Goal: Transaction & Acquisition: Purchase product/service

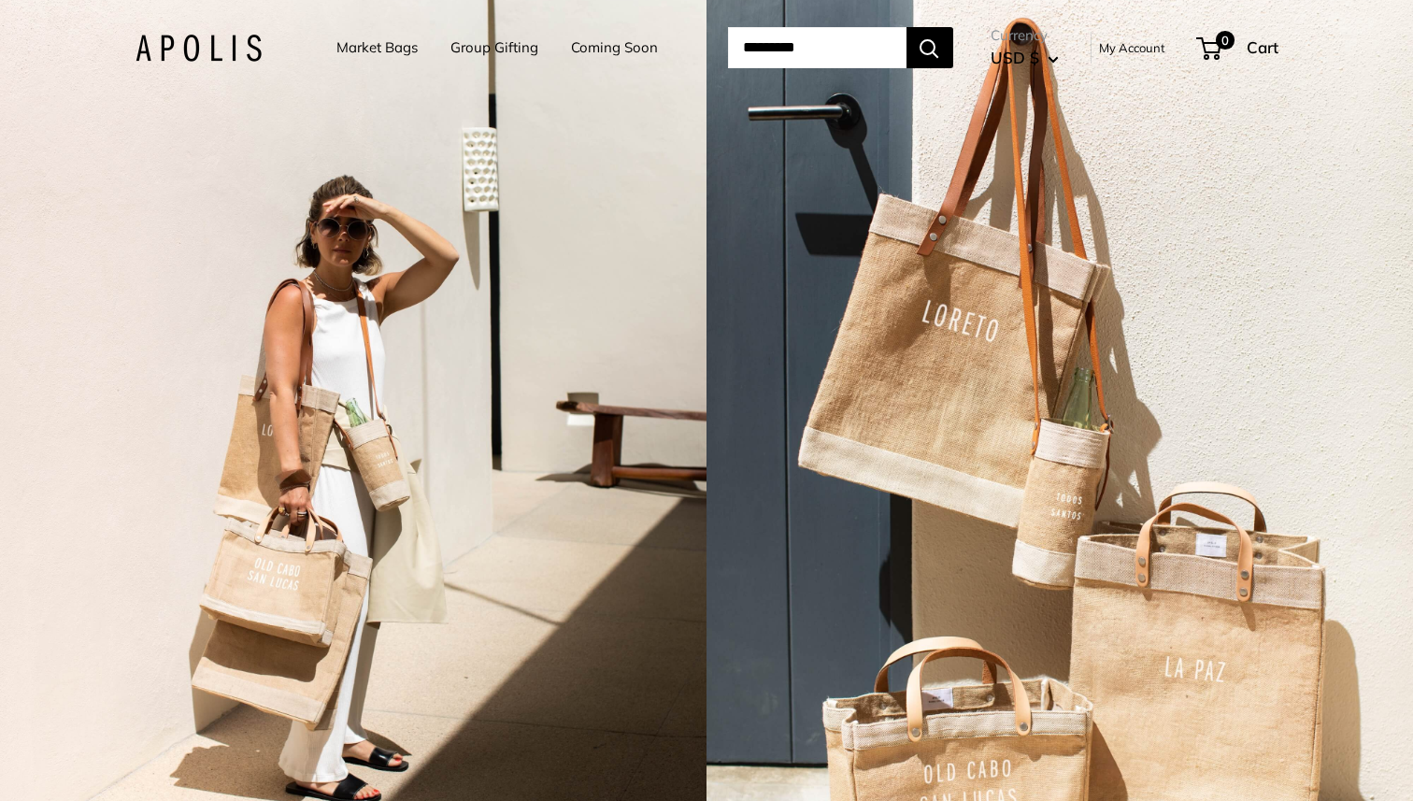
click at [499, 50] on link "Group Gifting" at bounding box center [494, 48] width 88 height 26
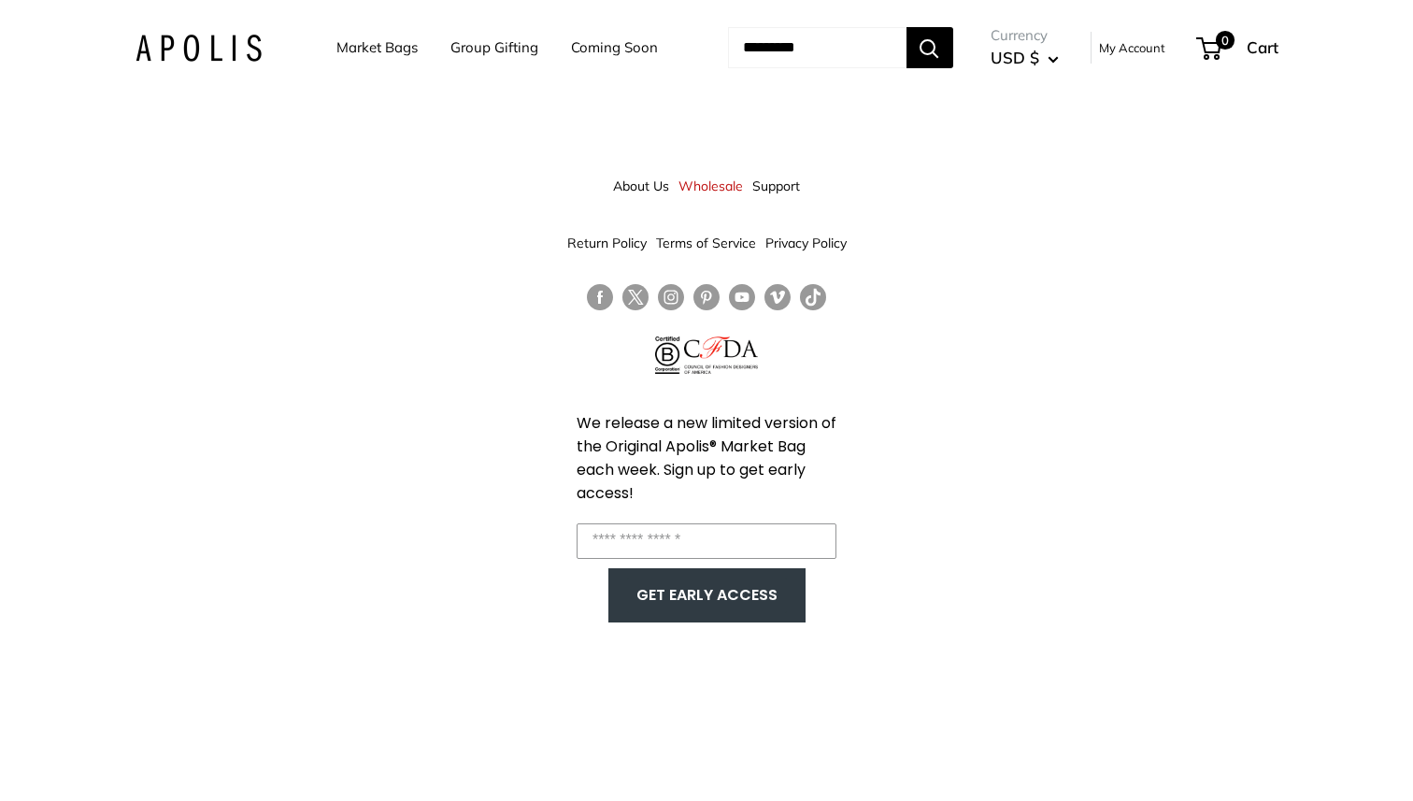
click at [491, 51] on link "Group Gifting" at bounding box center [494, 48] width 88 height 26
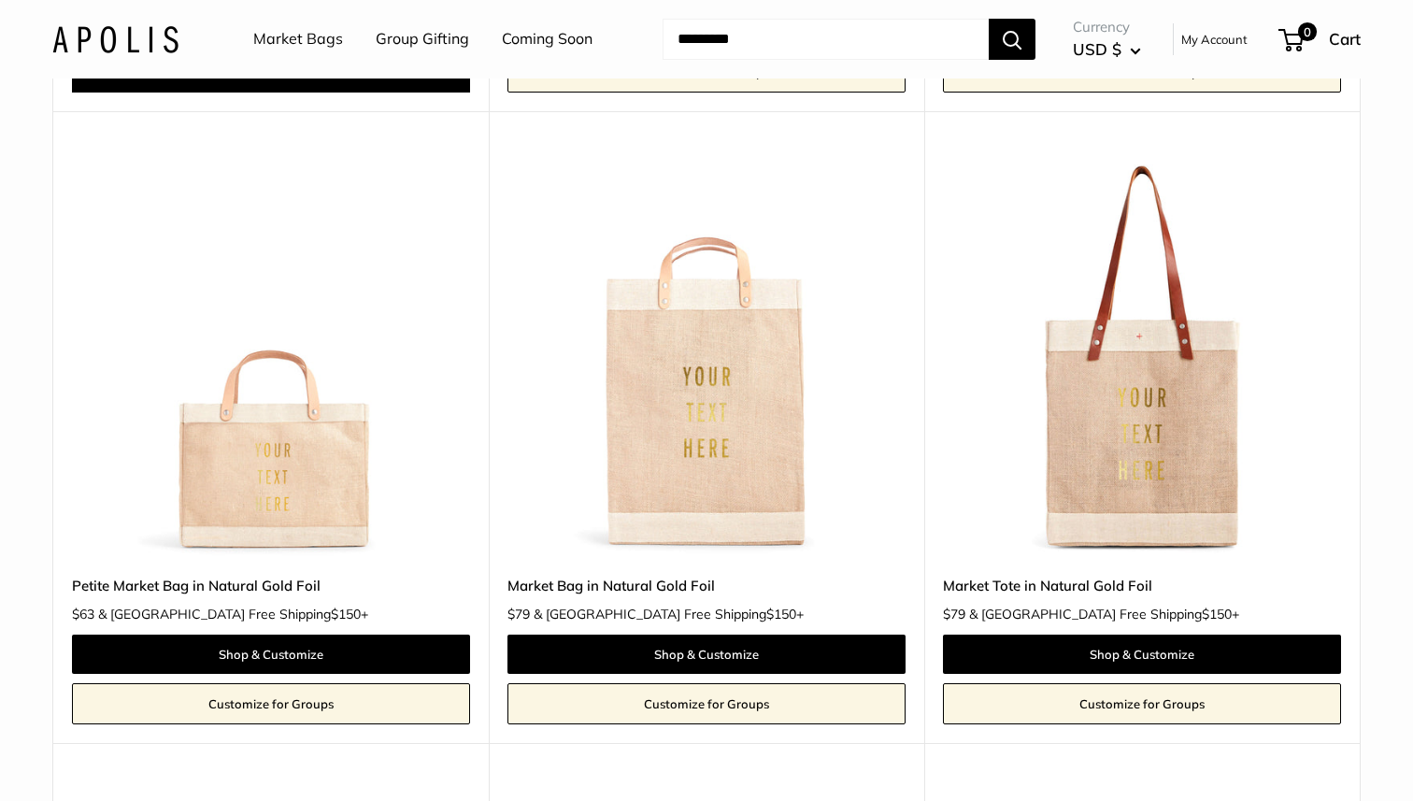
scroll to position [3005, 0]
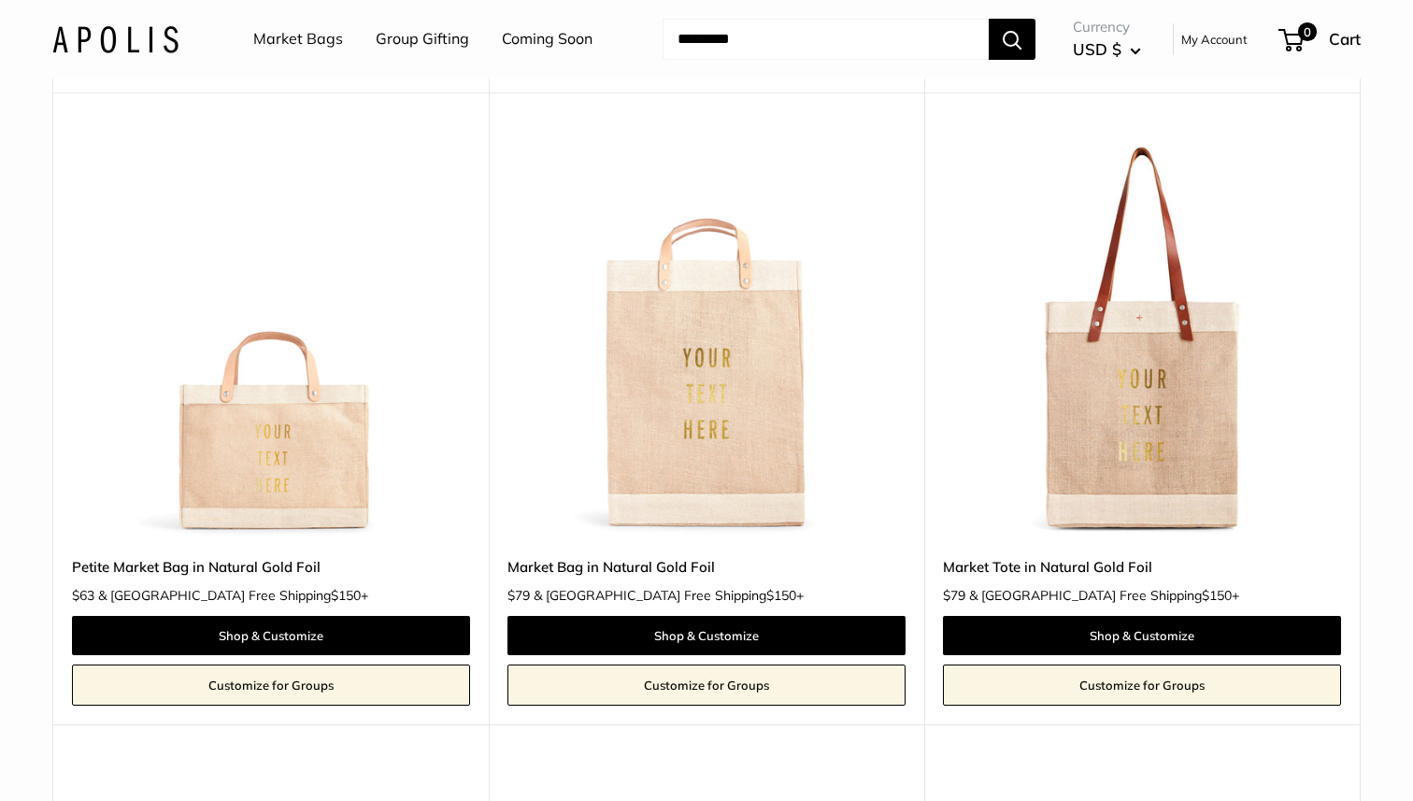
click at [0, 0] on img at bounding box center [0, 0] width 0 height 0
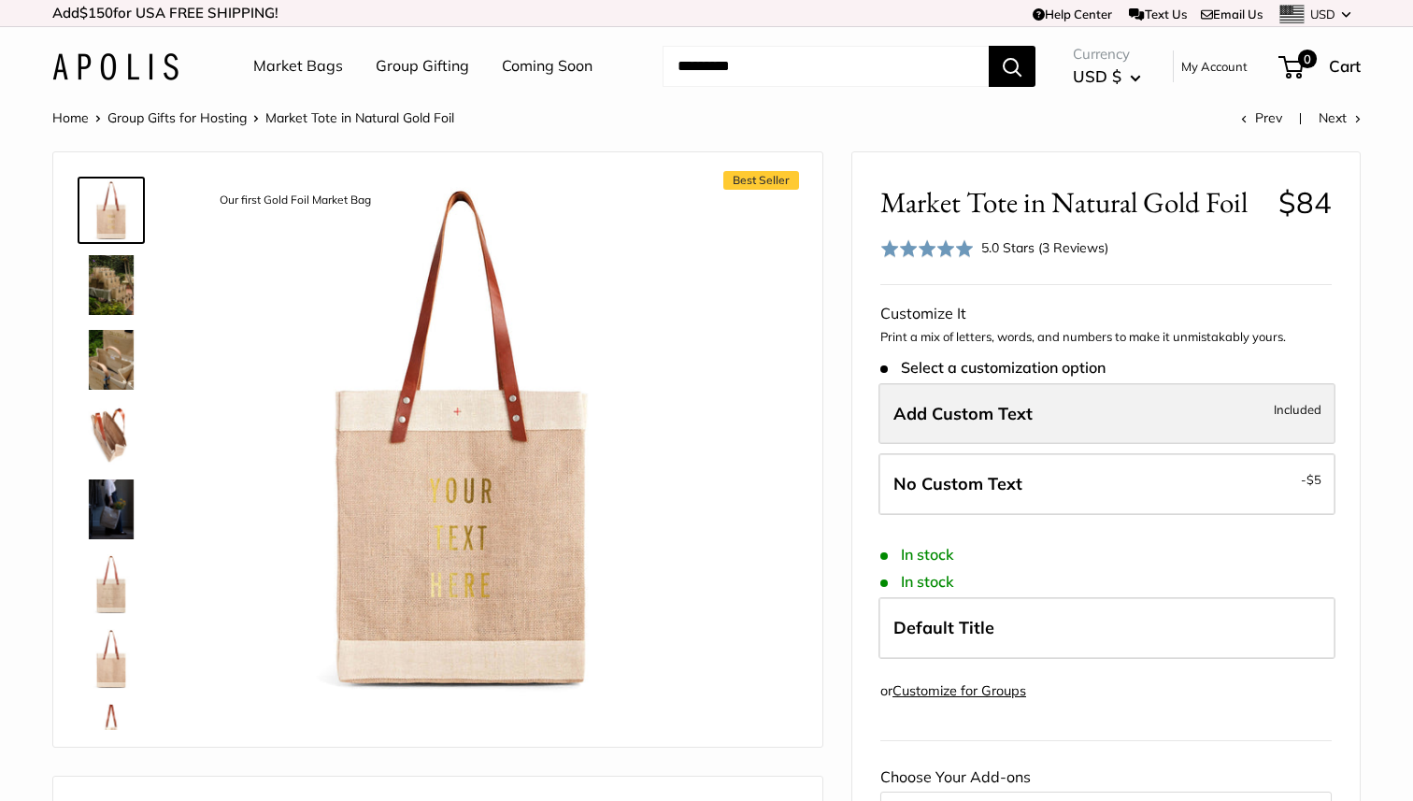
click at [1109, 419] on label "Add Custom Text Included" at bounding box center [1106, 414] width 457 height 62
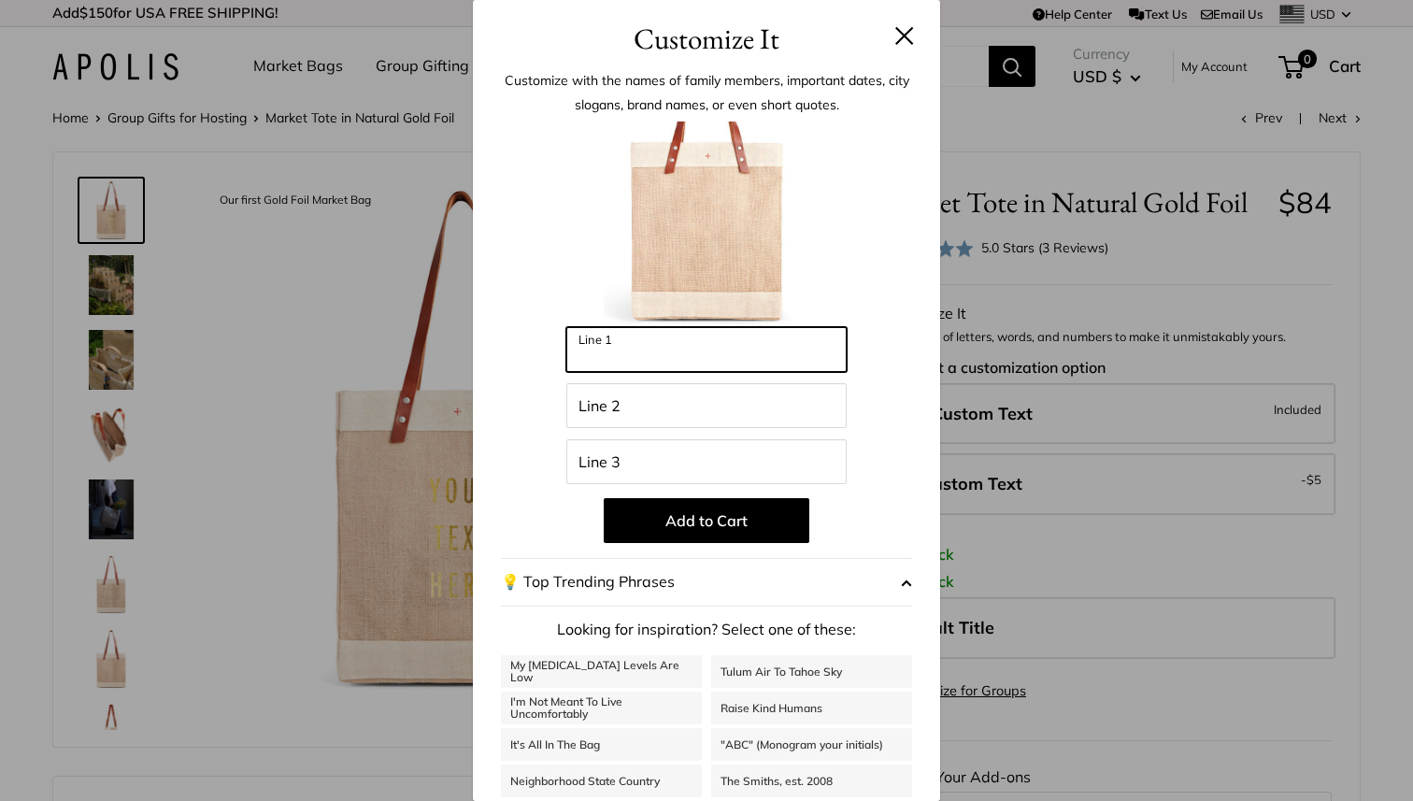
click at [701, 349] on input "Line 1" at bounding box center [706, 349] width 280 height 45
type input "******"
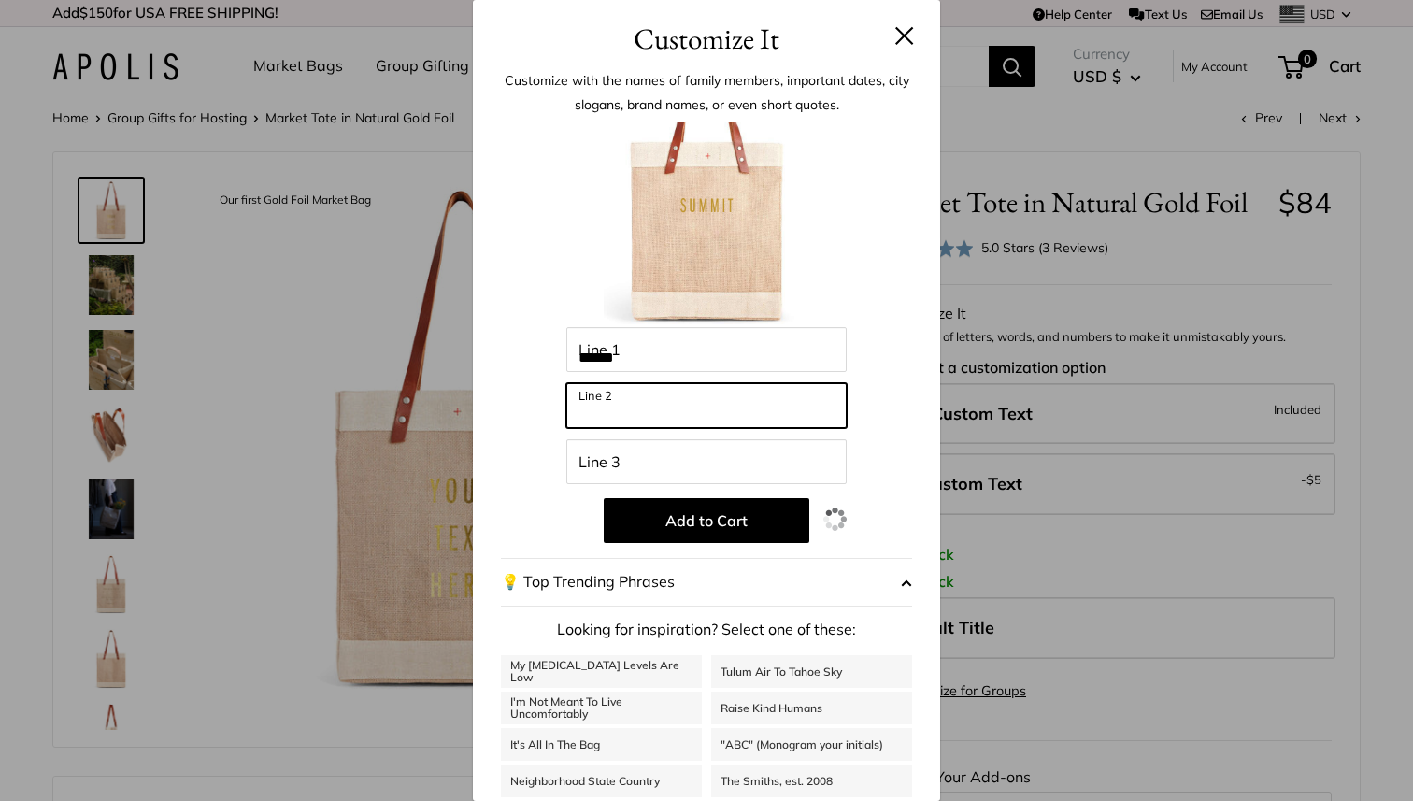
click at [668, 419] on input "Line 2" at bounding box center [706, 405] width 280 height 45
type input "******"
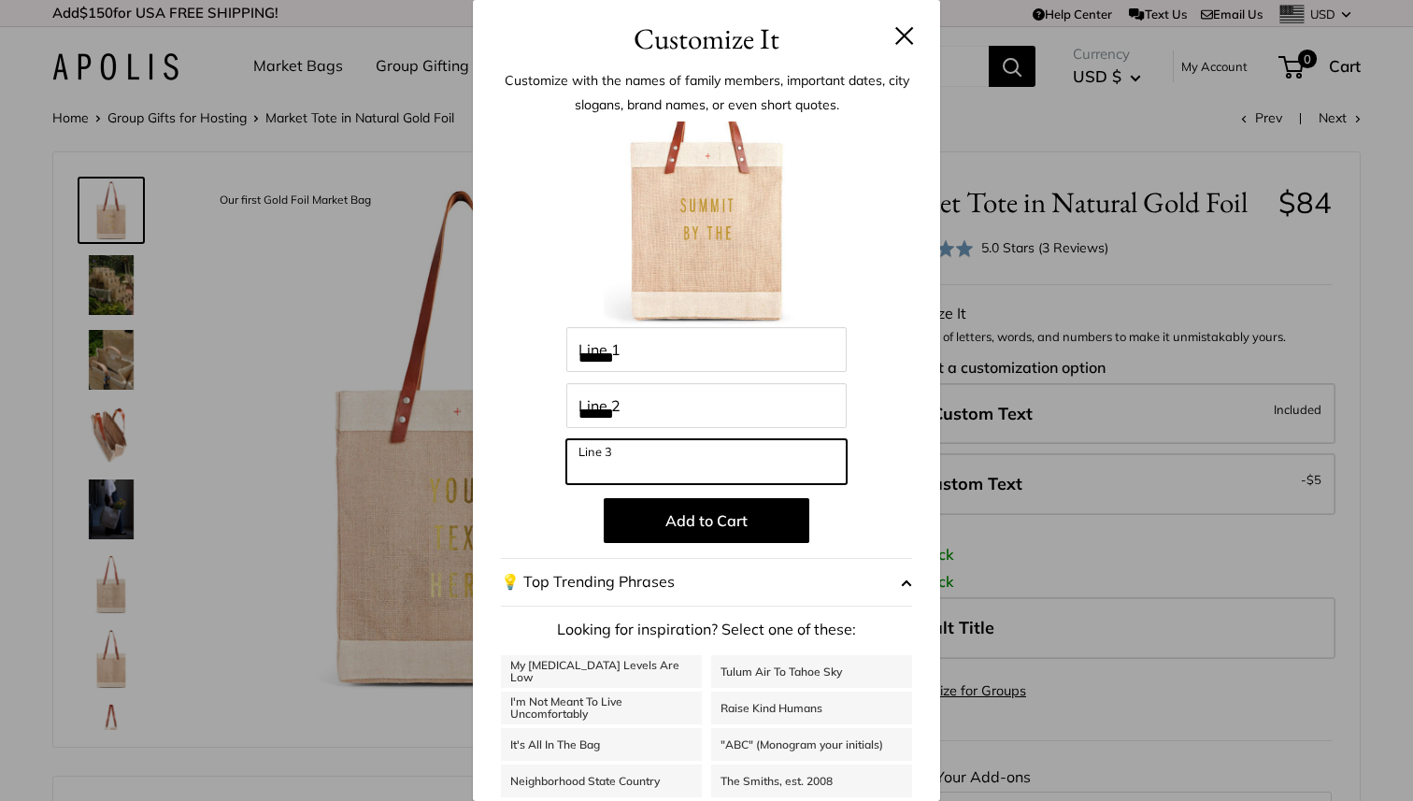
click at [637, 465] on input "Line 3" at bounding box center [706, 461] width 280 height 45
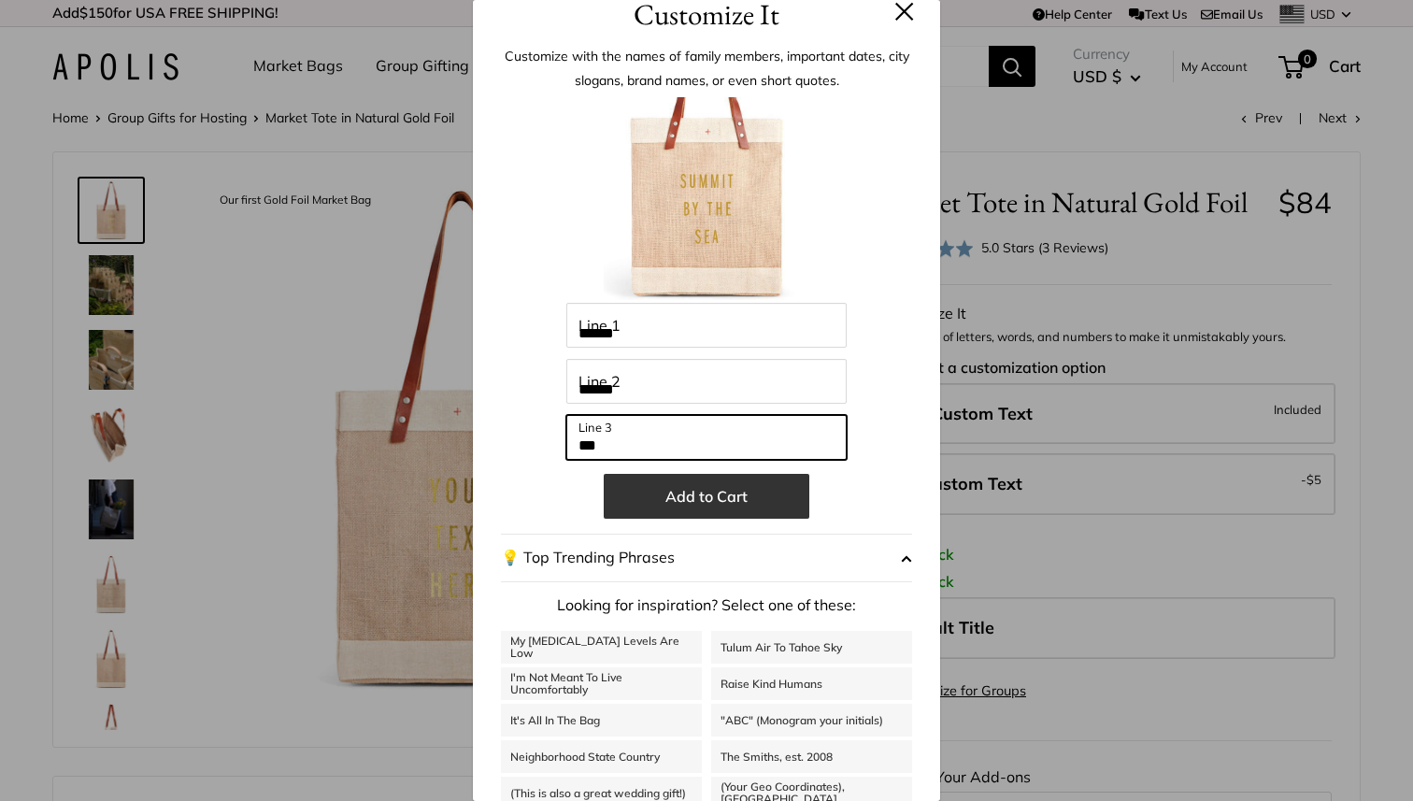
type input "***"
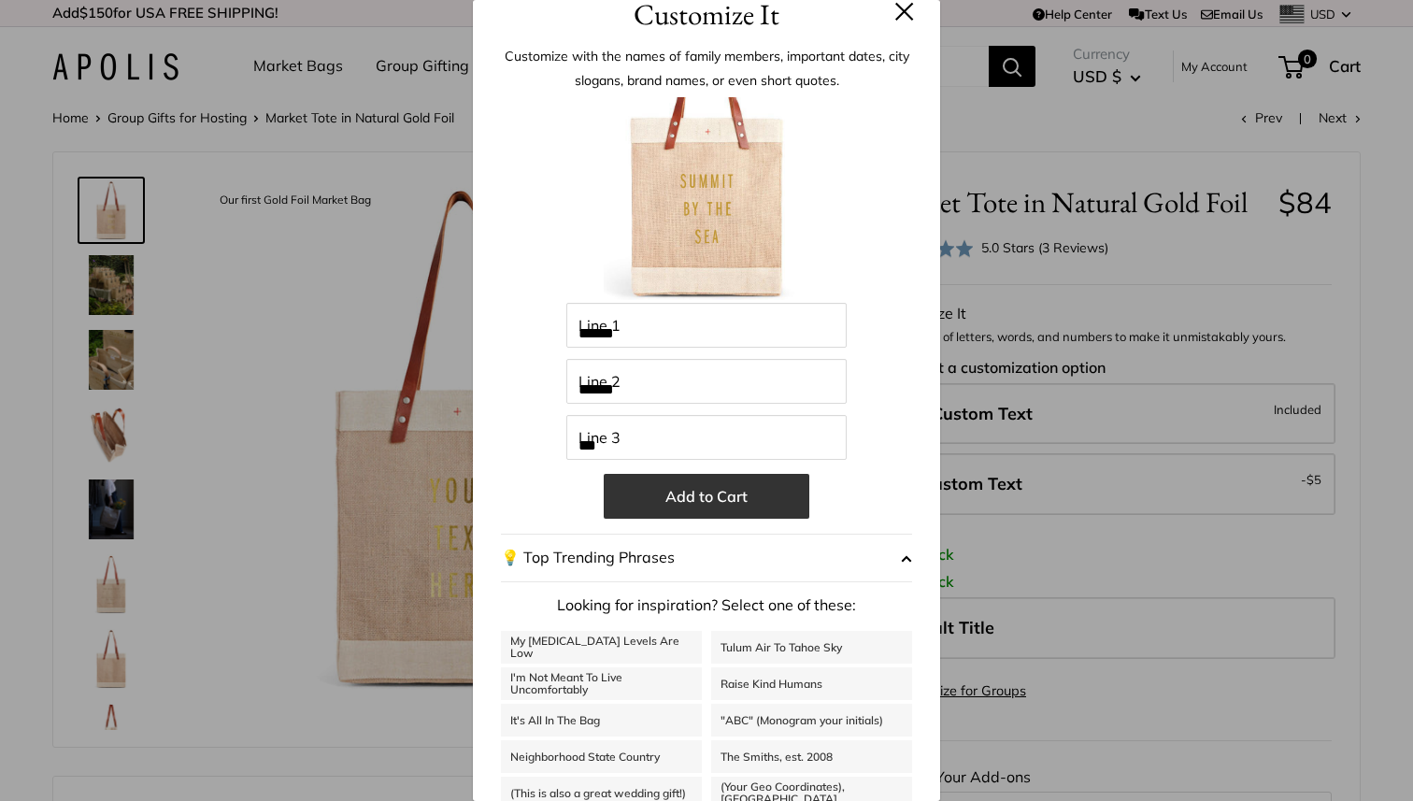
click at [752, 499] on button "Add to Cart" at bounding box center [707, 496] width 206 height 45
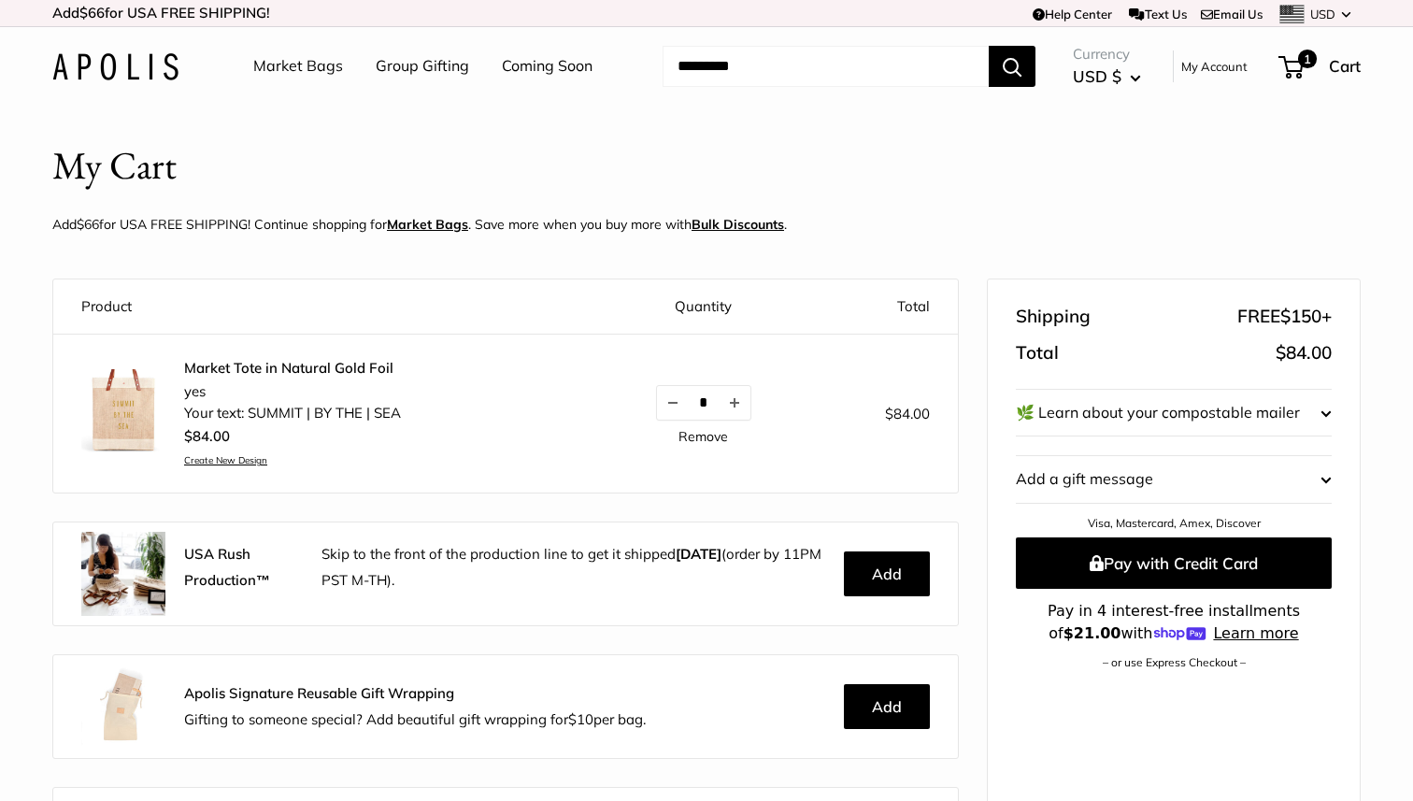
click at [133, 401] on img at bounding box center [123, 411] width 84 height 84
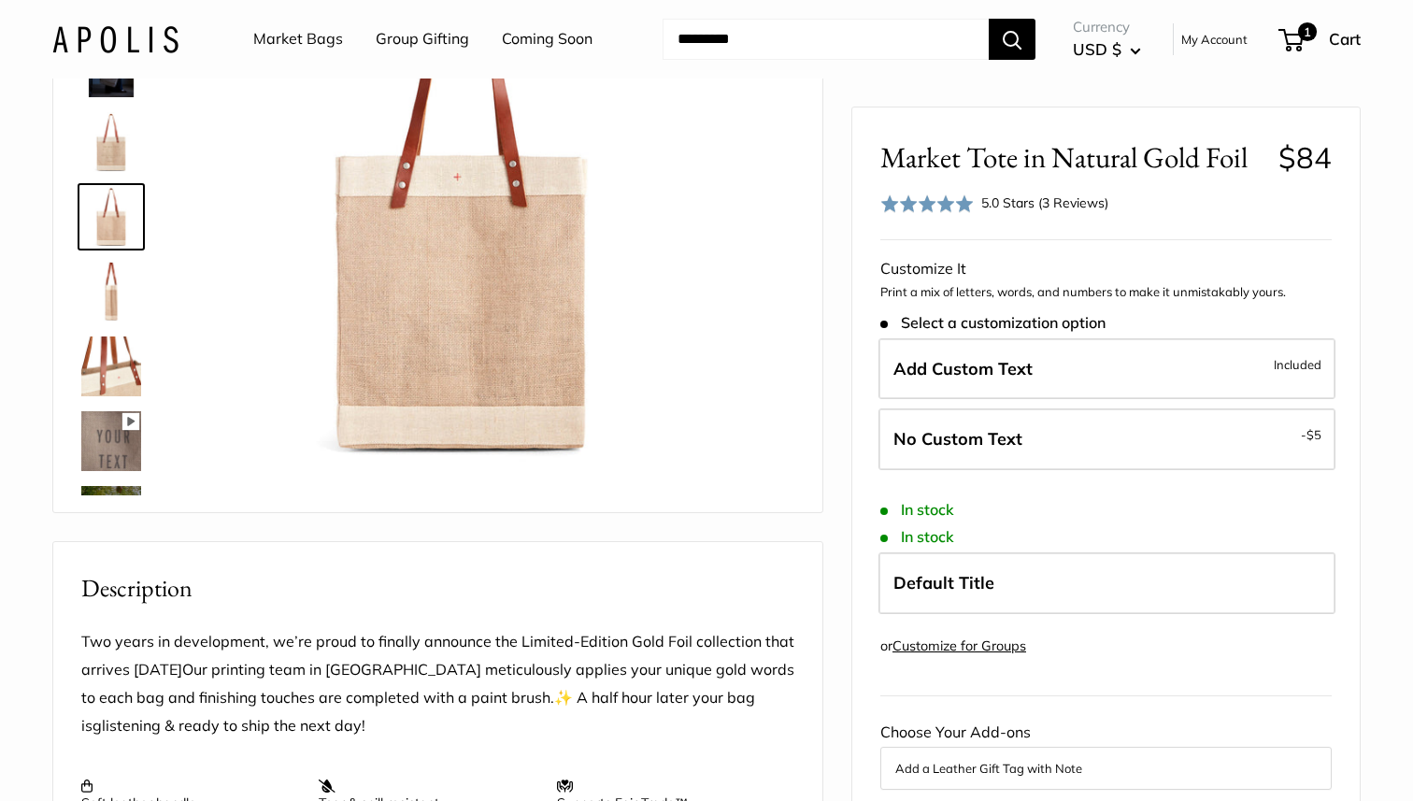
scroll to position [241, 0]
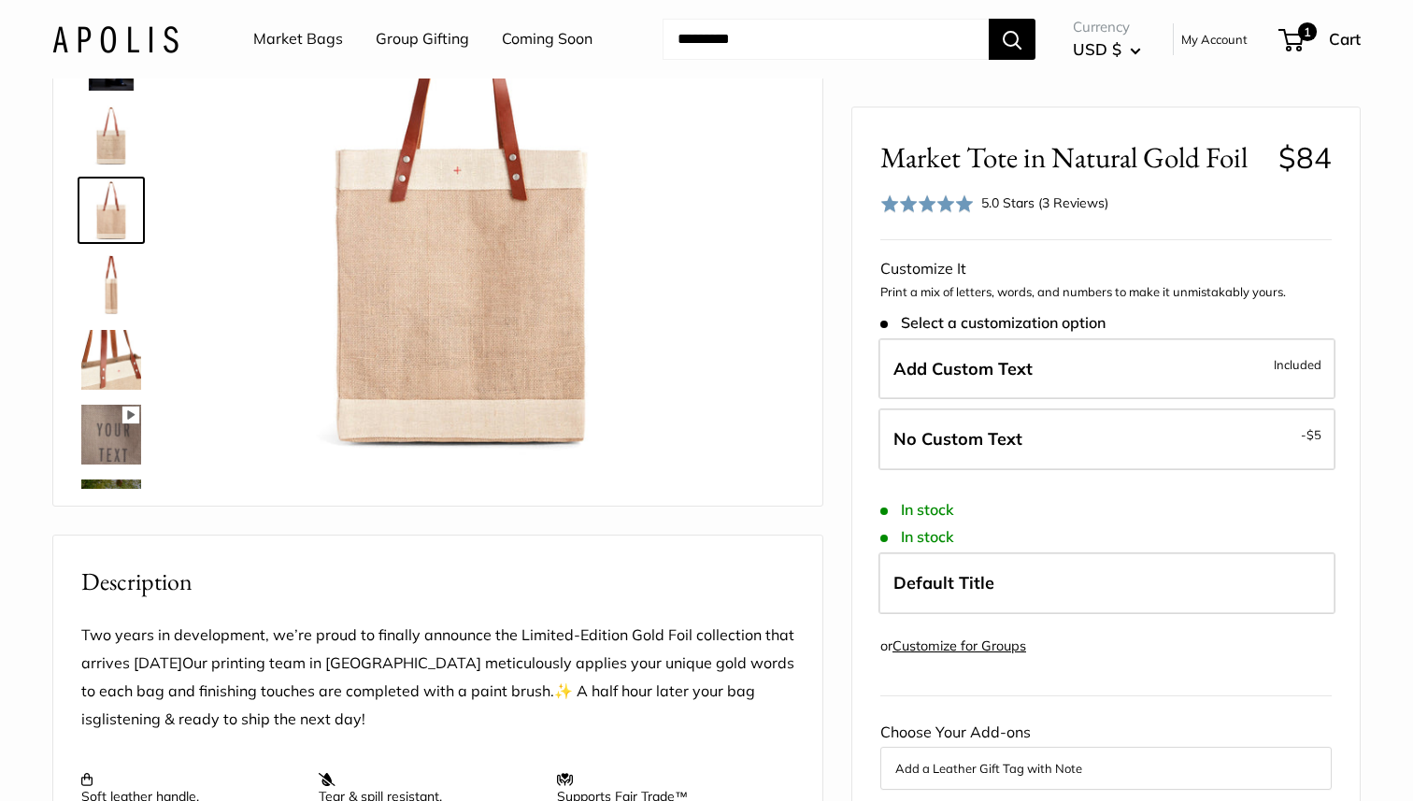
click at [981, 645] on link "Customize for Groups" at bounding box center [959, 645] width 134 height 17
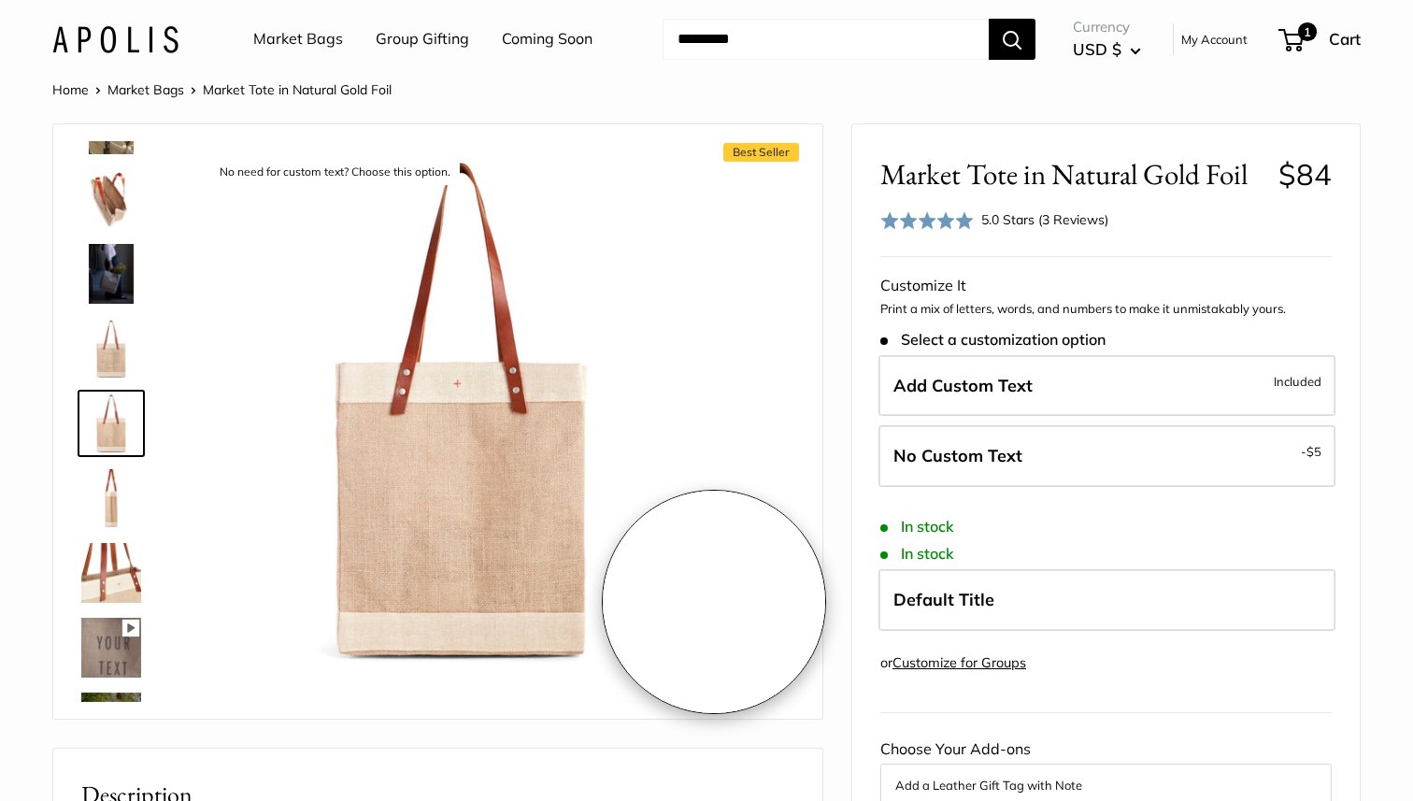
scroll to position [26, 0]
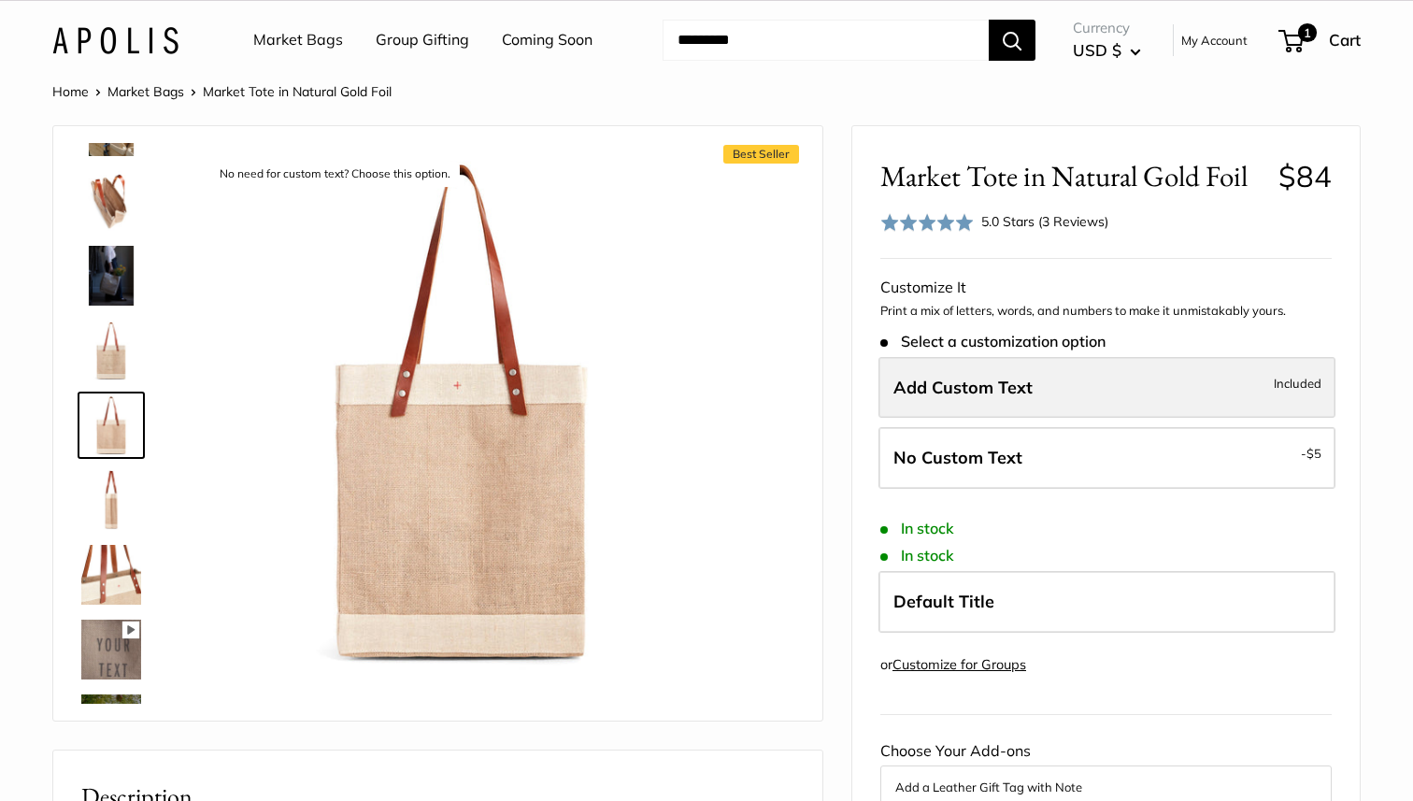
click at [1041, 401] on label "Add Custom Text Included" at bounding box center [1106, 388] width 457 height 62
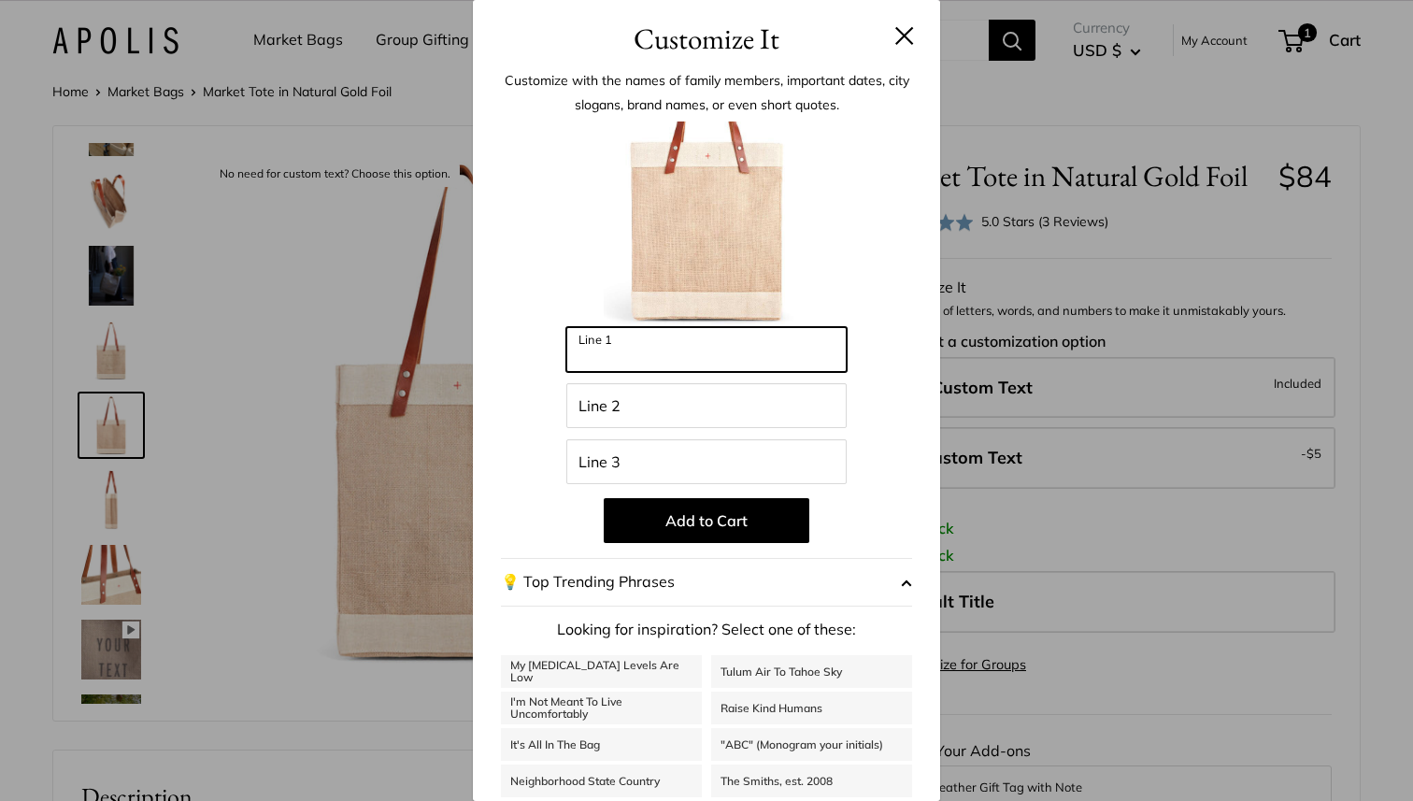
click at [683, 342] on input "Line 1" at bounding box center [706, 349] width 280 height 45
type input "******"
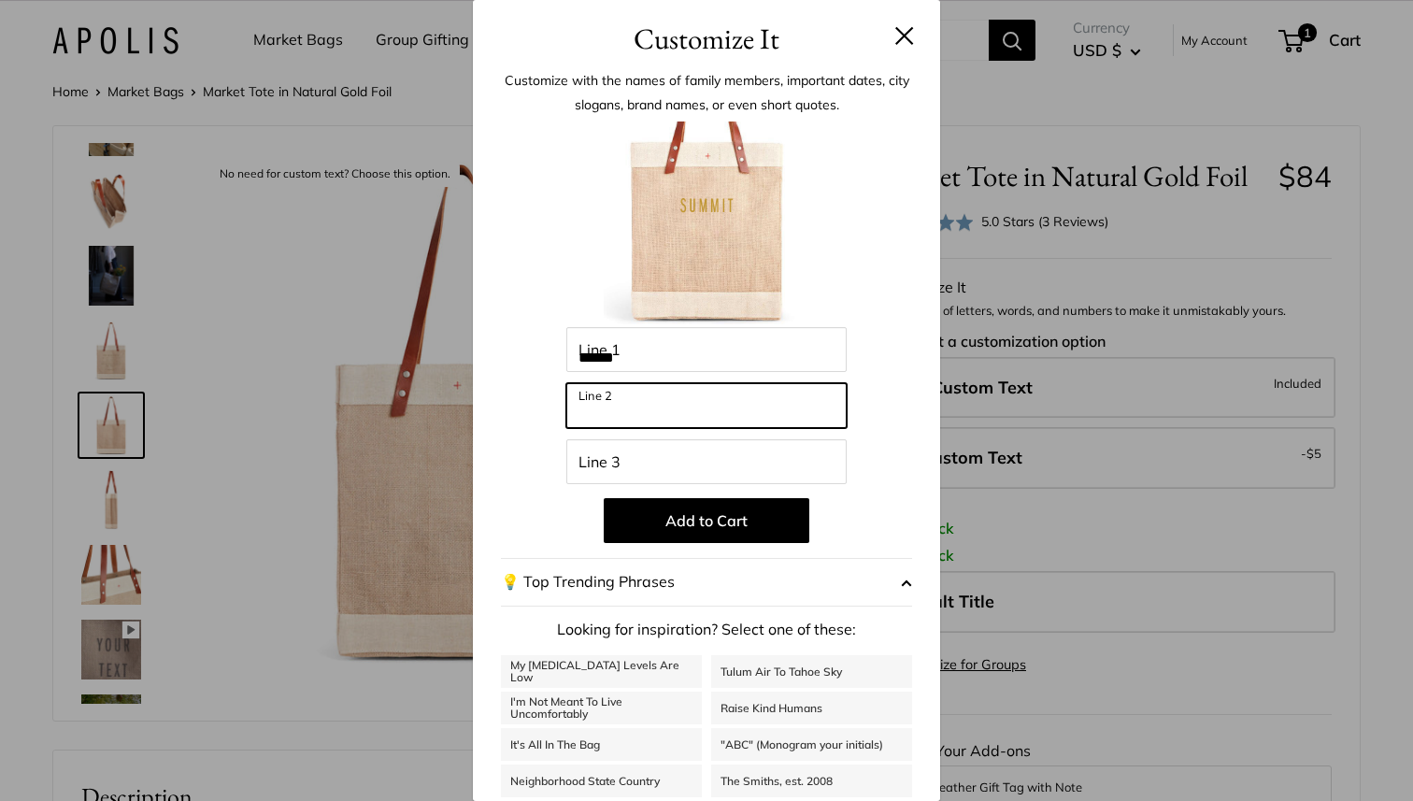
click at [638, 409] on input "Line 2" at bounding box center [706, 405] width 280 height 45
type input "******"
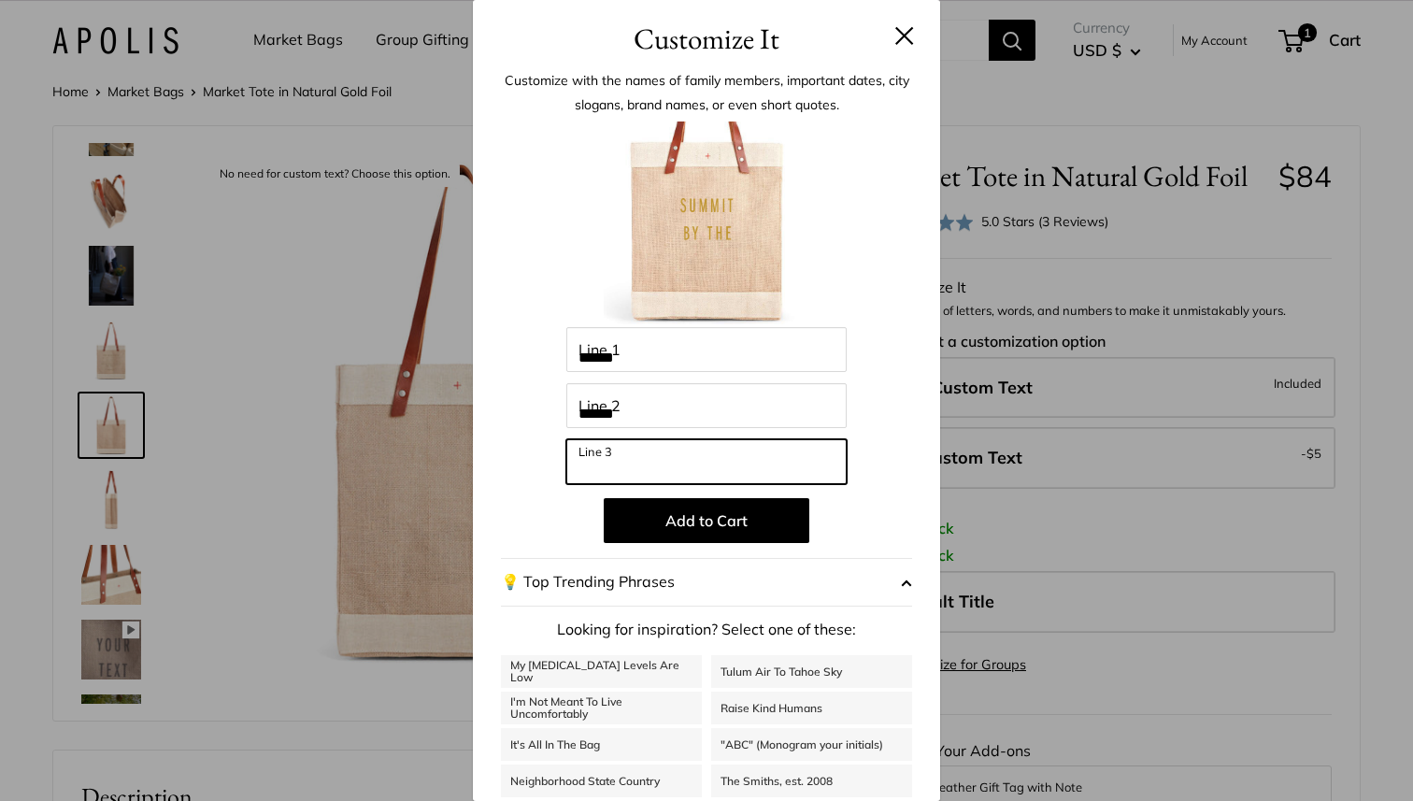
click at [604, 466] on input "Line 3" at bounding box center [706, 461] width 280 height 45
type input "***"
click at [1312, 78] on div "Customize It Customize with the names of family members, important dates, city …" at bounding box center [706, 400] width 1413 height 801
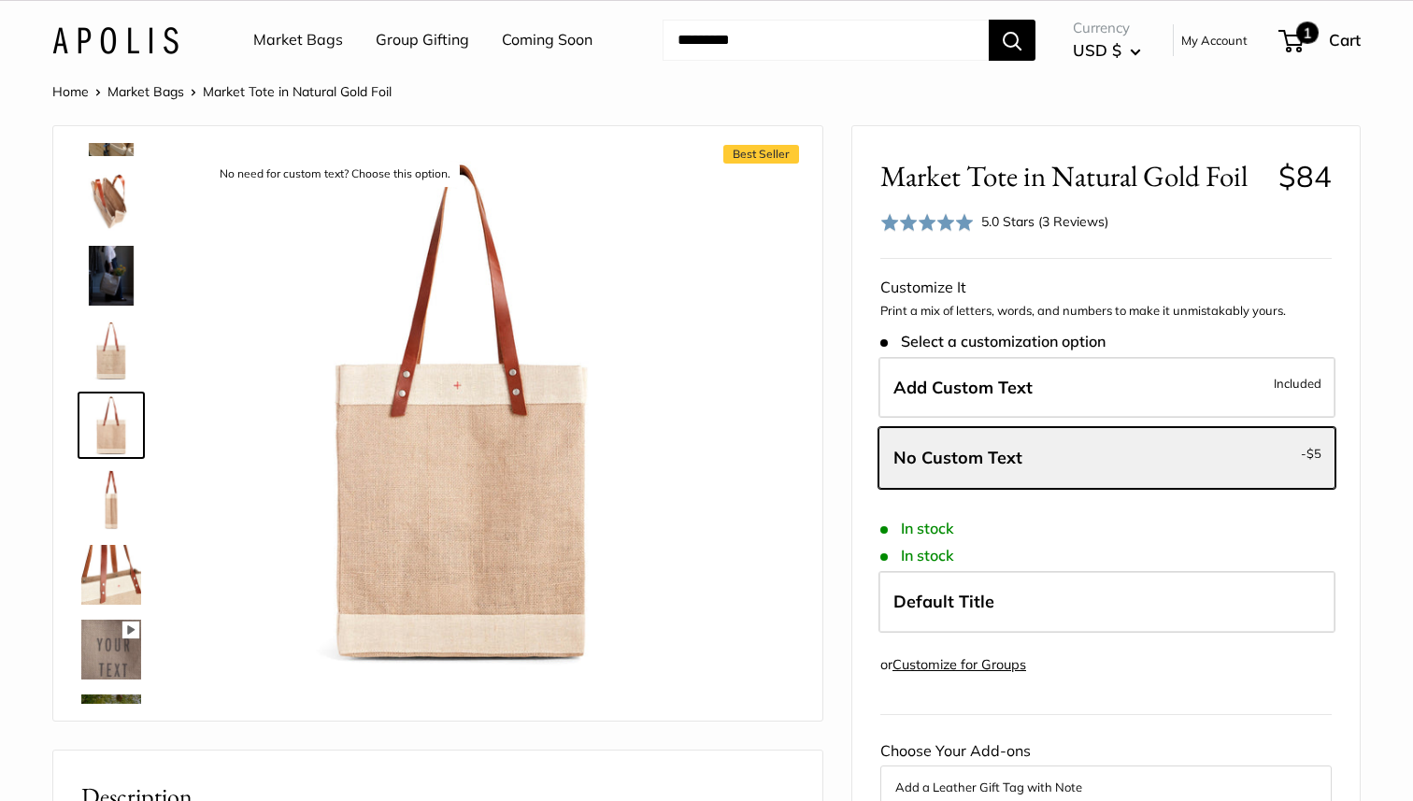
click at [1314, 30] on span "1" at bounding box center [1307, 32] width 22 height 22
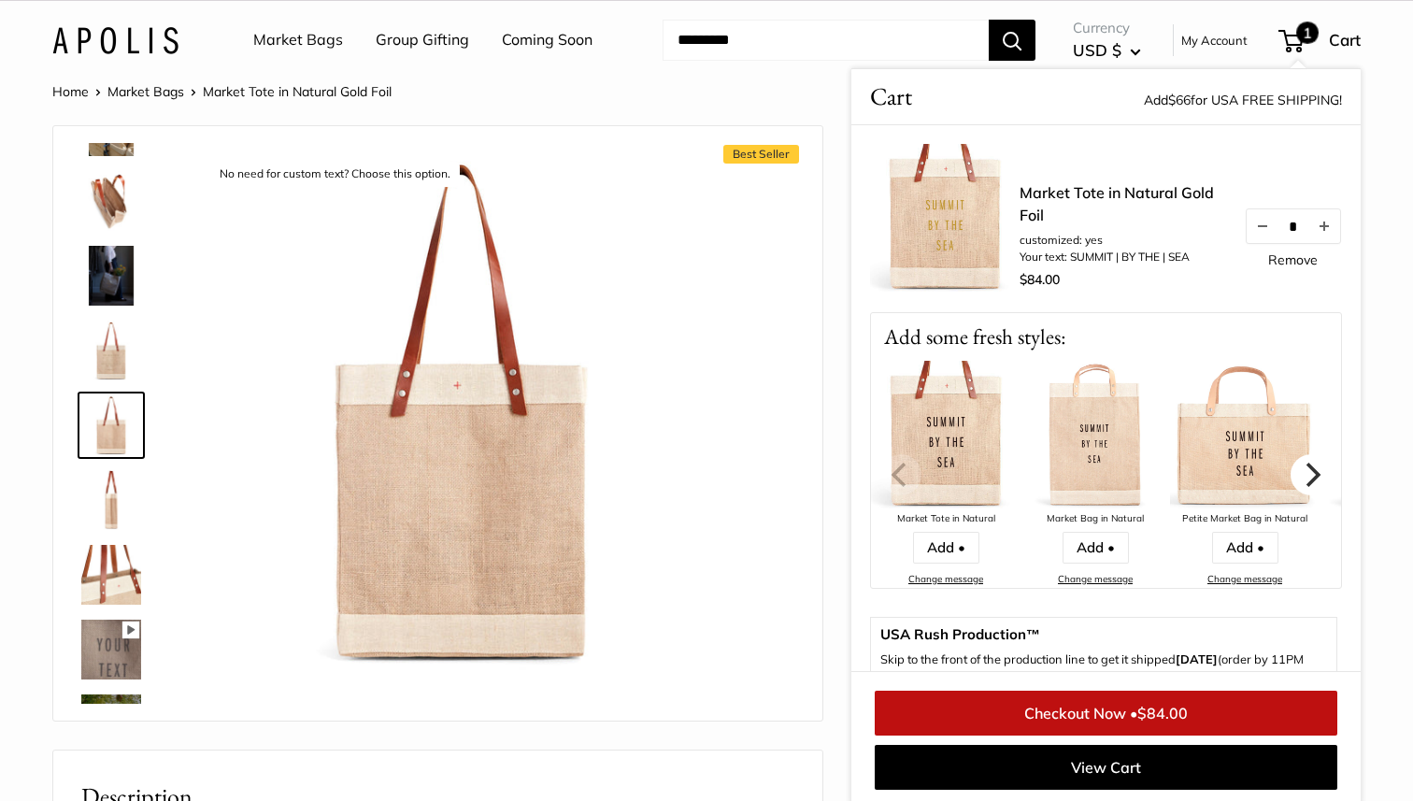
click at [1317, 473] on icon "Next" at bounding box center [1313, 474] width 15 height 24
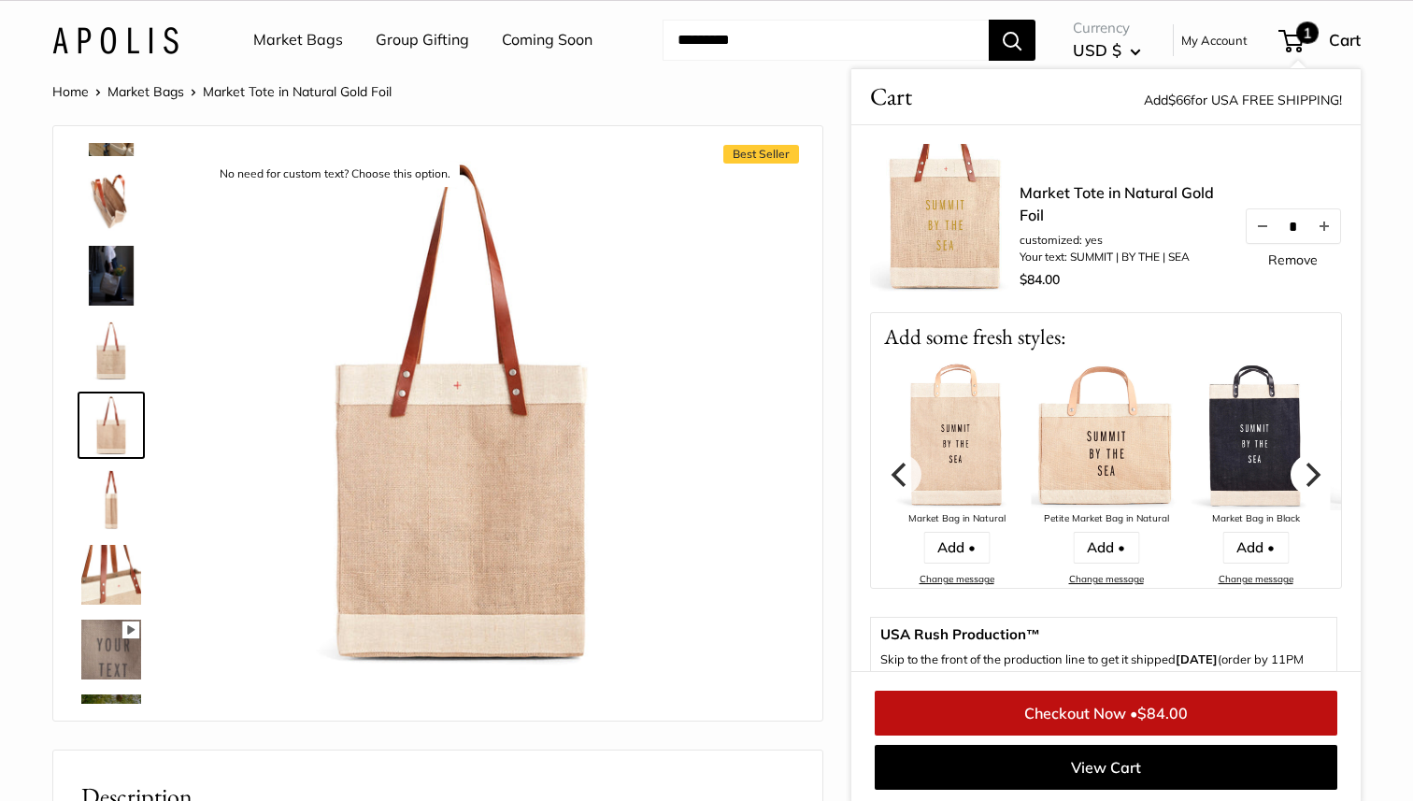
click at [1317, 473] on icon "Next" at bounding box center [1313, 474] width 15 height 24
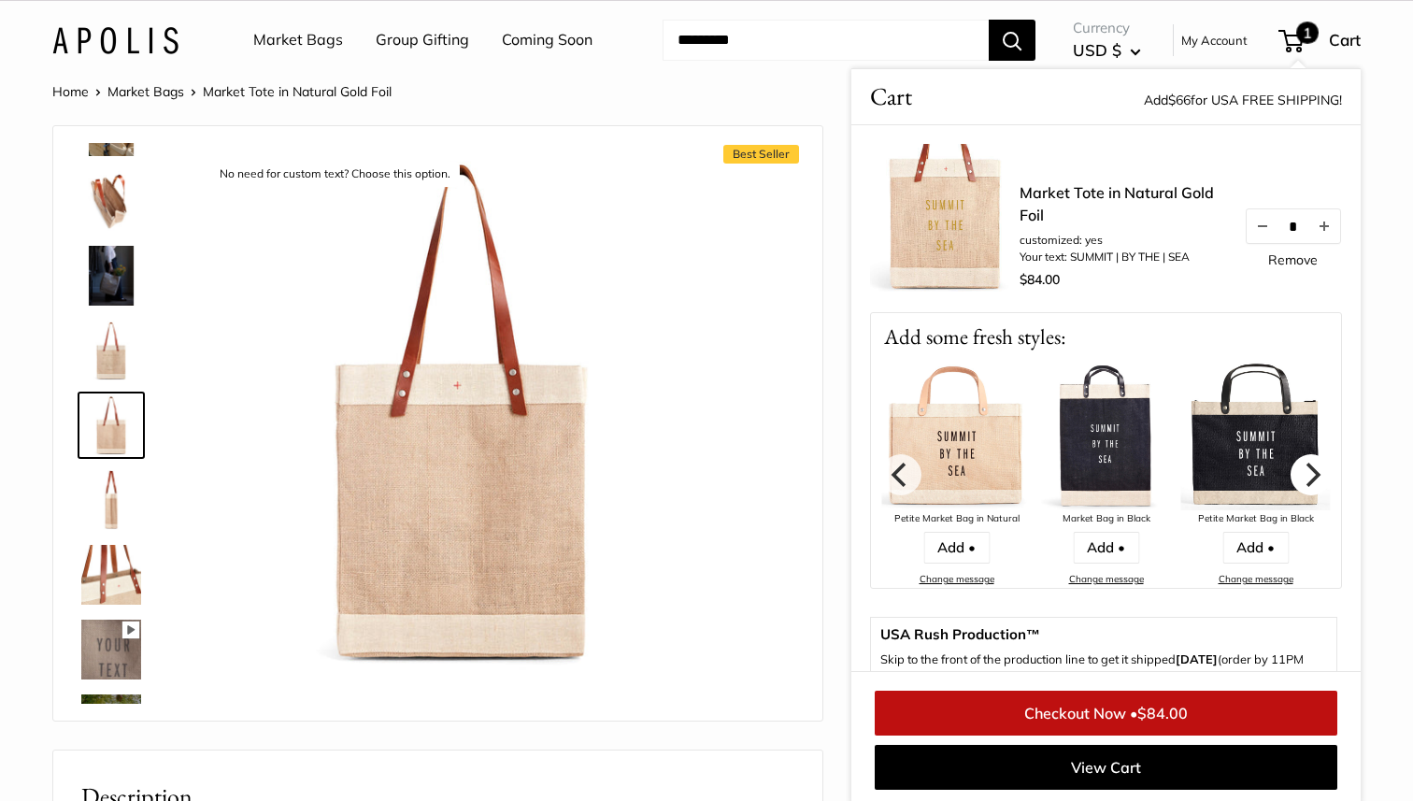
click at [1317, 473] on icon "Next" at bounding box center [1313, 474] width 15 height 24
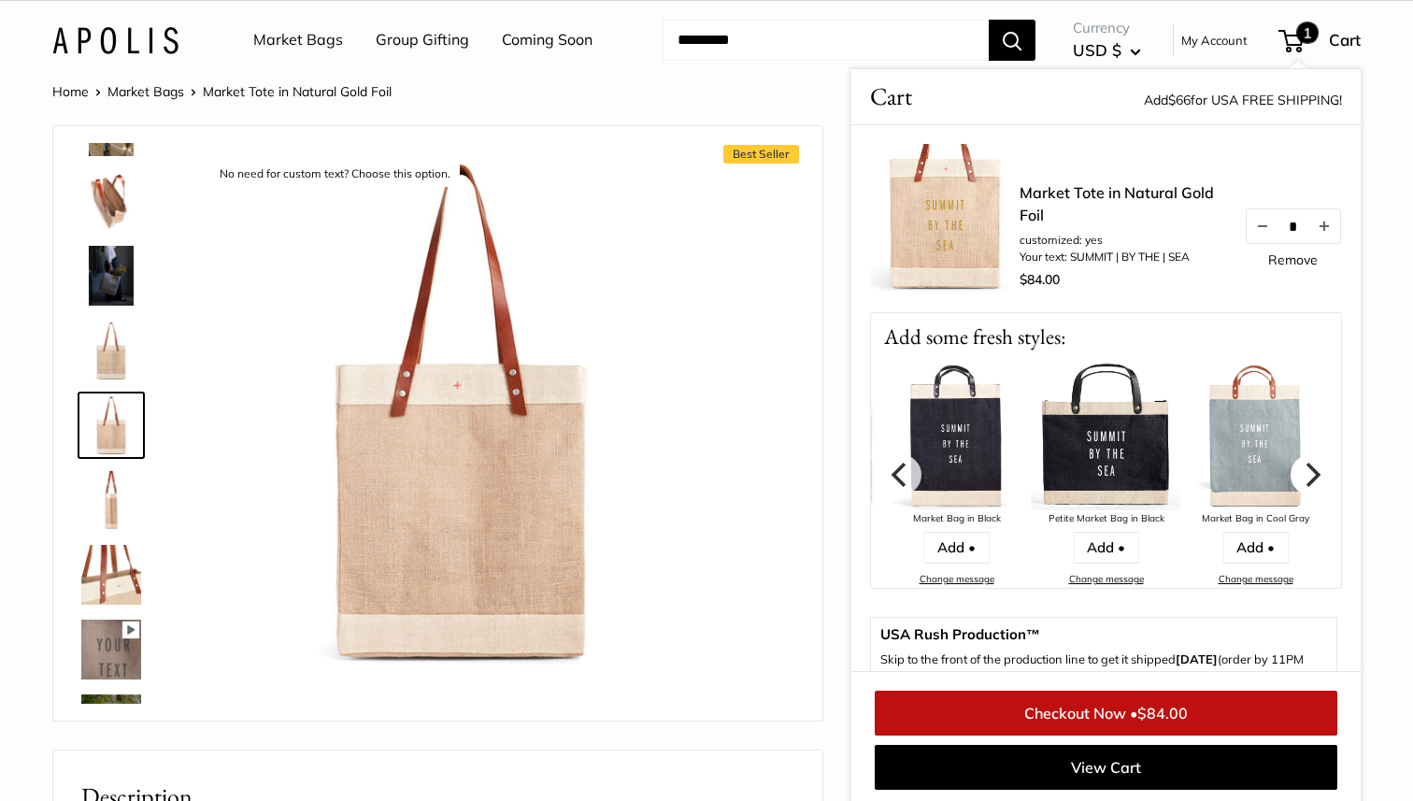
click at [1317, 473] on icon "Next" at bounding box center [1313, 474] width 15 height 24
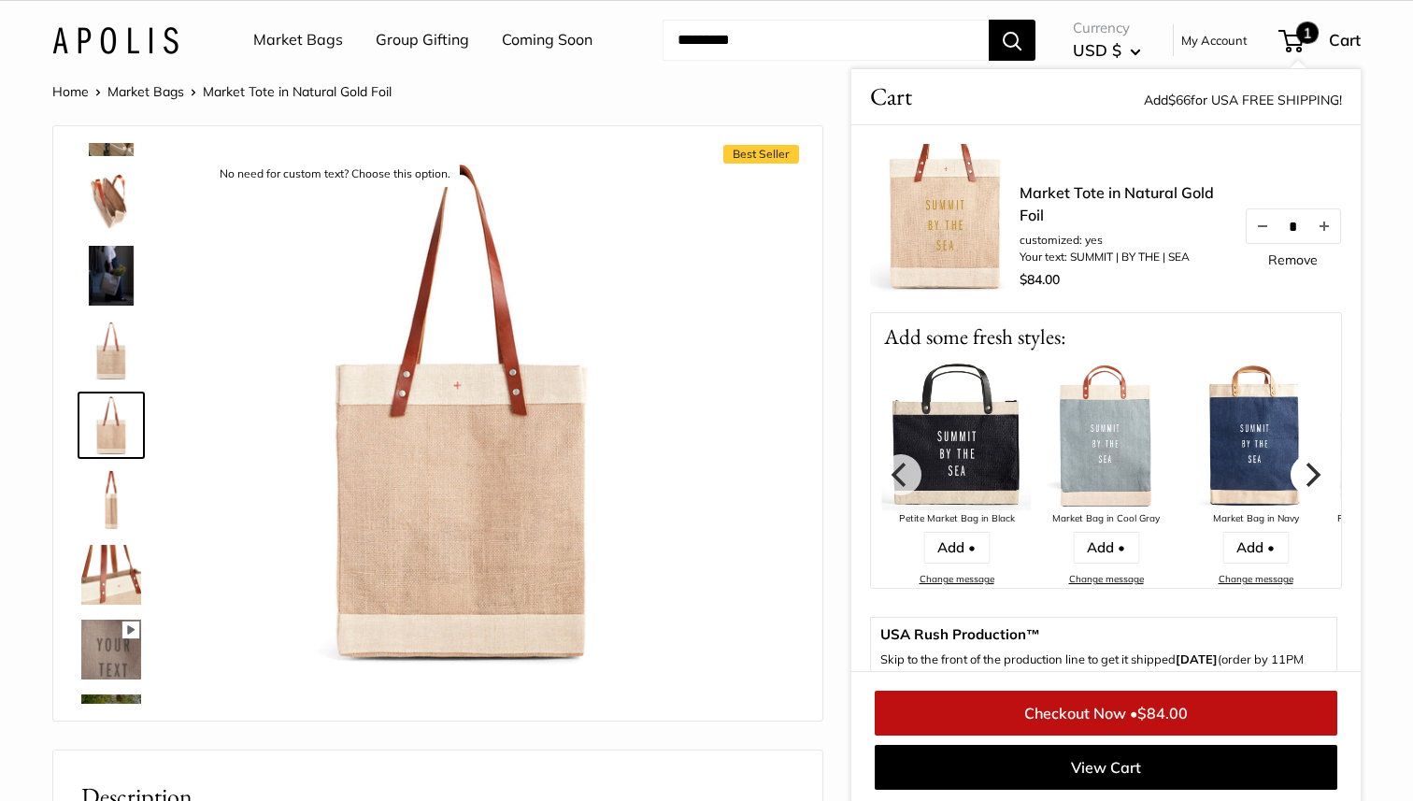
click at [1317, 473] on icon "Next" at bounding box center [1313, 474] width 15 height 24
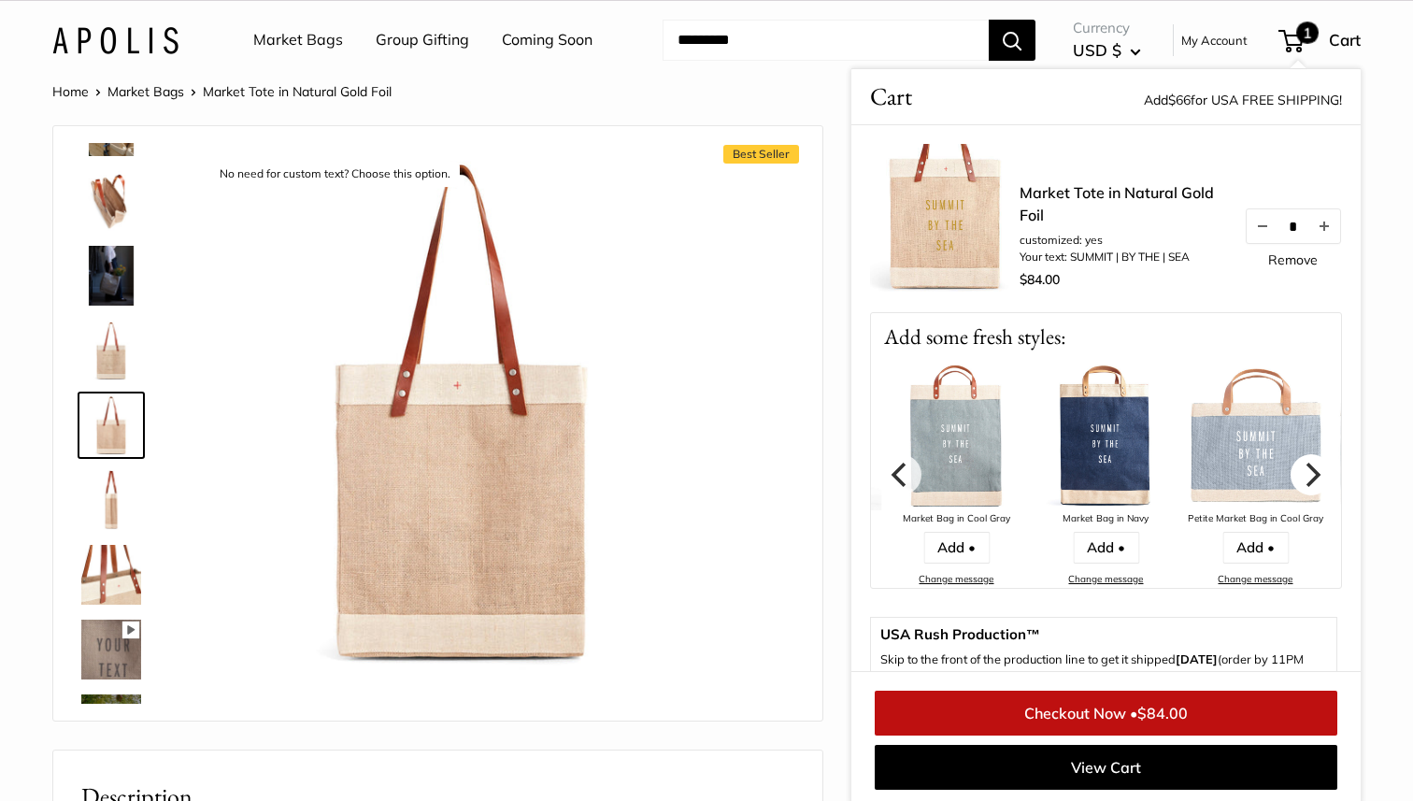
click at [1317, 473] on icon "Next" at bounding box center [1313, 474] width 15 height 24
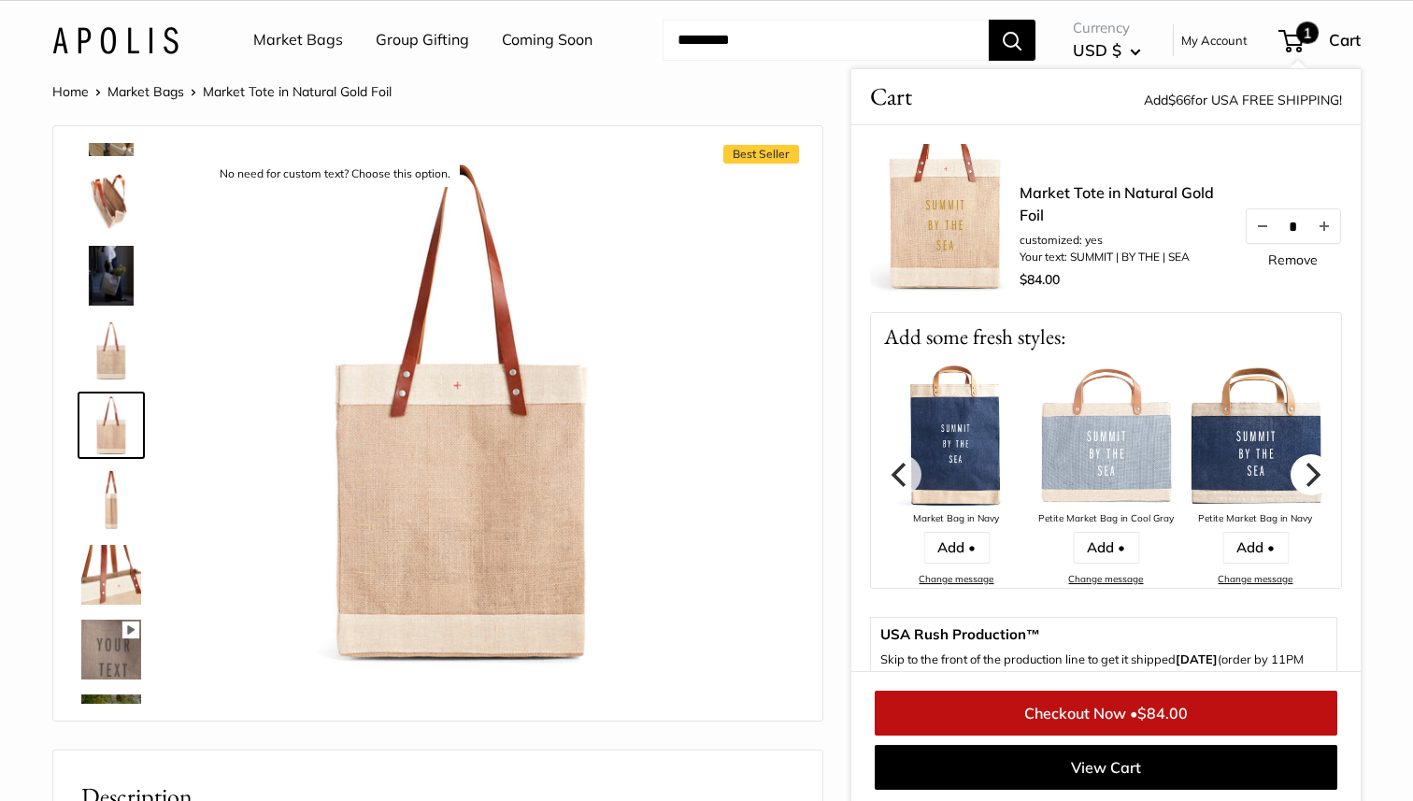
click at [1317, 473] on icon "Next" at bounding box center [1313, 474] width 15 height 24
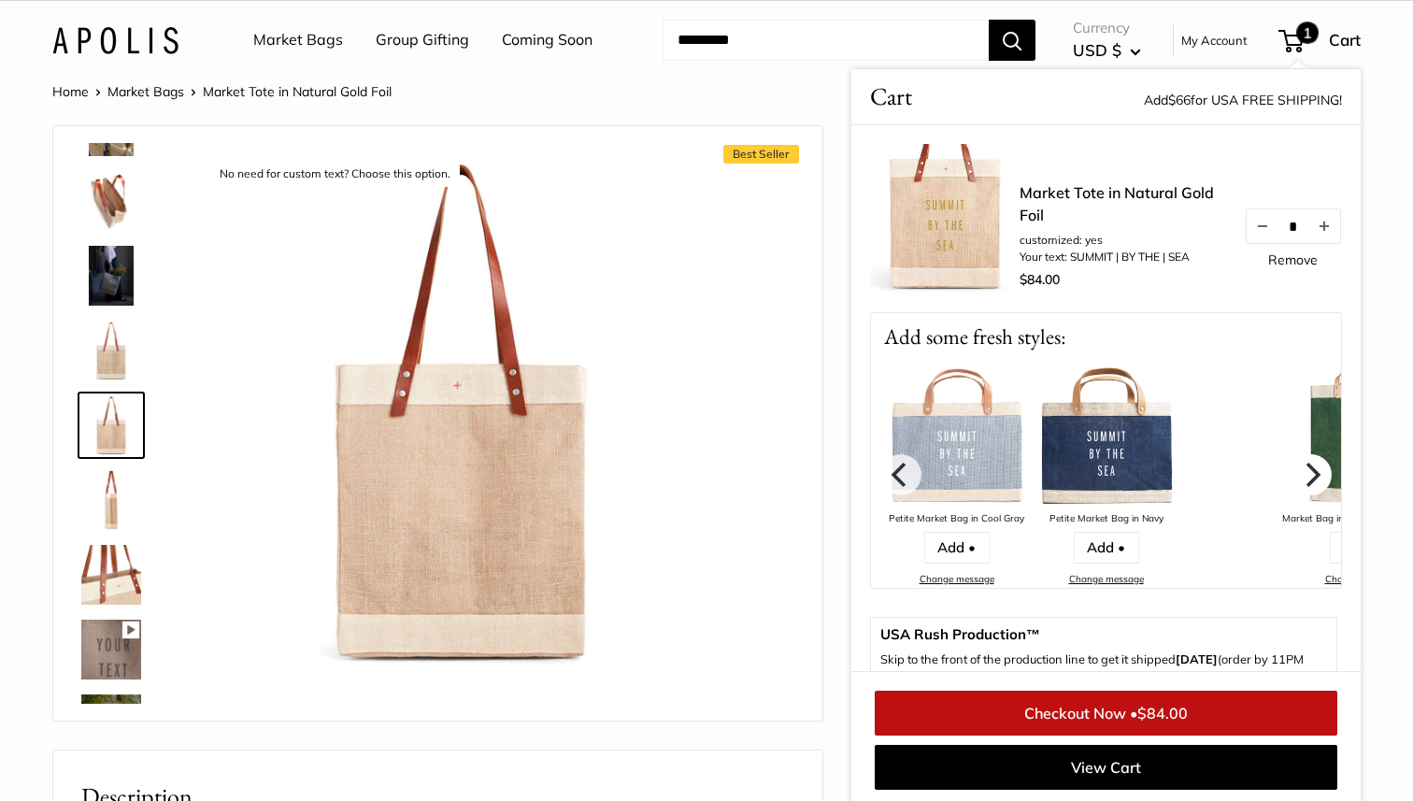
click at [1317, 473] on icon "Next" at bounding box center [1313, 474] width 15 height 24
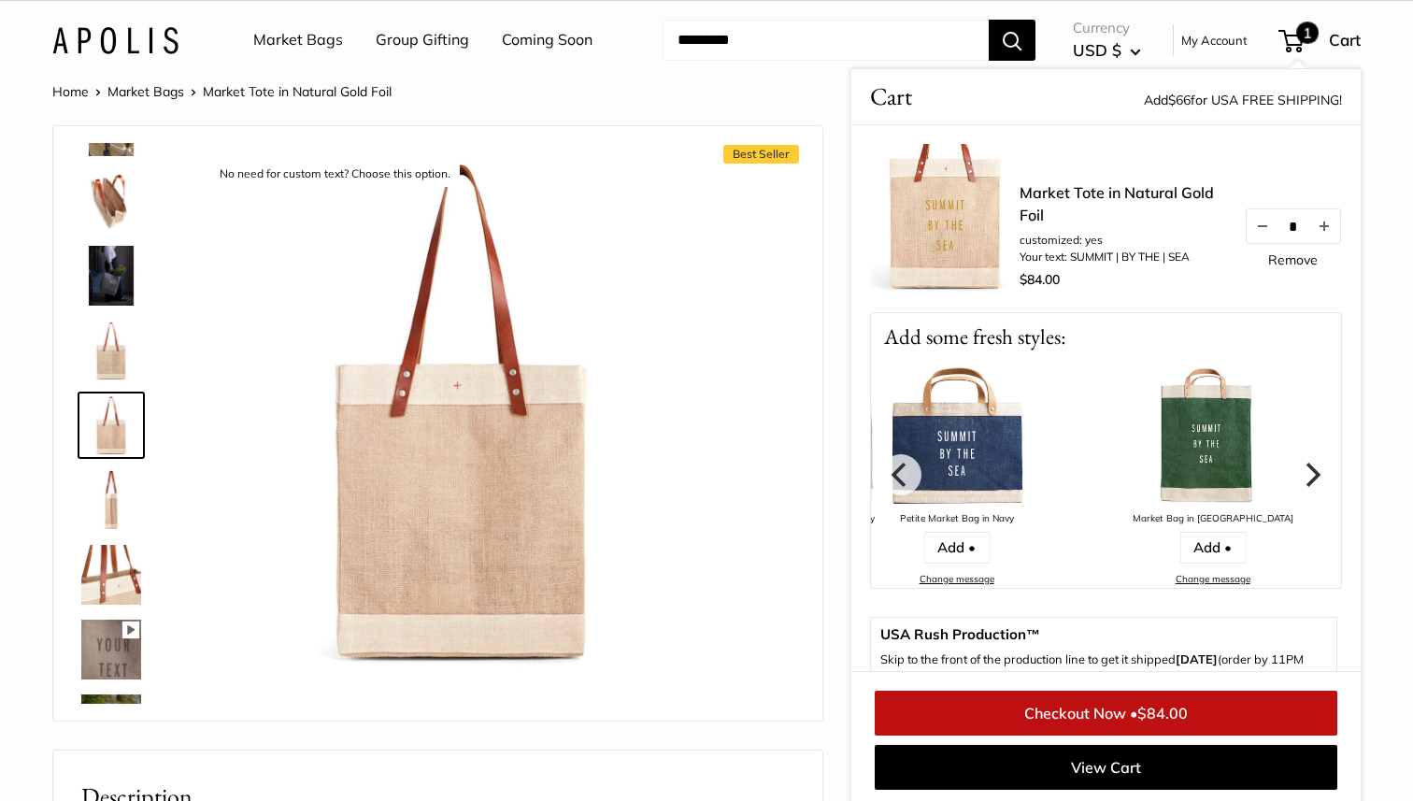
click at [1317, 473] on icon "Next" at bounding box center [1313, 474] width 15 height 24
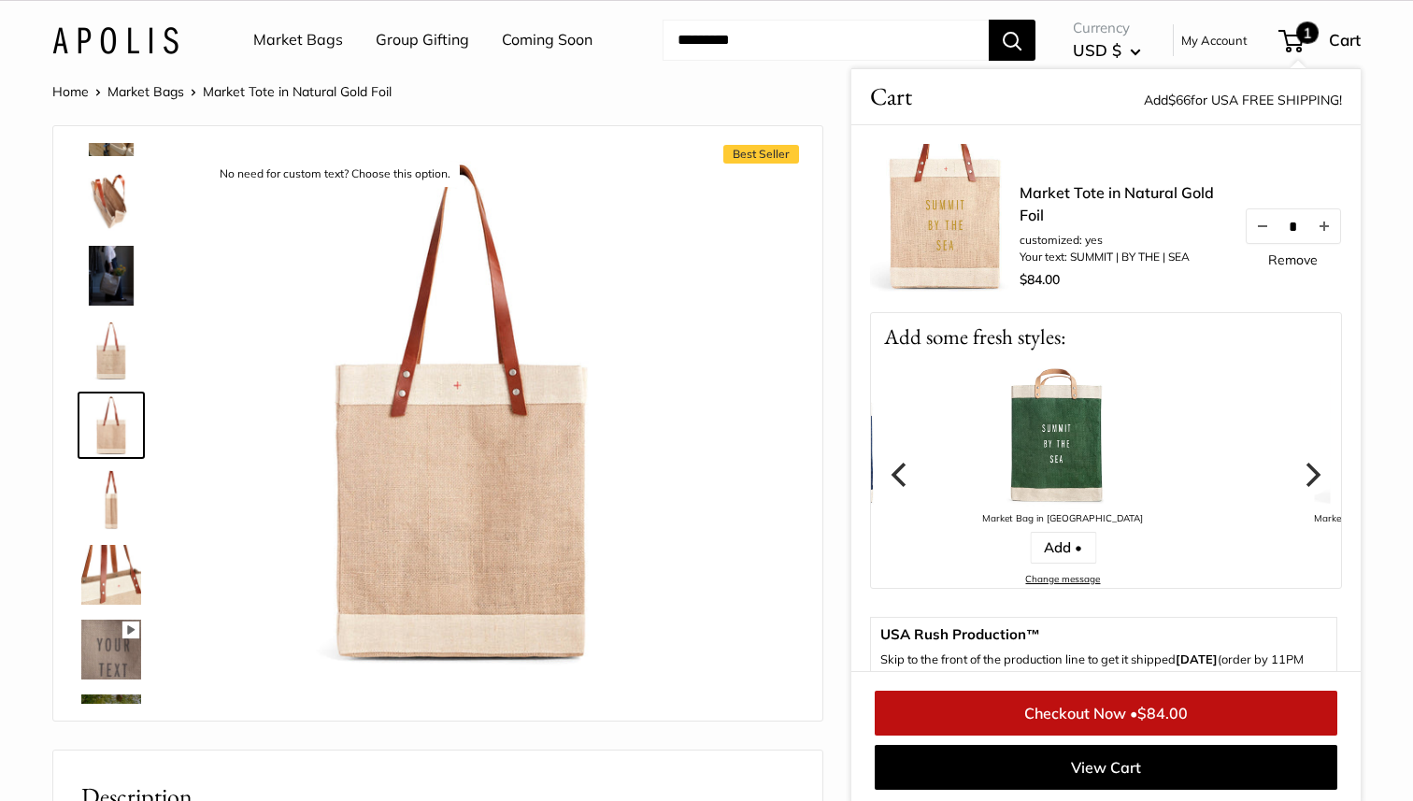
click at [1317, 473] on icon "Next" at bounding box center [1313, 474] width 15 height 24
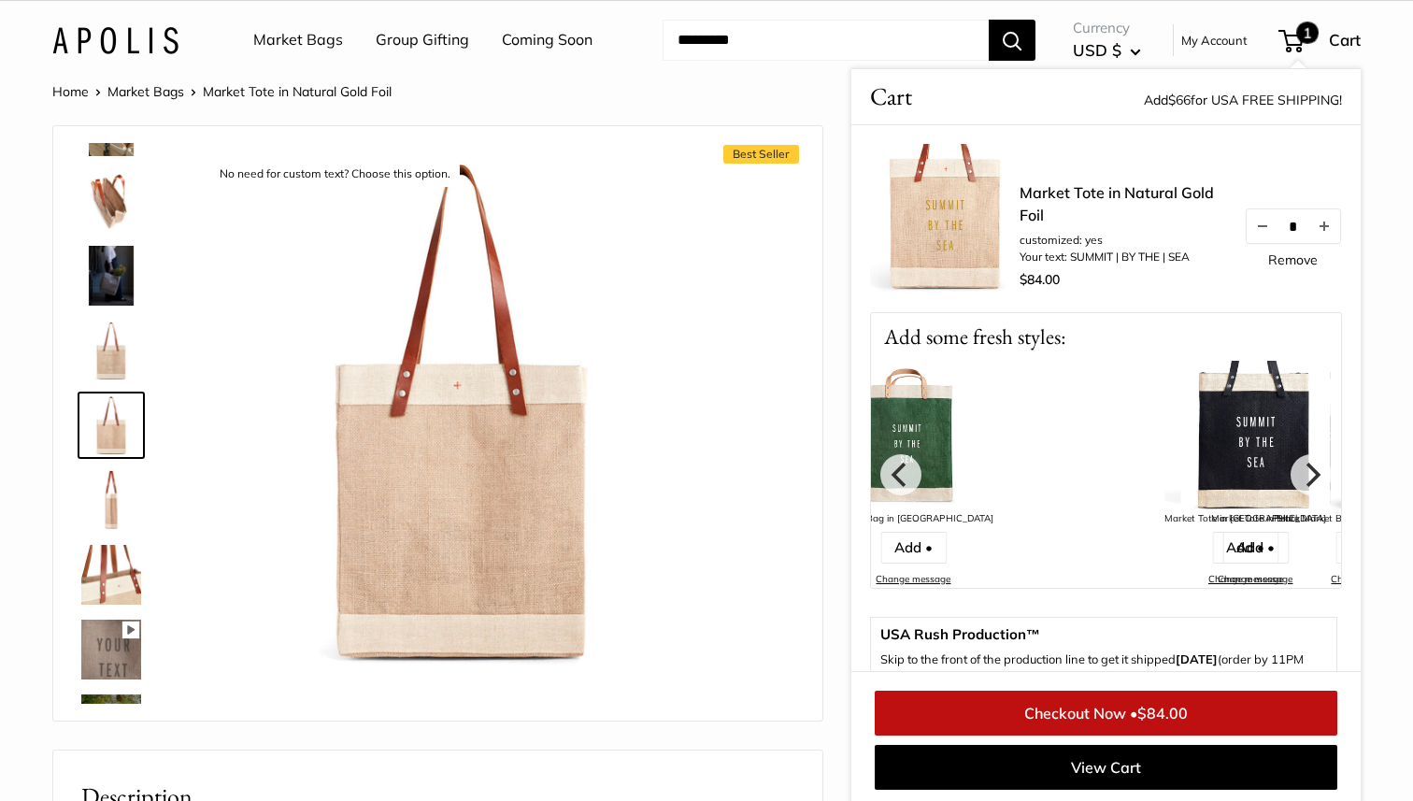
click at [936, 203] on img at bounding box center [944, 218] width 149 height 149
click at [938, 220] on img at bounding box center [944, 218] width 149 height 149
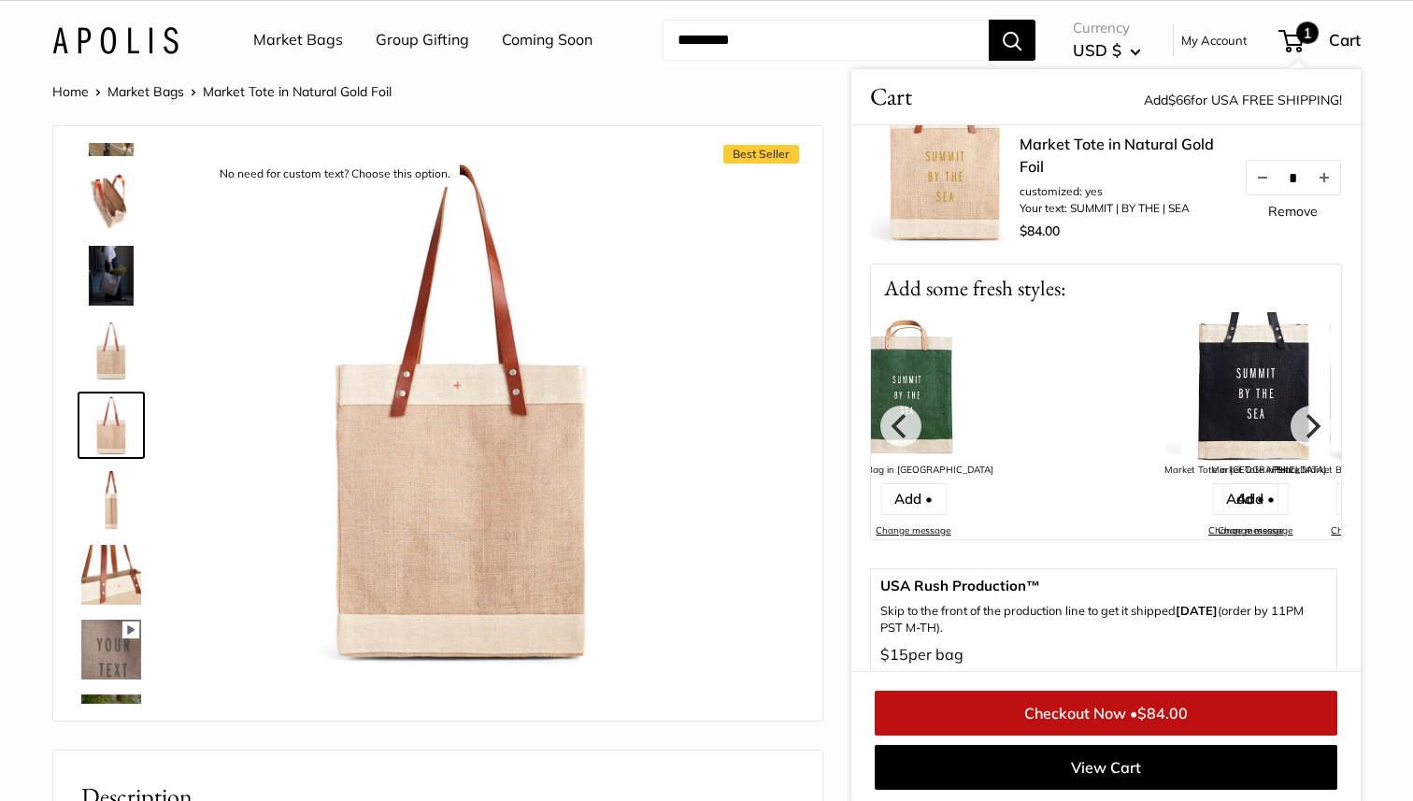
scroll to position [0, 0]
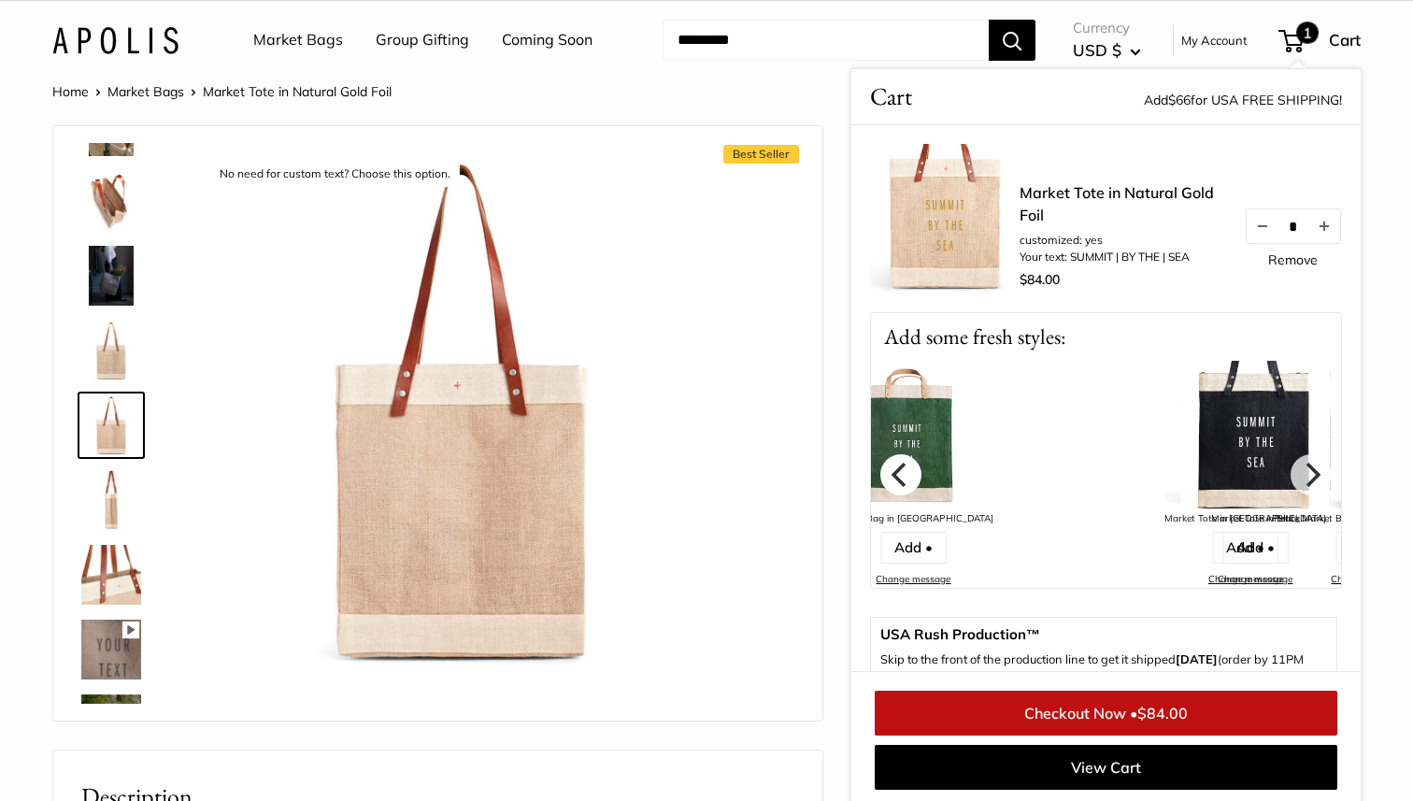
click at [911, 469] on icon "Previous" at bounding box center [900, 474] width 24 height 24
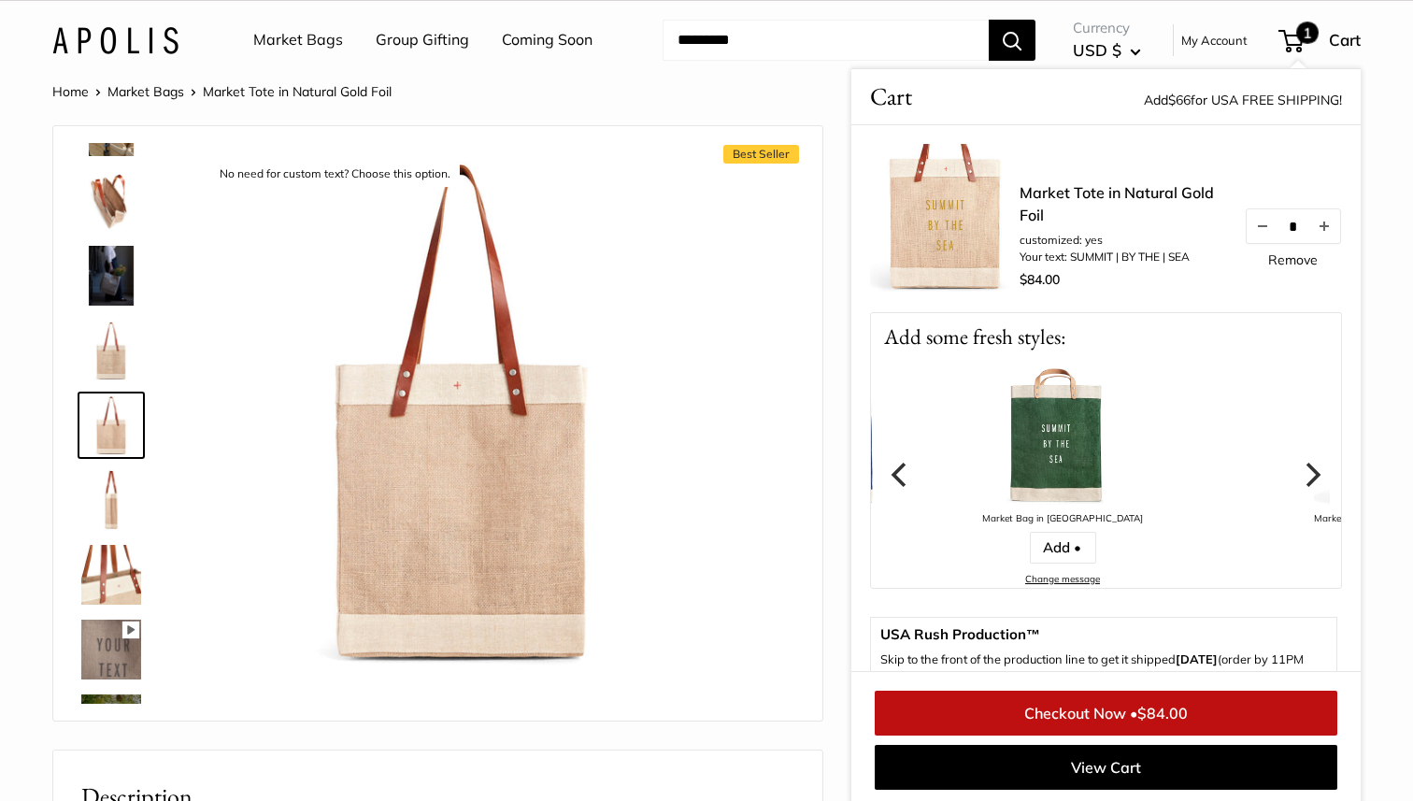
click at [911, 469] on icon "Previous" at bounding box center [900, 474] width 24 height 24
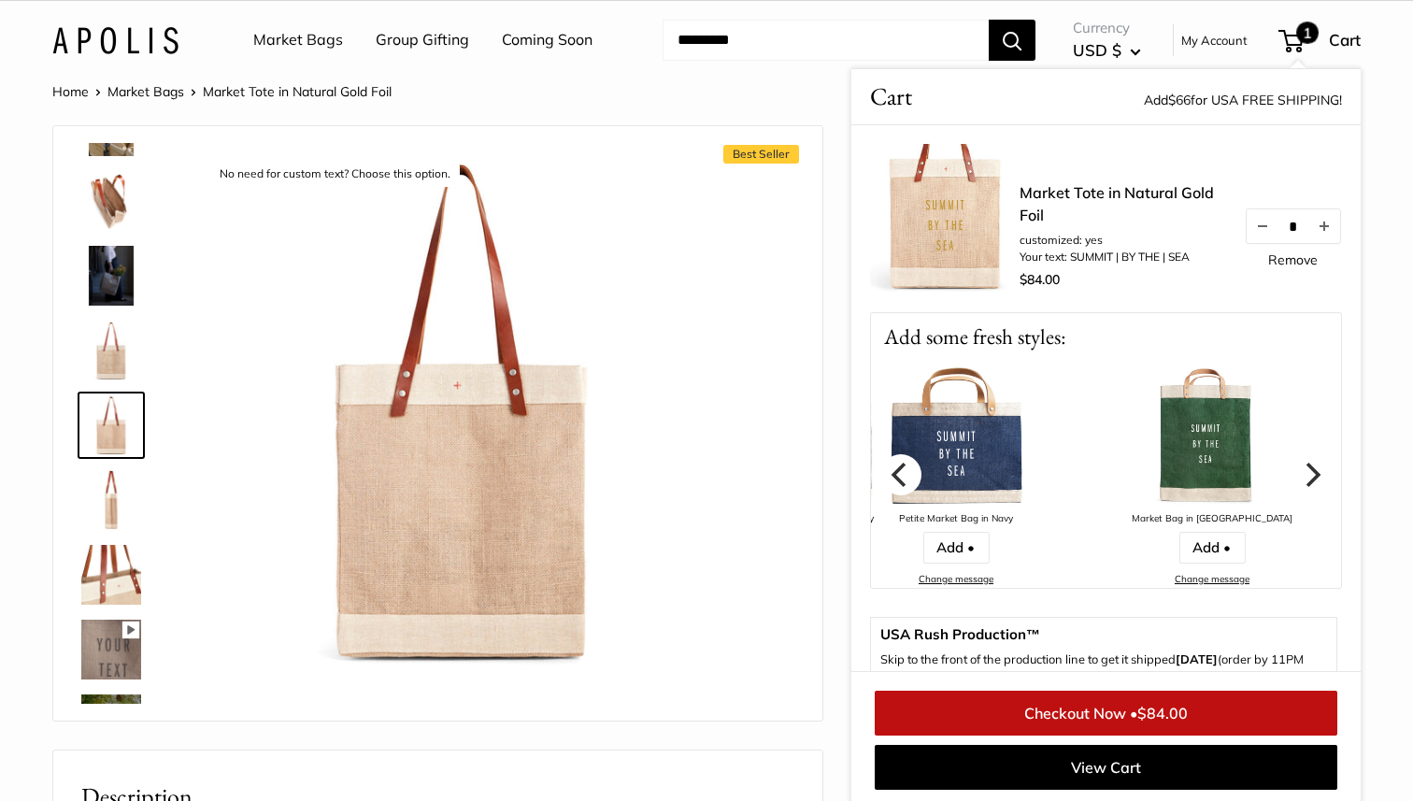
click at [911, 469] on icon "Previous" at bounding box center [900, 474] width 24 height 24
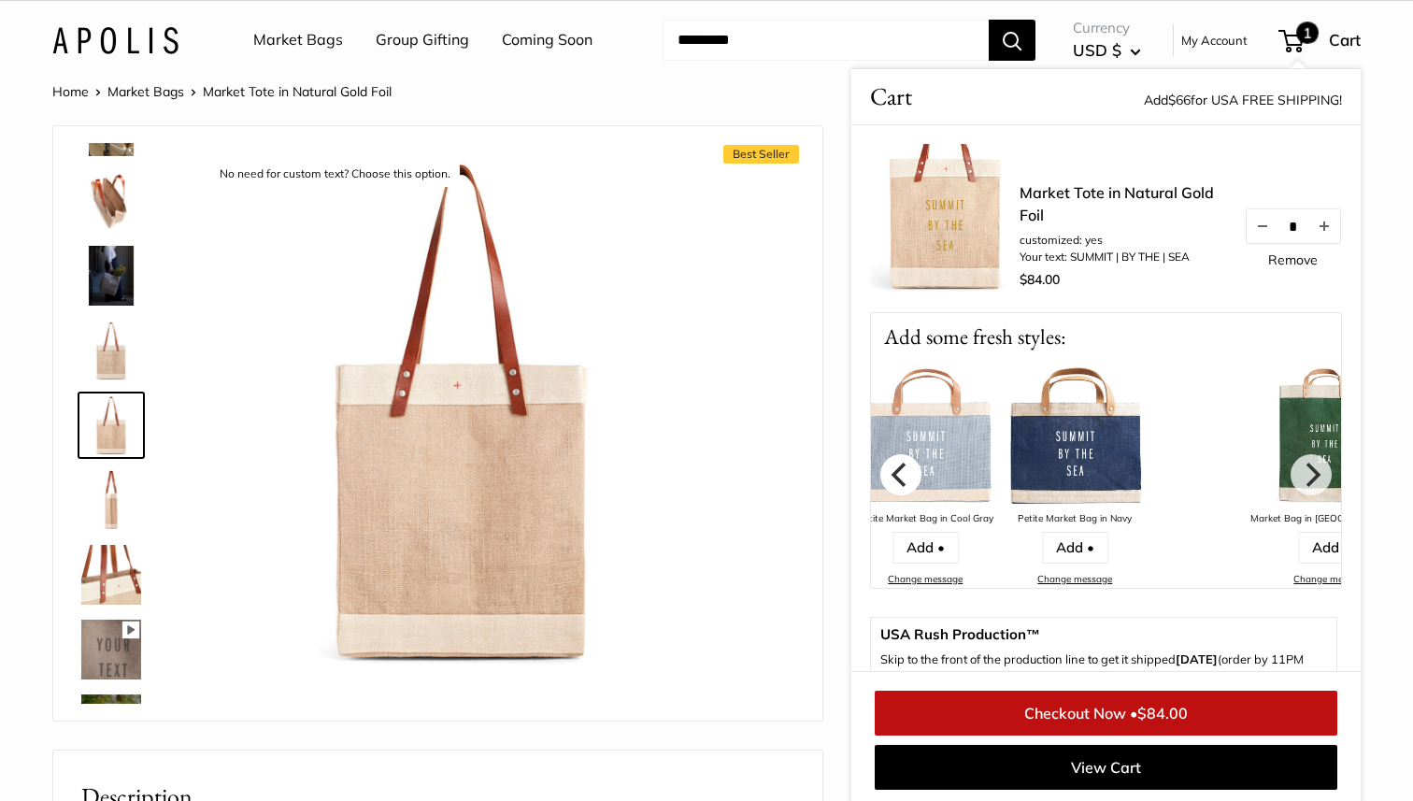
click at [911, 469] on icon "Previous" at bounding box center [900, 474] width 24 height 24
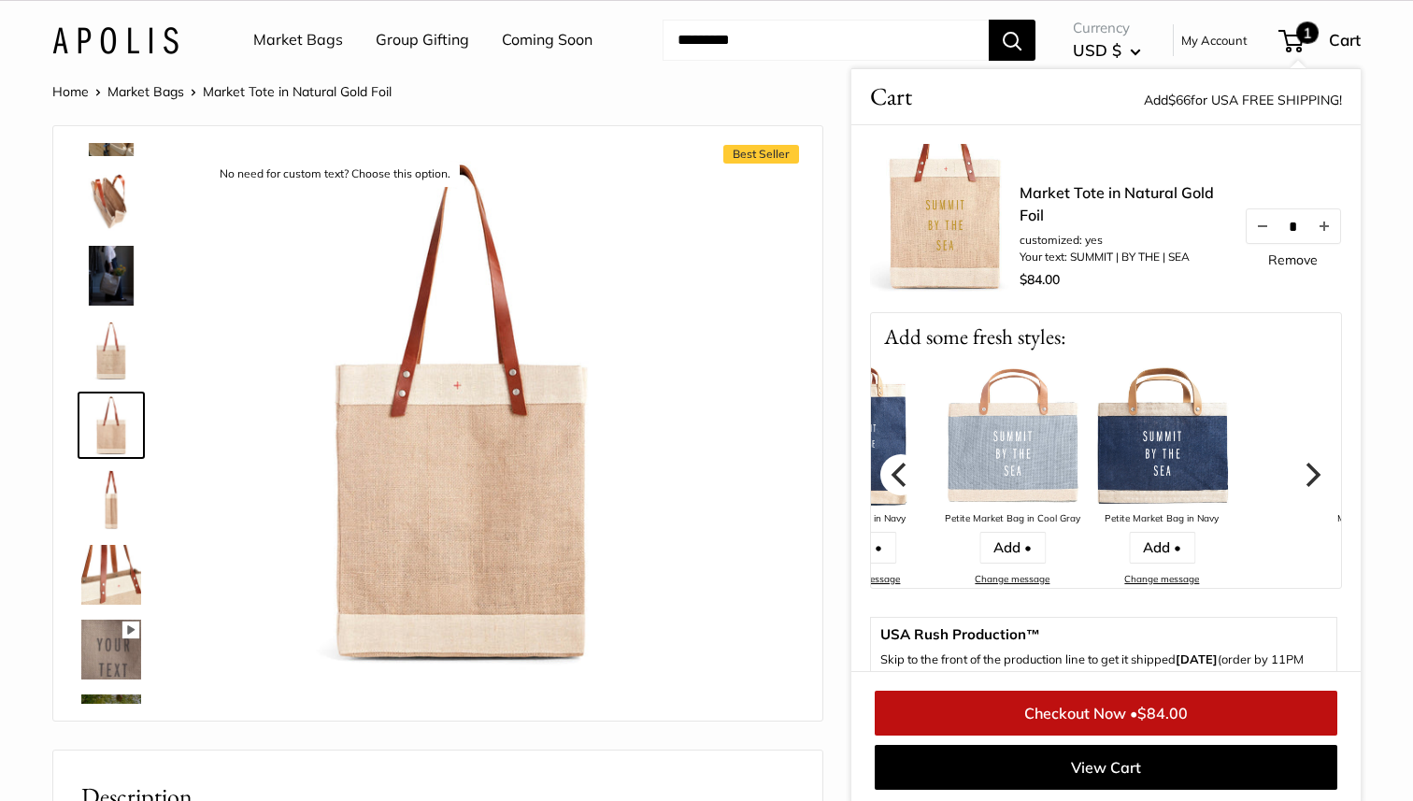
click at [911, 469] on icon "Previous" at bounding box center [900, 474] width 24 height 24
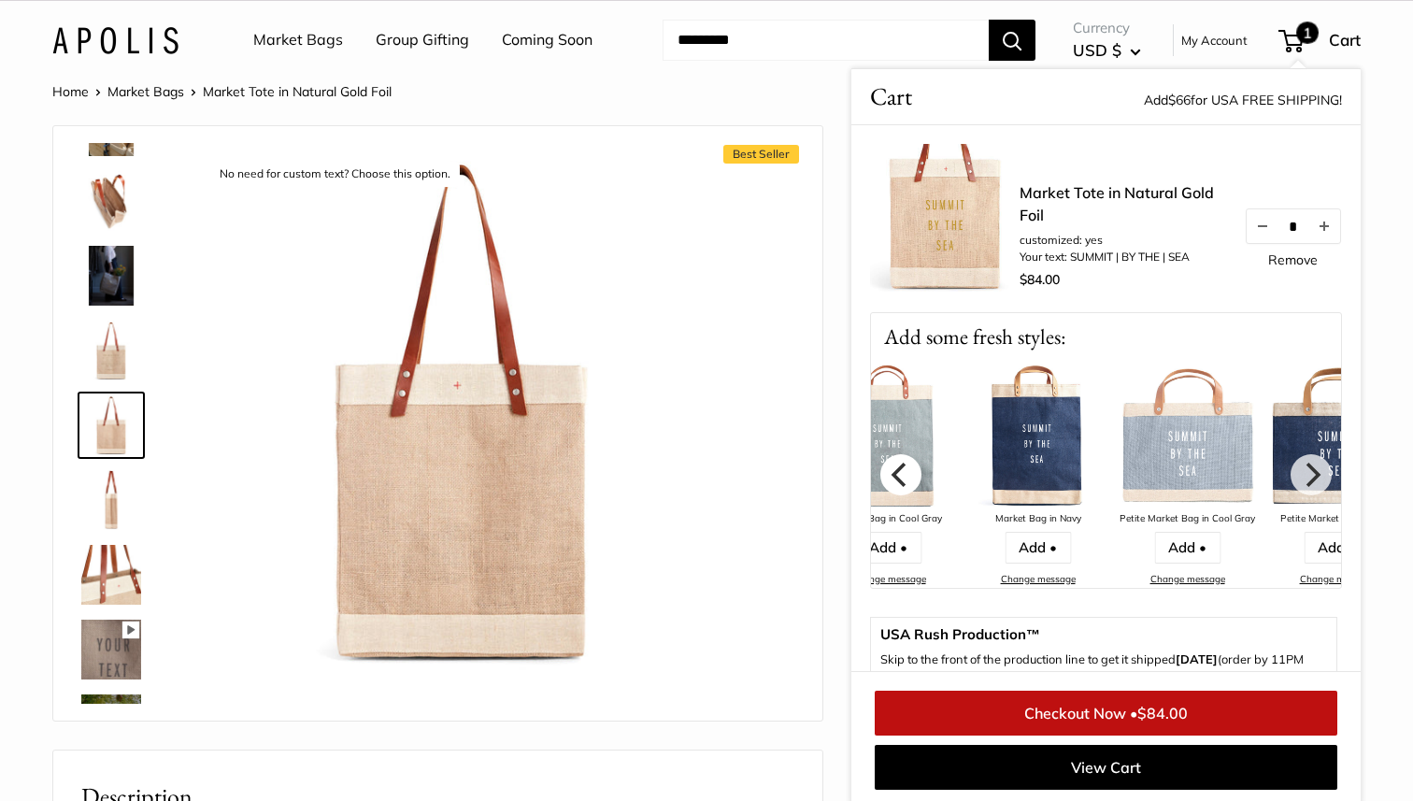
click at [911, 469] on icon "Previous" at bounding box center [900, 474] width 24 height 24
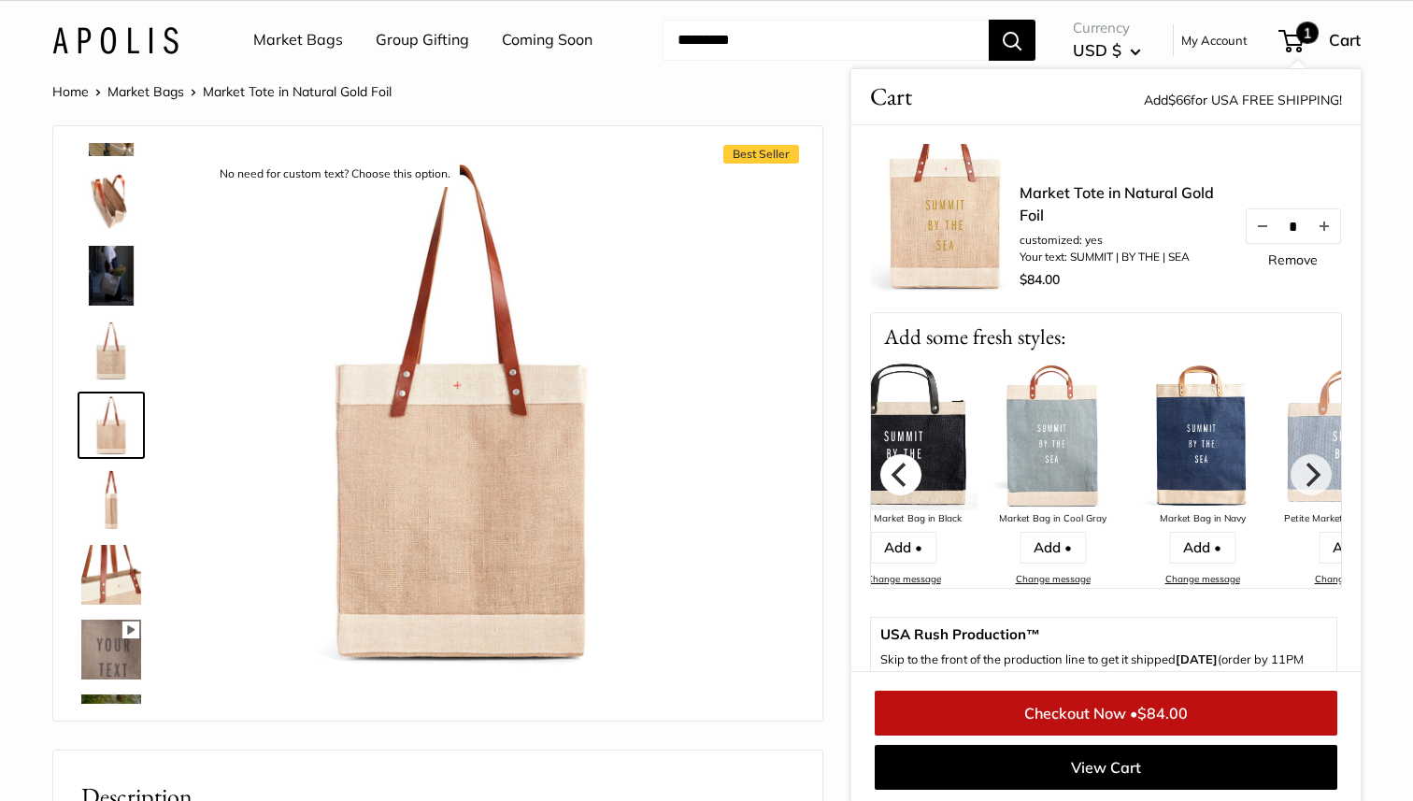
click at [911, 469] on icon "Previous" at bounding box center [900, 474] width 24 height 24
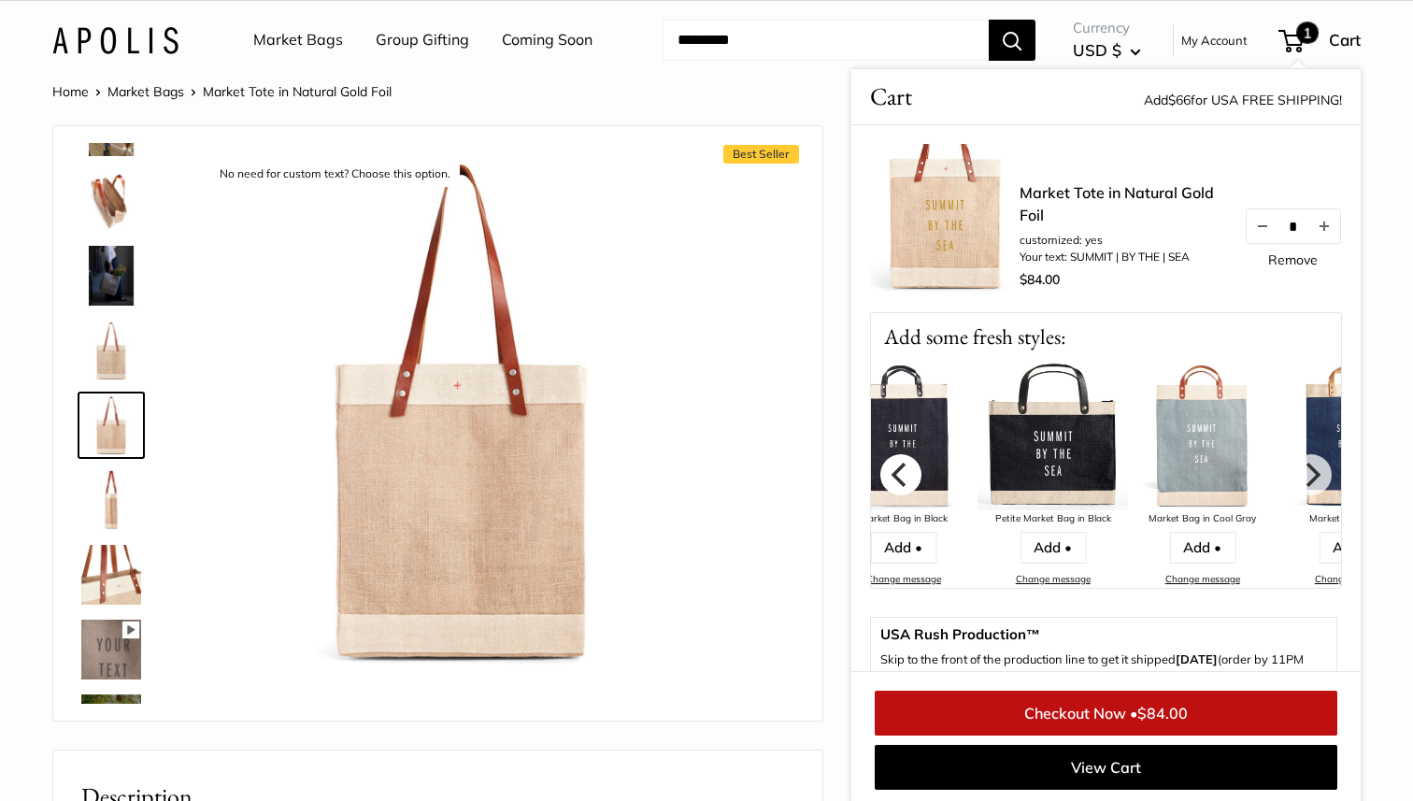
click at [911, 469] on icon "Previous" at bounding box center [900, 474] width 24 height 24
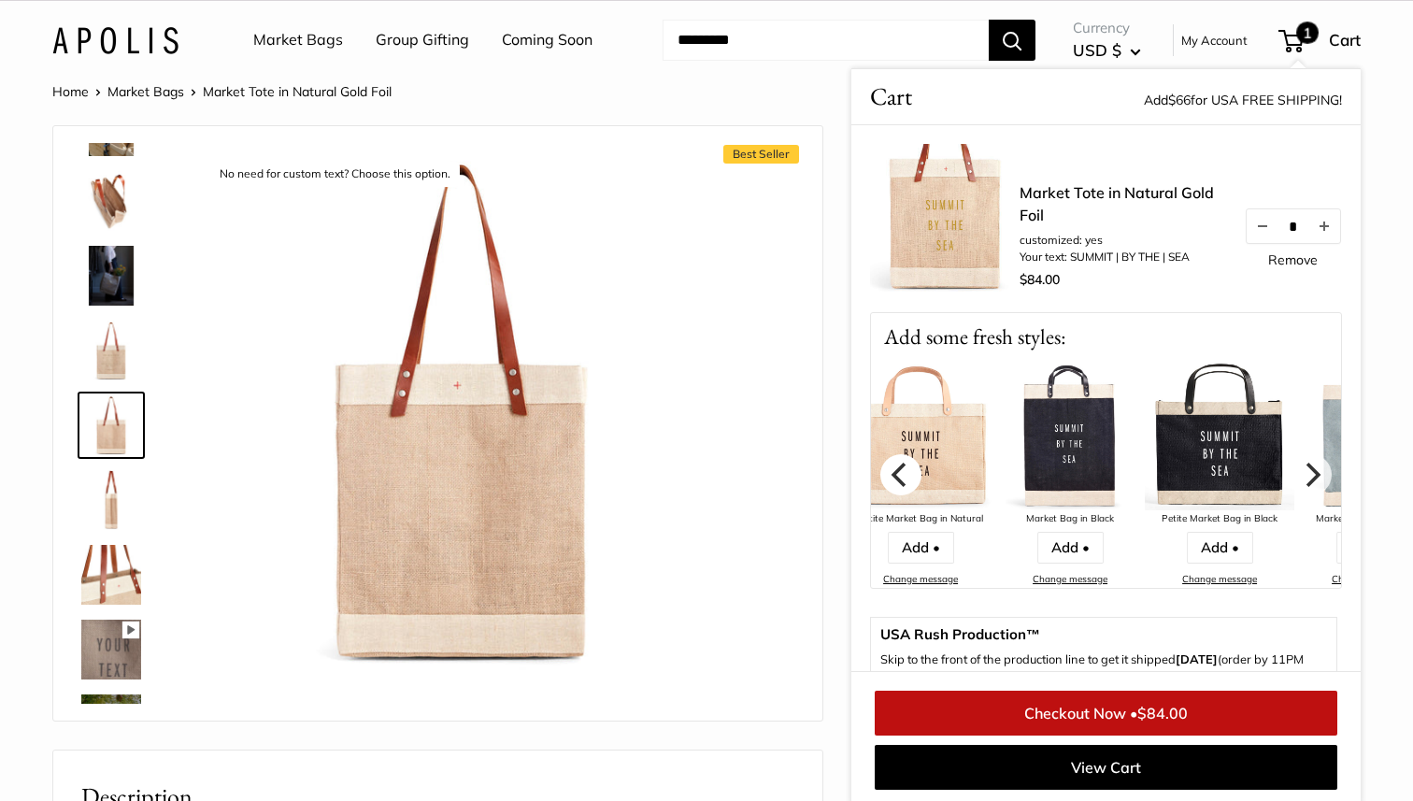
click at [911, 469] on icon "Previous" at bounding box center [900, 474] width 24 height 24
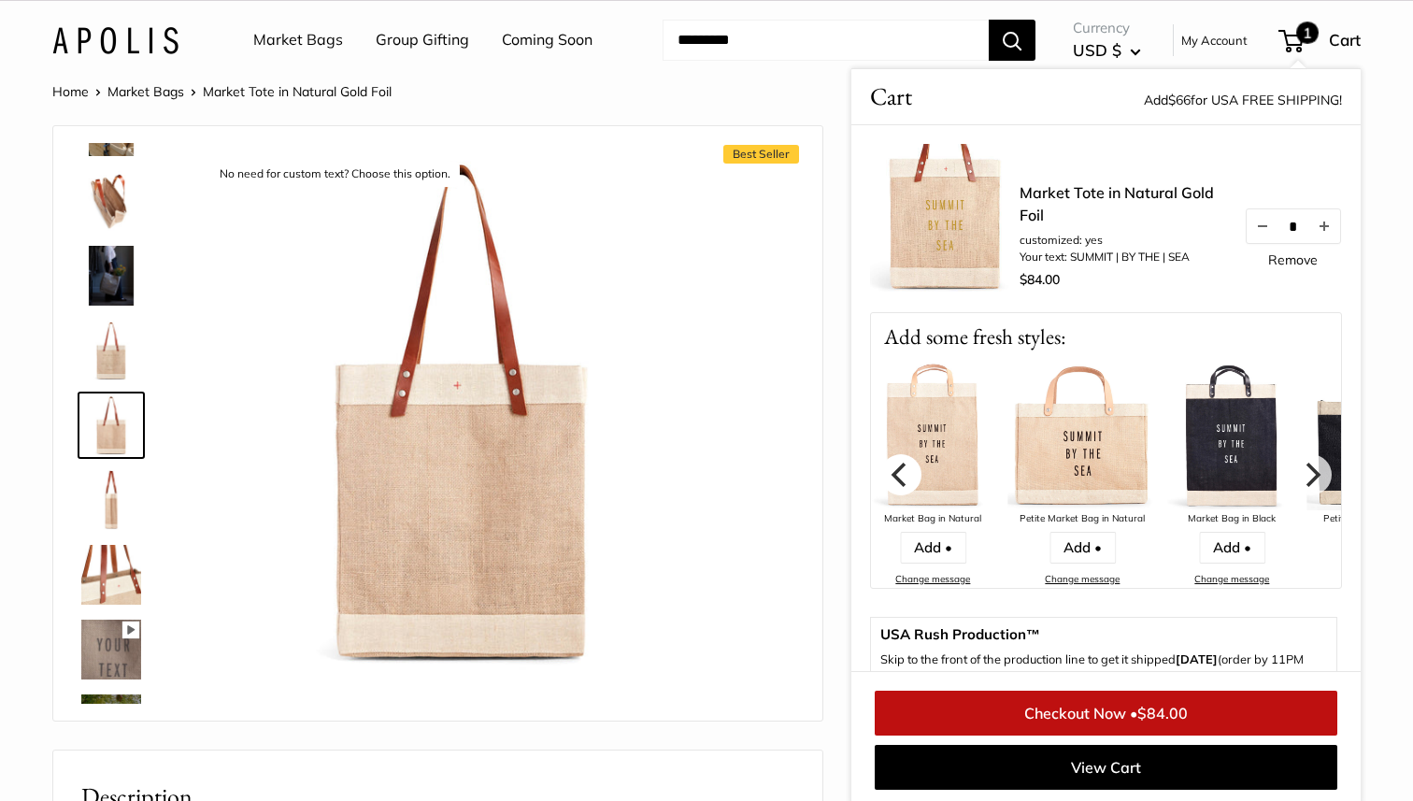
click at [911, 469] on icon "Previous" at bounding box center [900, 474] width 24 height 24
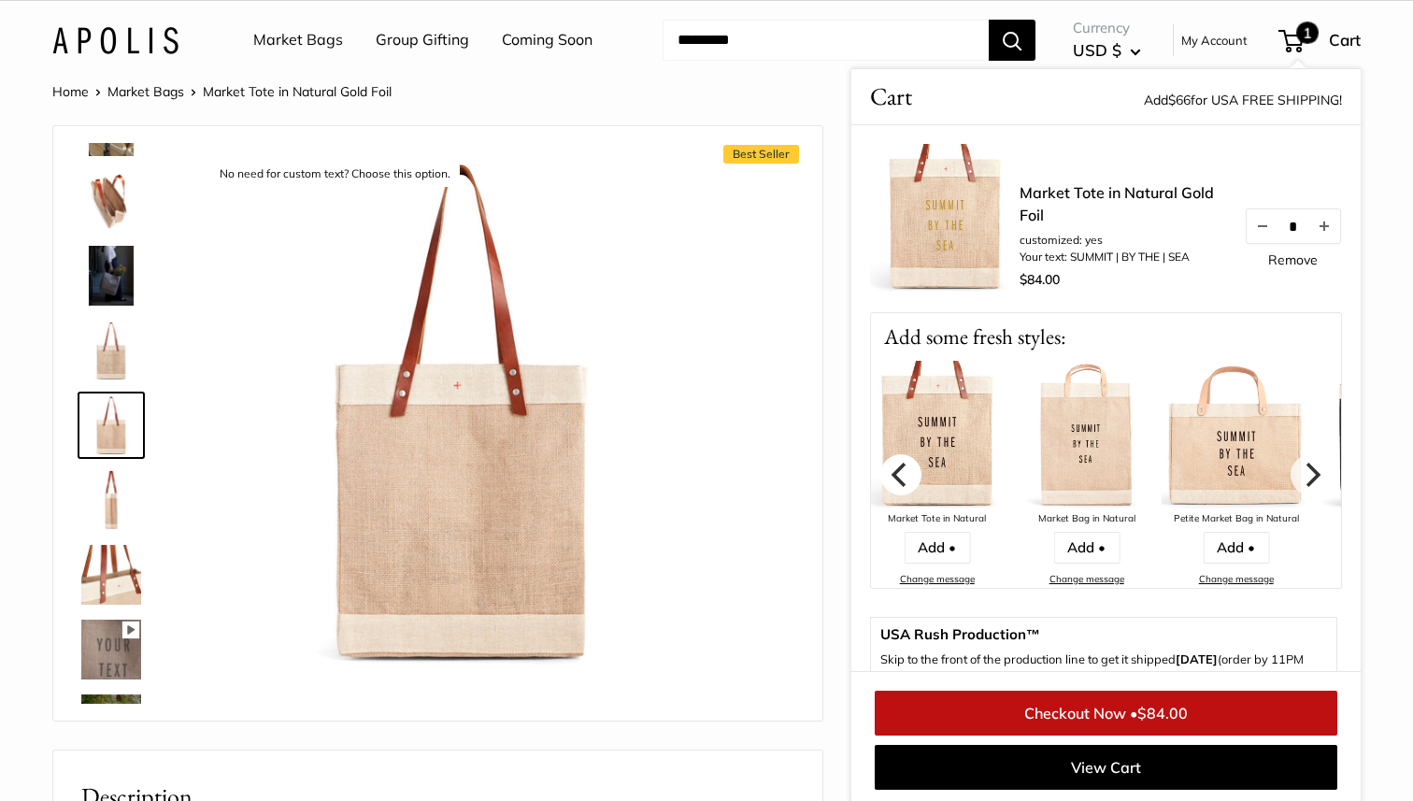
click at [911, 469] on icon "Previous" at bounding box center [900, 474] width 24 height 24
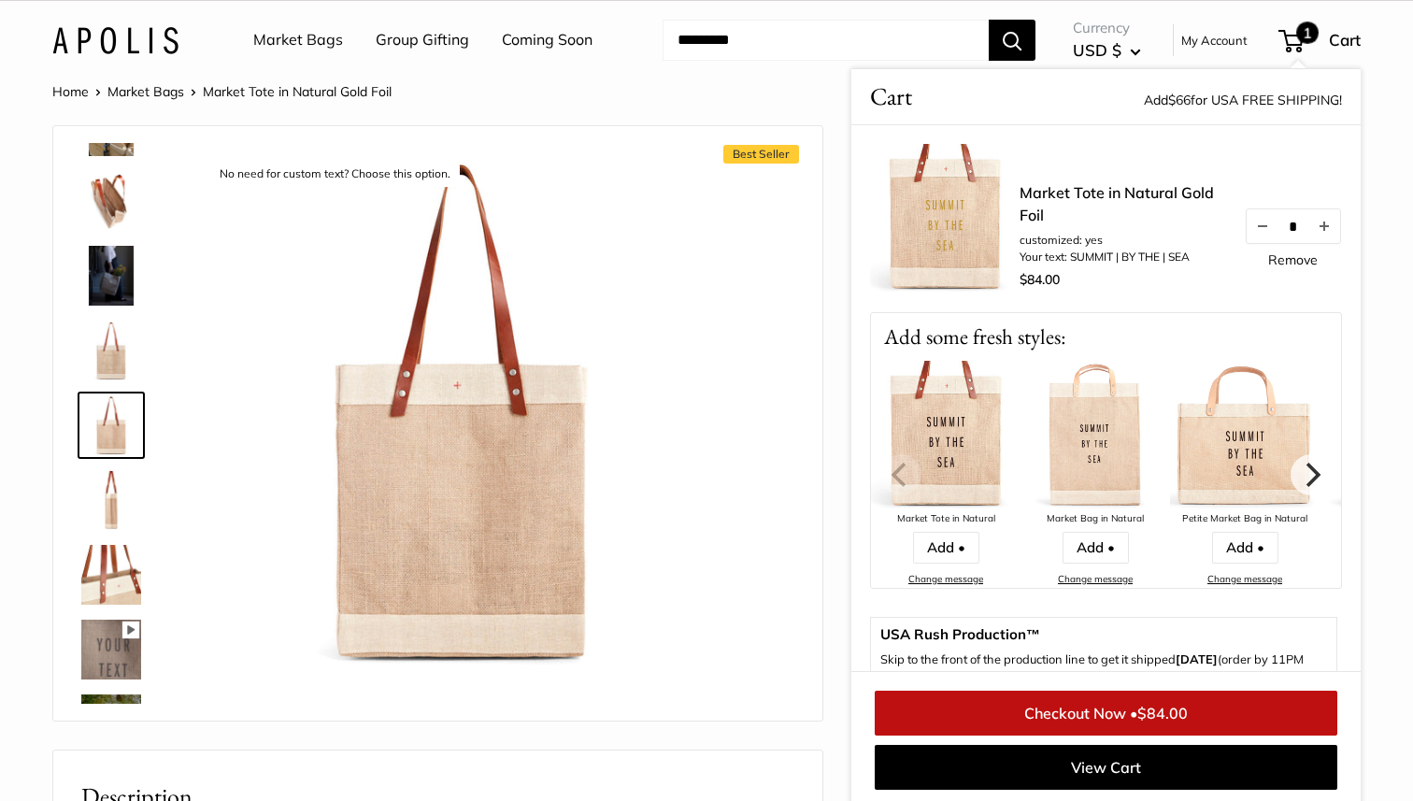
click at [953, 459] on img at bounding box center [945, 435] width 149 height 149
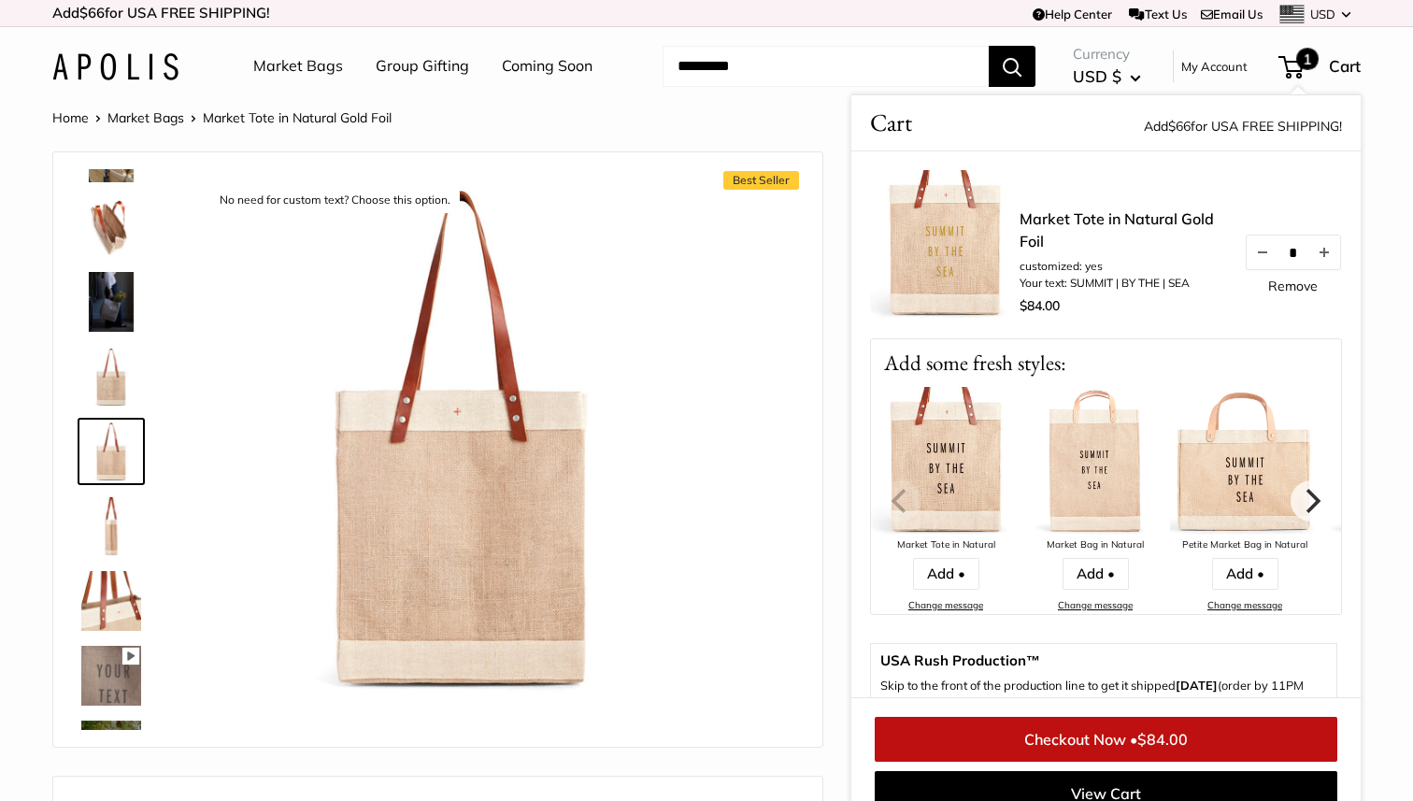
click at [1300, 288] on link "Remove" at bounding box center [1293, 285] width 50 height 13
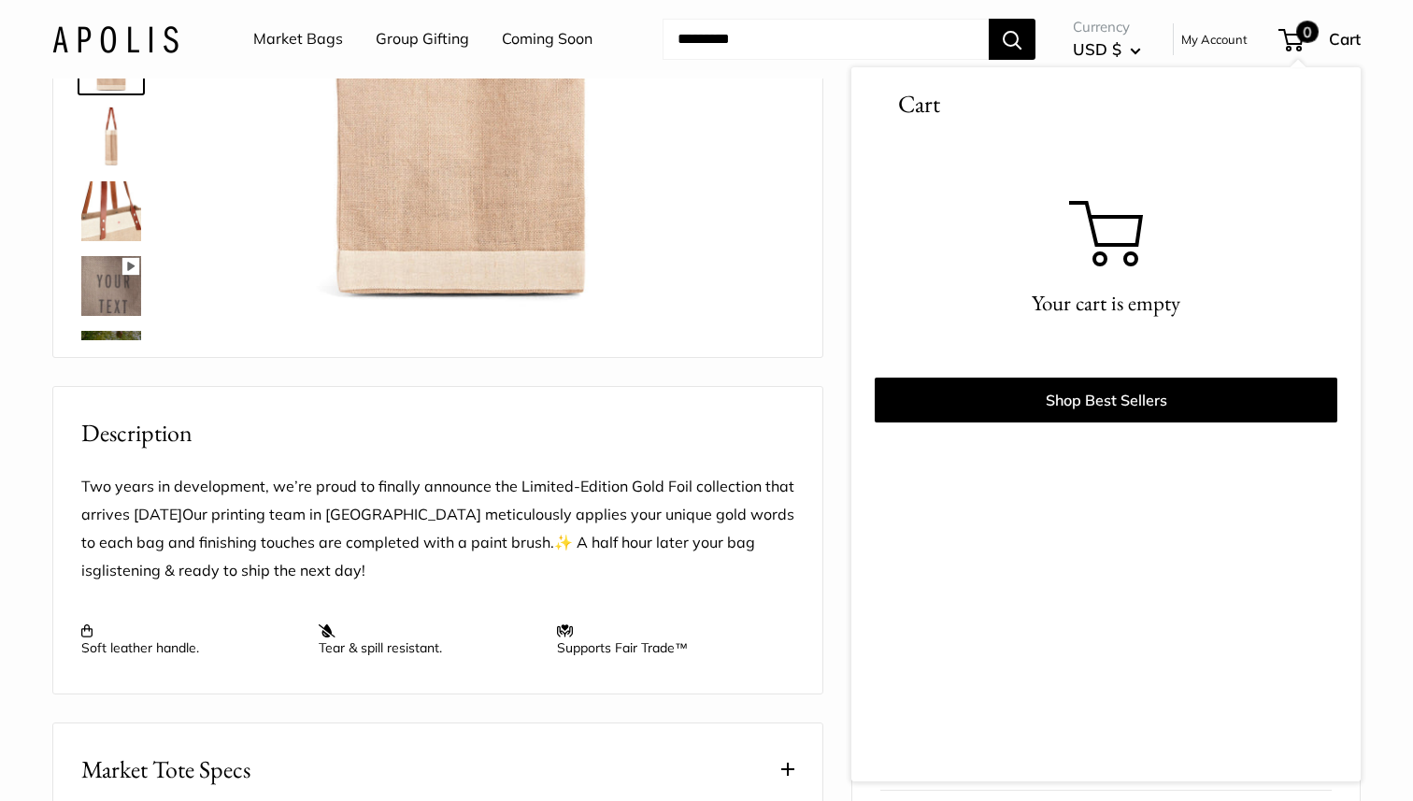
scroll to position [68, 0]
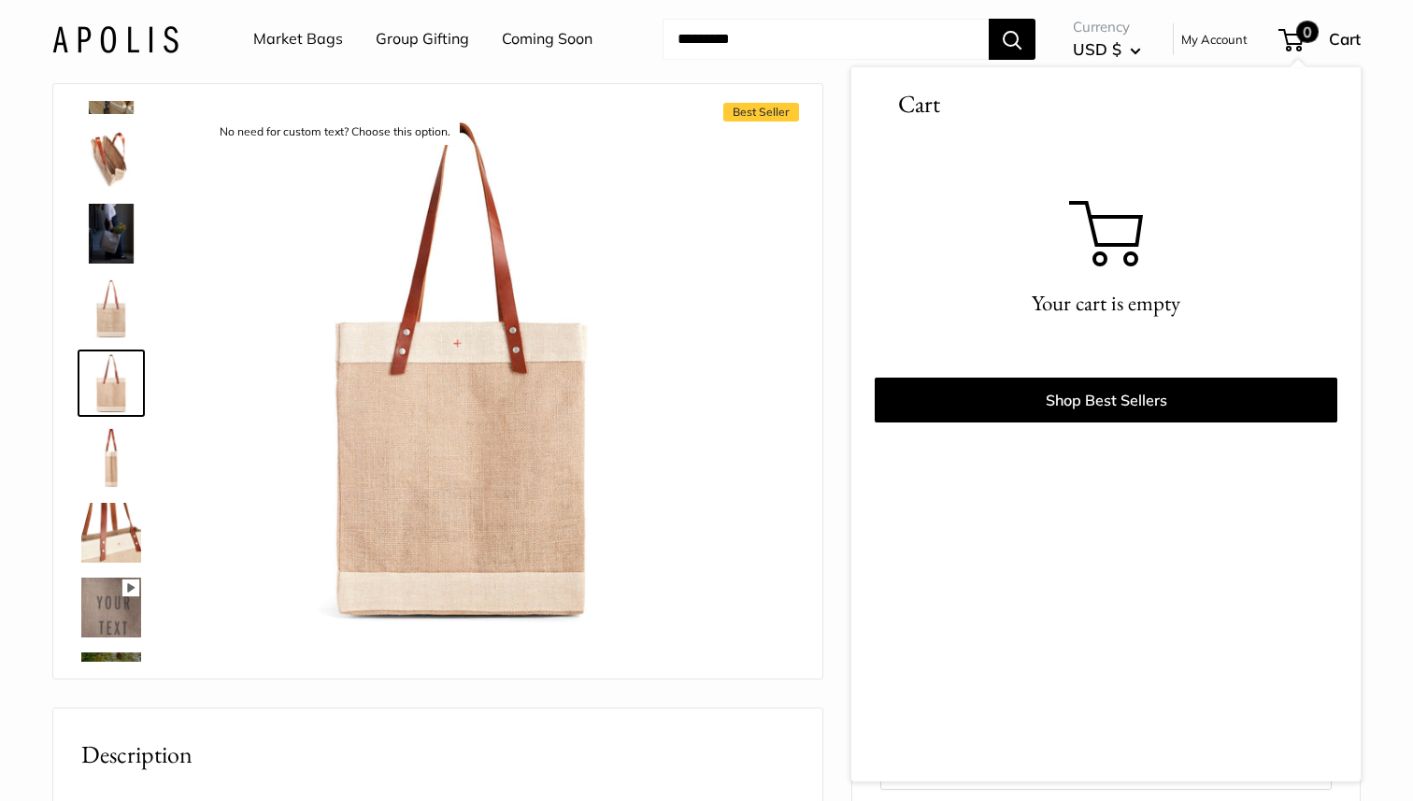
click at [331, 45] on link "Market Bags" at bounding box center [298, 39] width 90 height 28
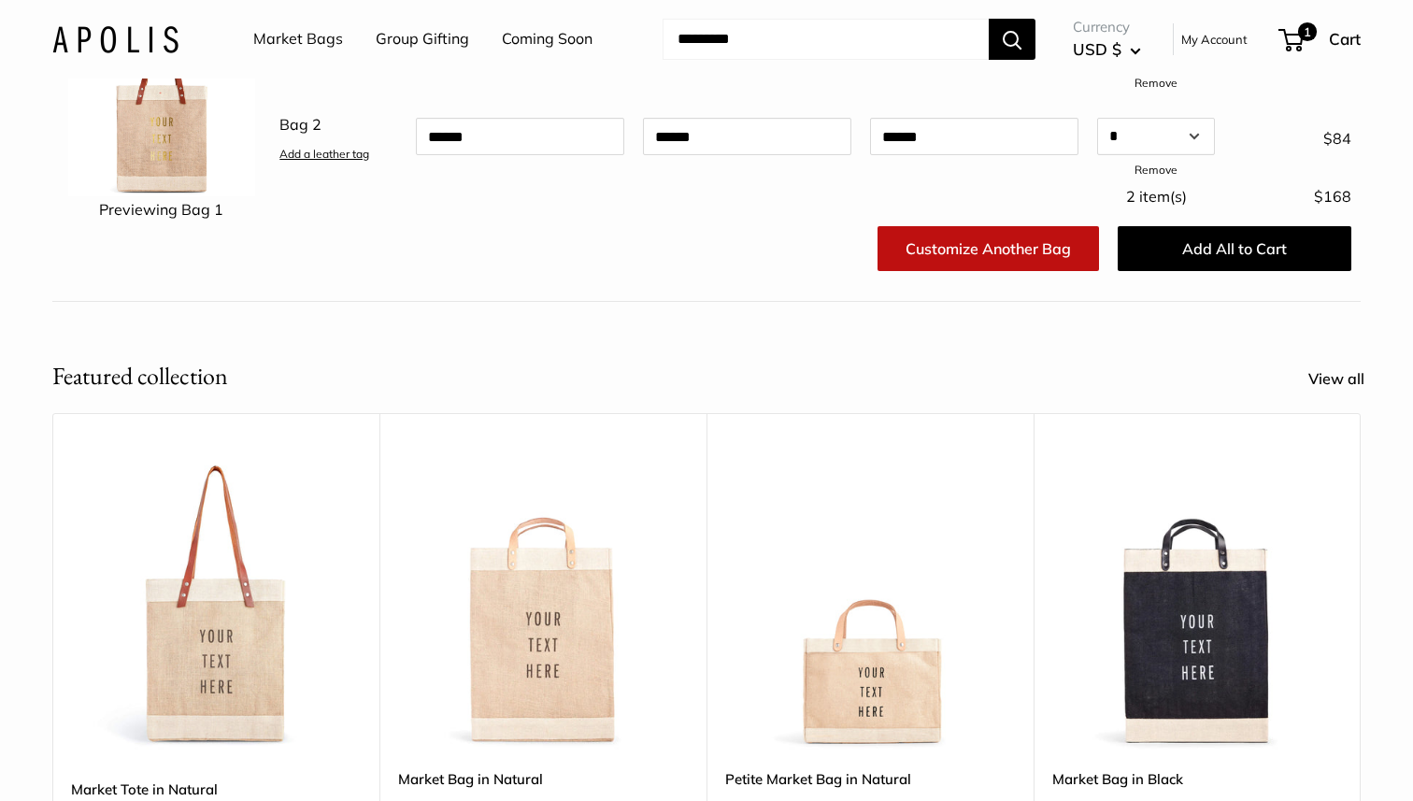
scroll to position [232, 0]
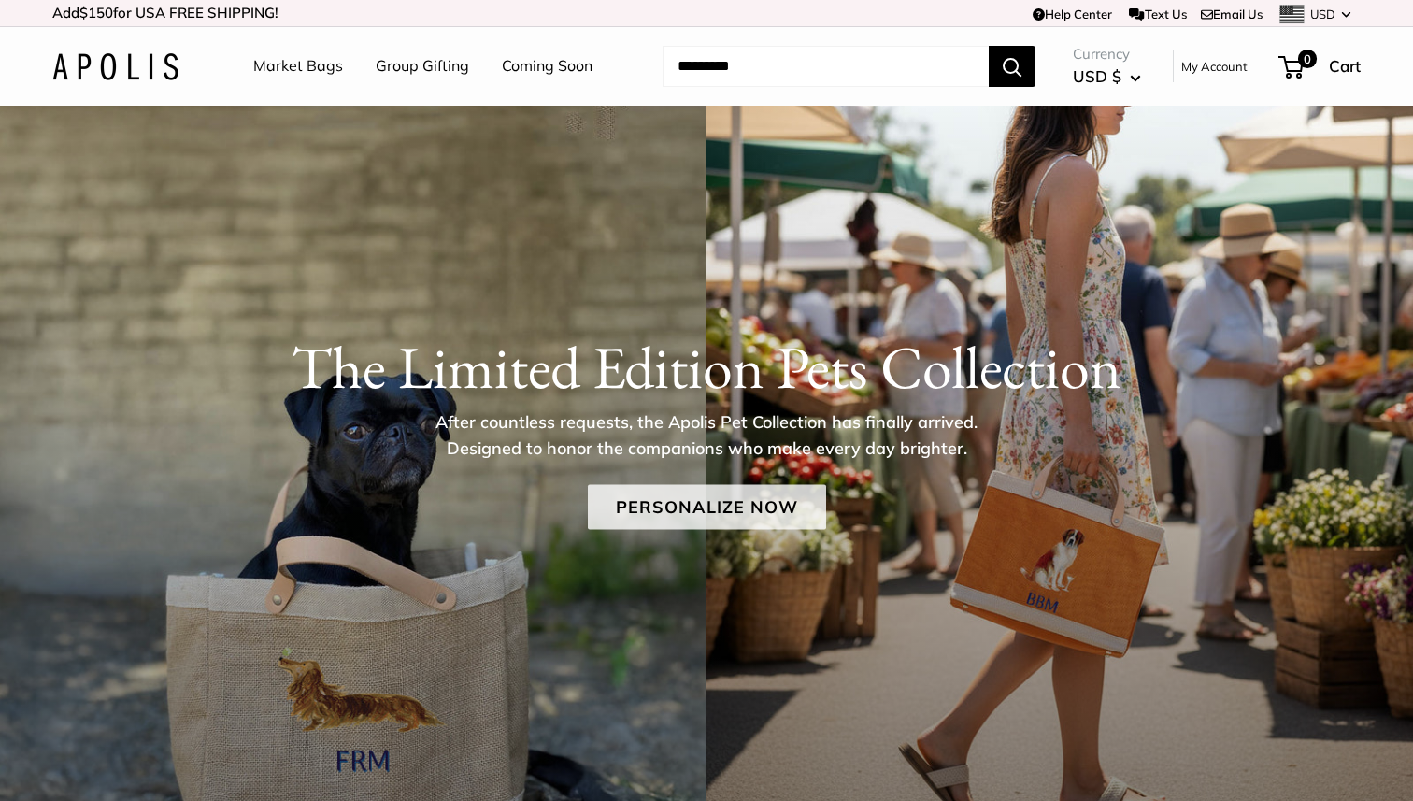
click at [716, 502] on link "Personalize Now" at bounding box center [707, 507] width 238 height 45
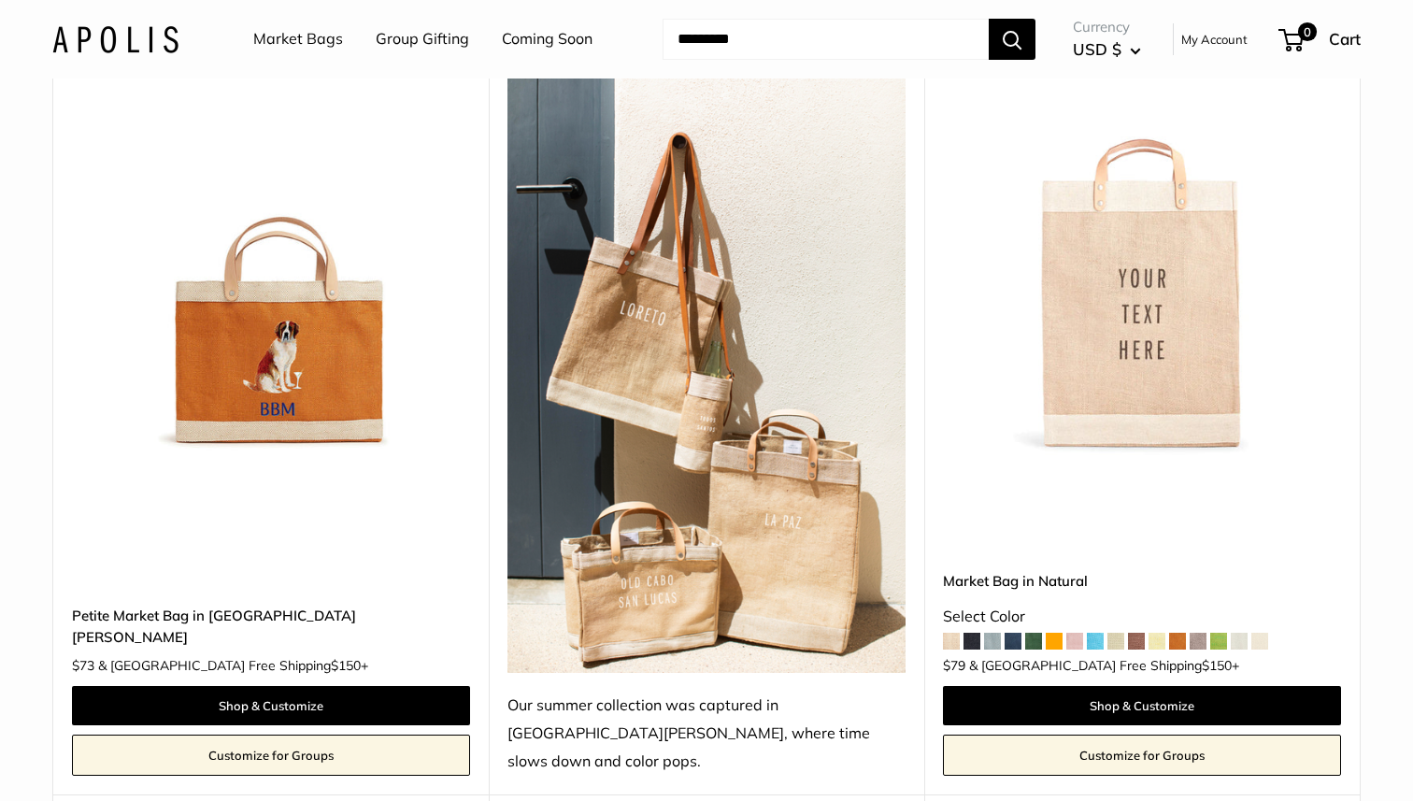
scroll to position [3522, 0]
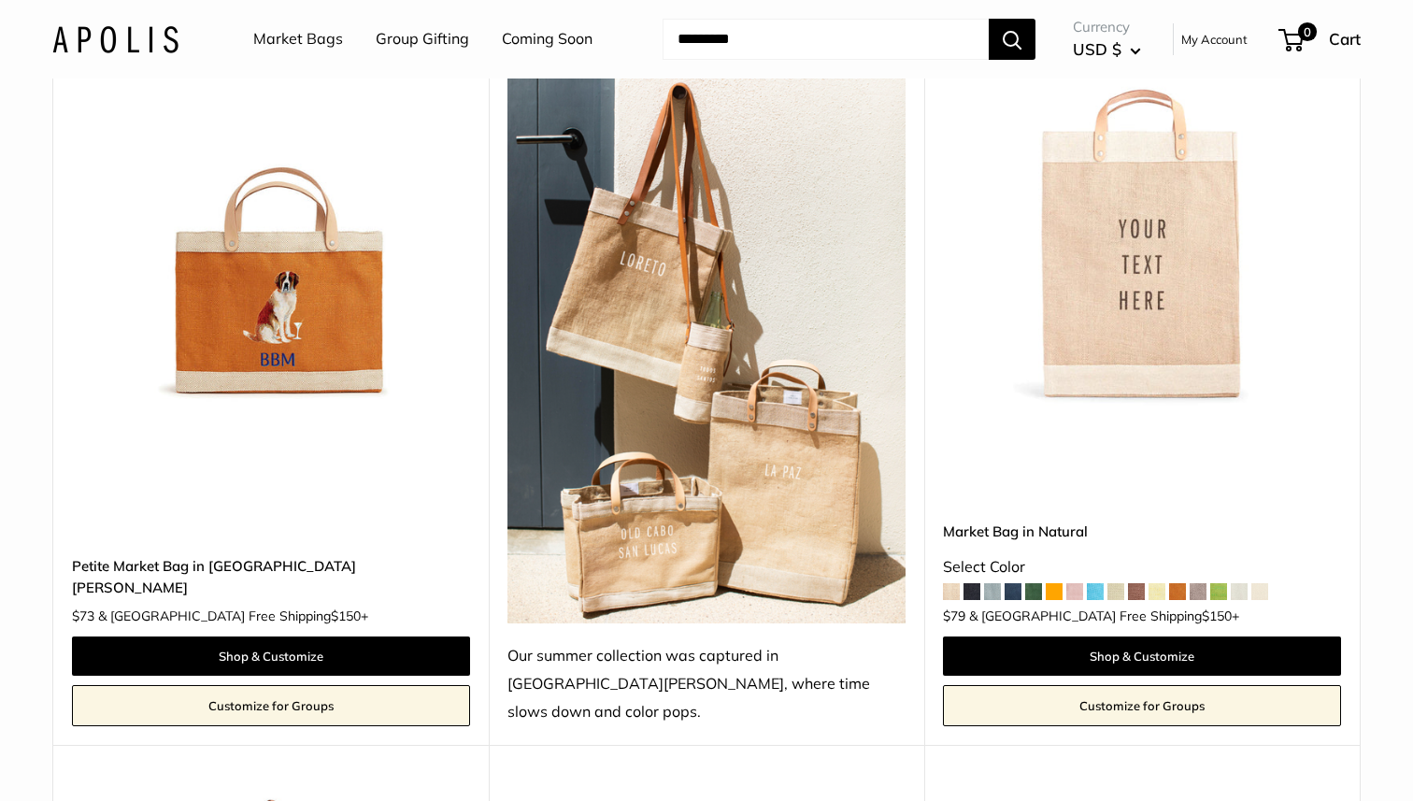
click at [0, 0] on img at bounding box center [0, 0] width 0 height 0
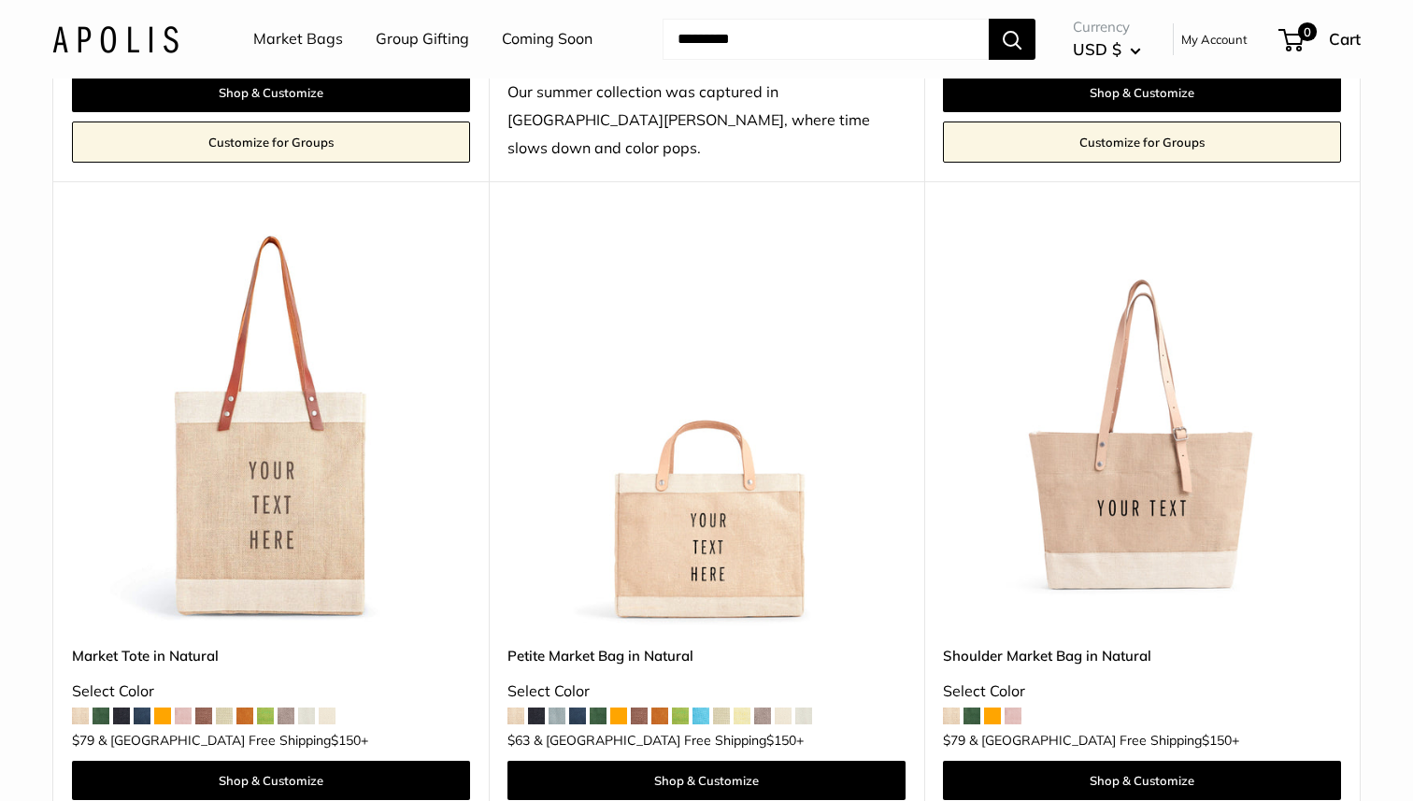
scroll to position [4087, 0]
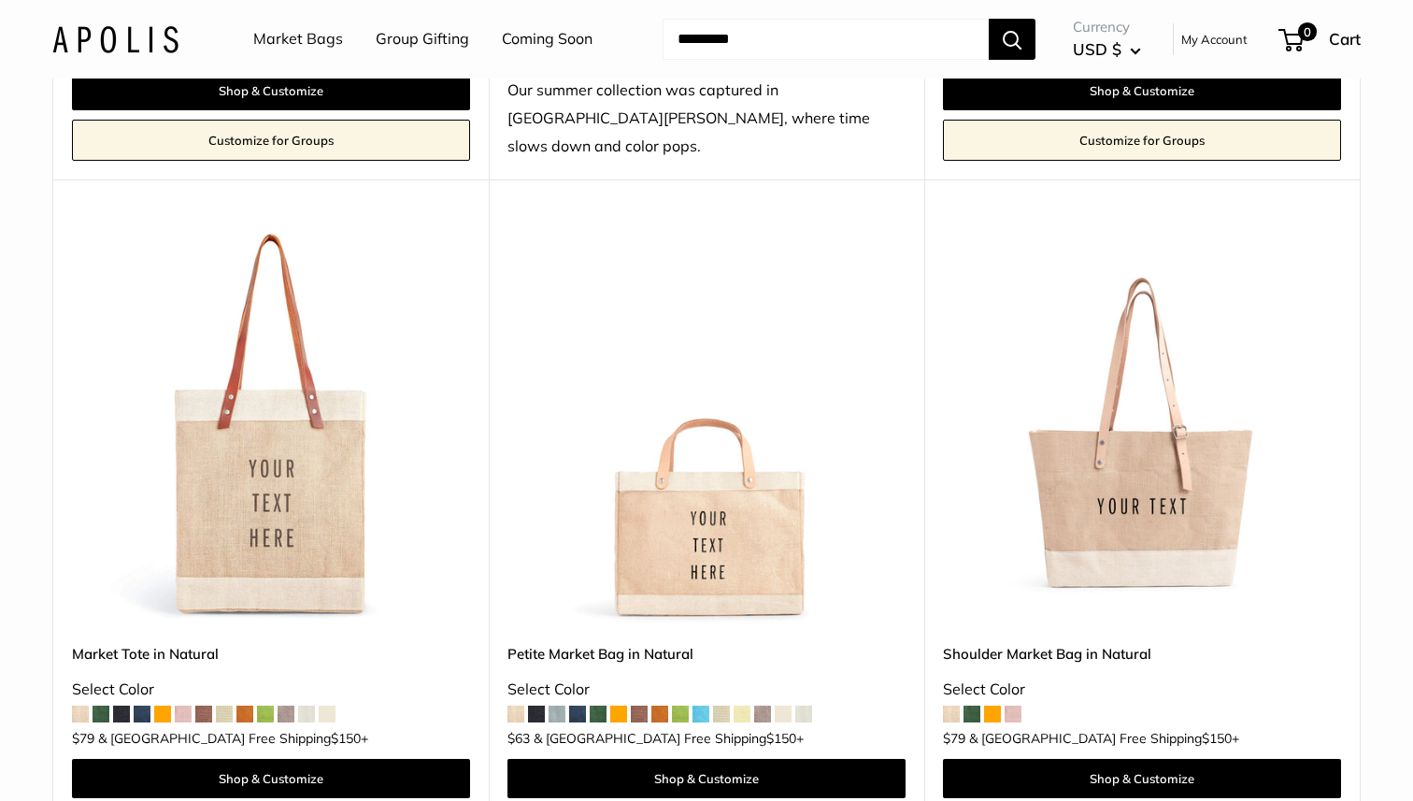
click at [0, 0] on img at bounding box center [0, 0] width 0 height 0
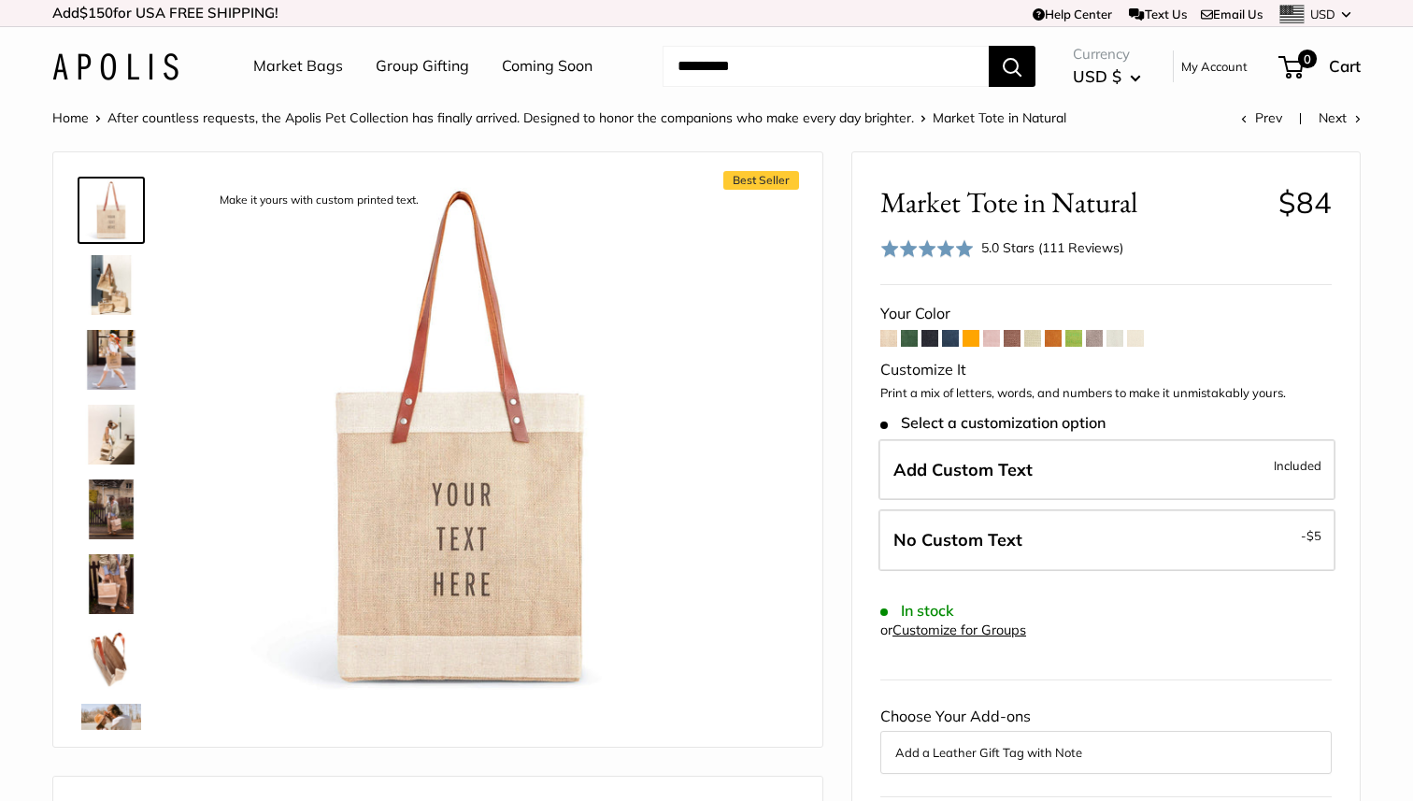
click at [1137, 334] on span at bounding box center [1135, 338] width 17 height 17
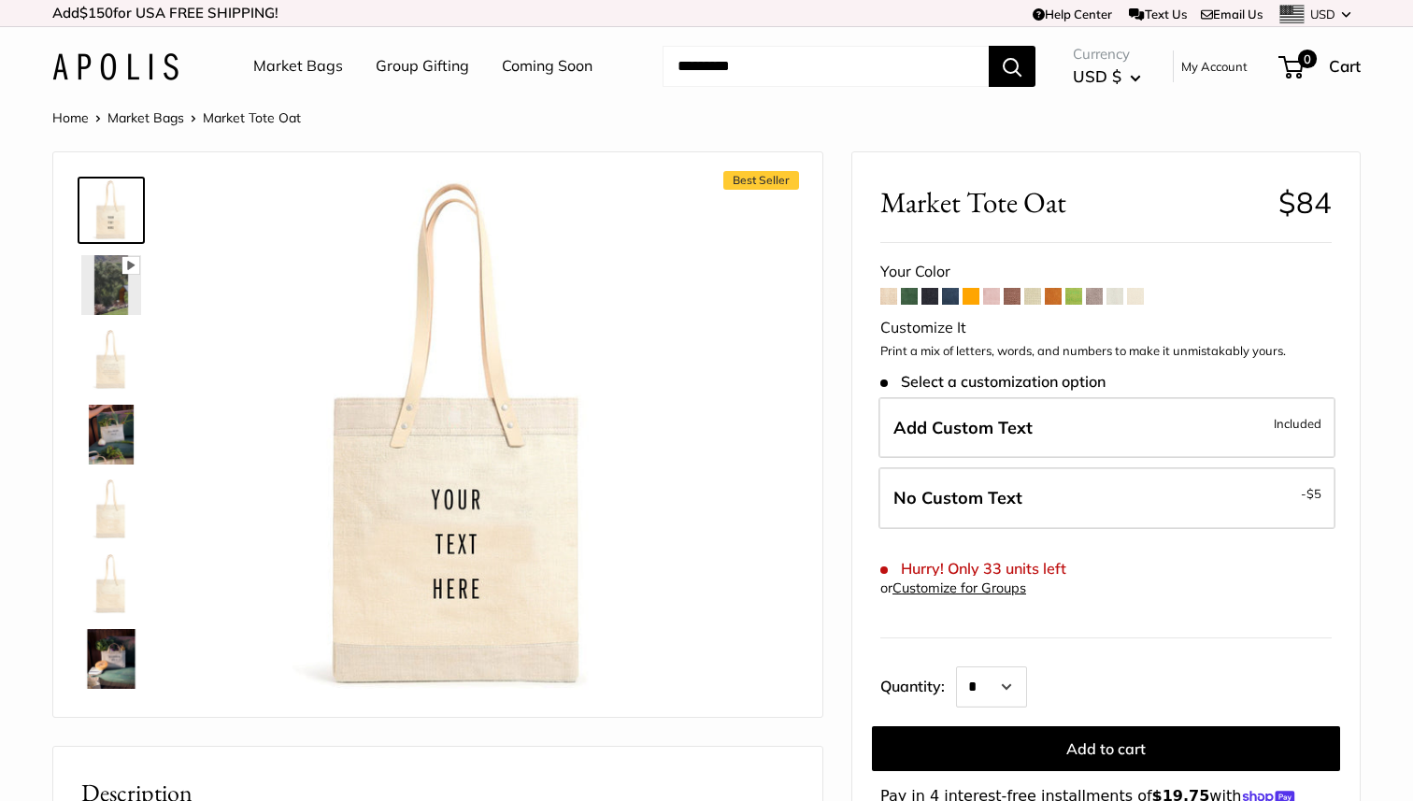
click at [1114, 294] on span at bounding box center [1114, 296] width 17 height 17
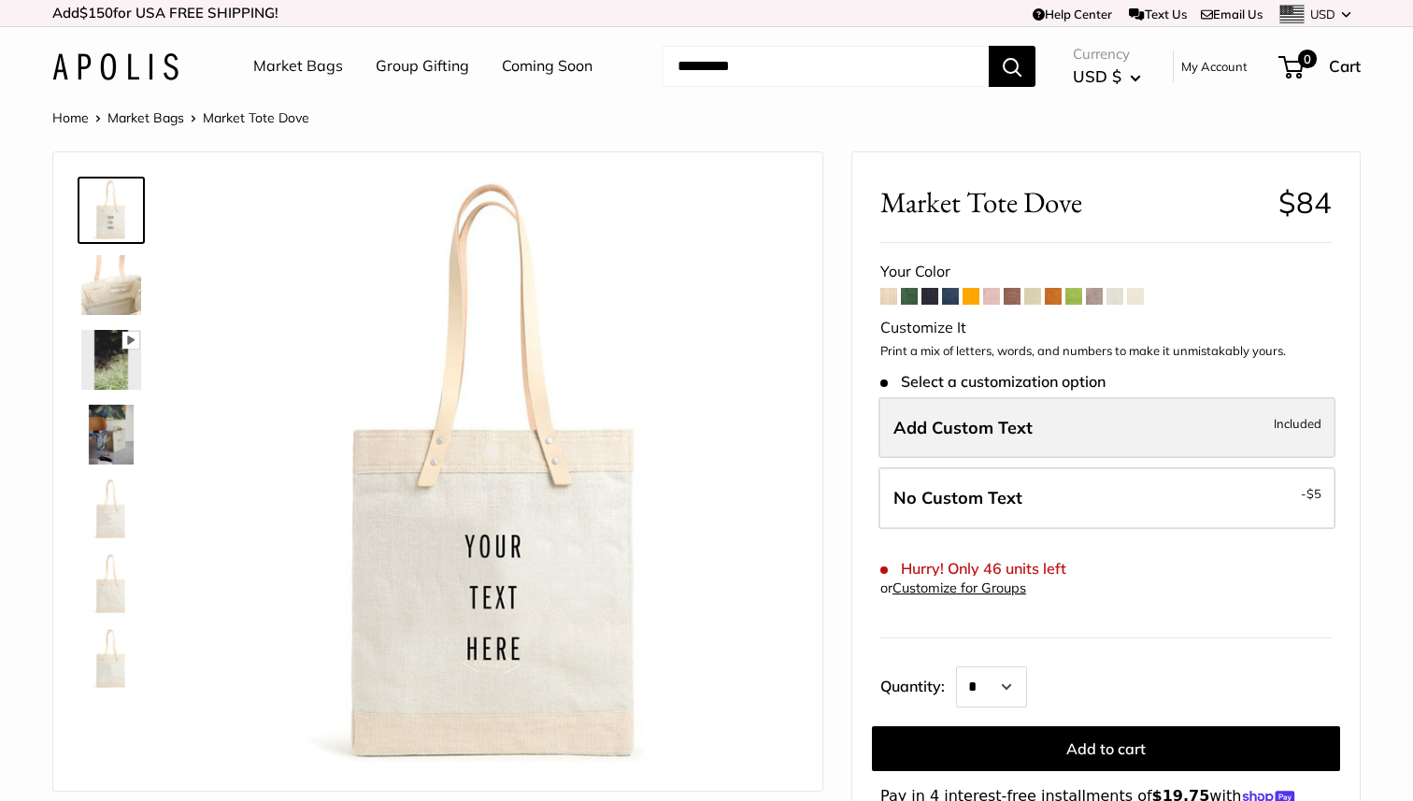
click at [966, 450] on label "Add Custom Text Included" at bounding box center [1106, 428] width 457 height 62
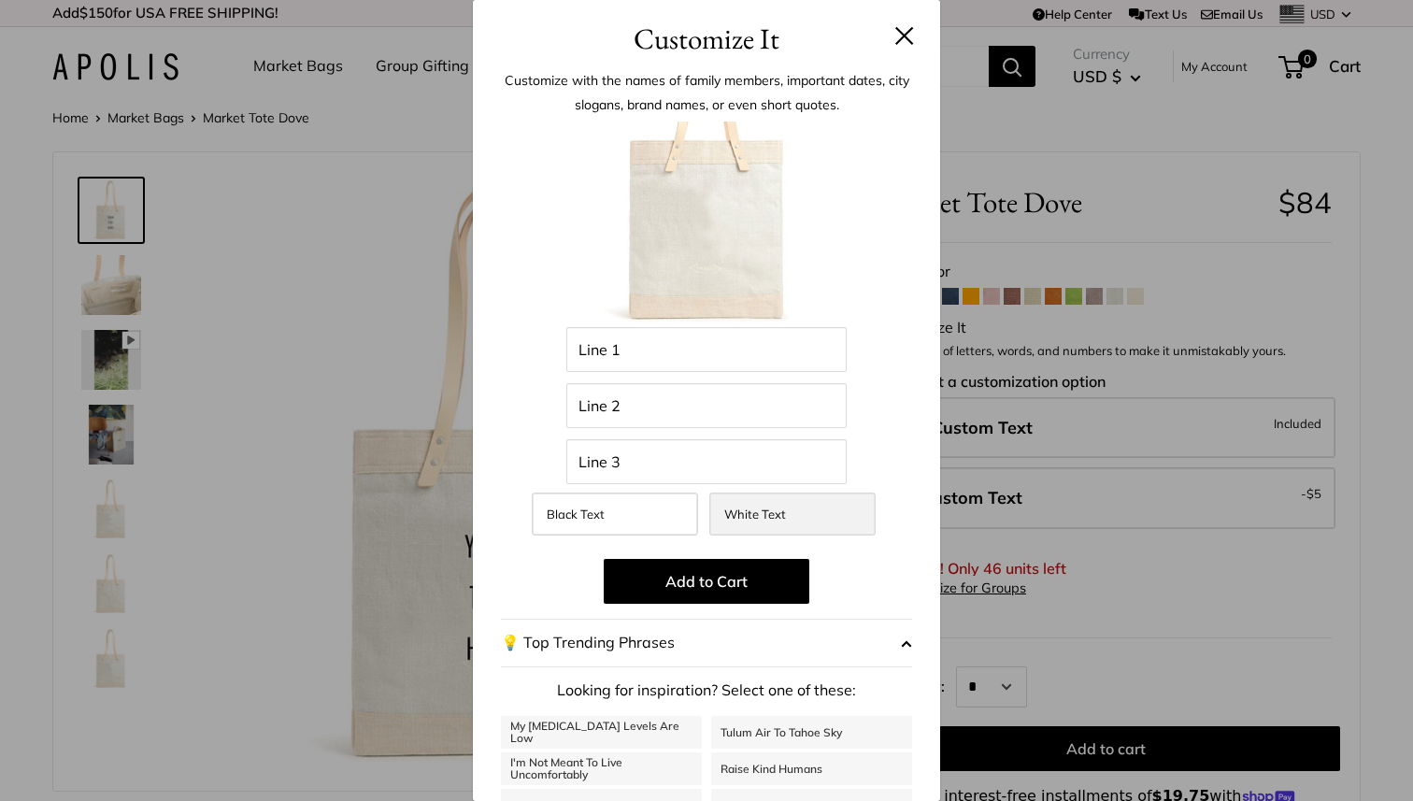
click at [828, 496] on label "White Text" at bounding box center [792, 513] width 166 height 43
click at [901, 39] on button at bounding box center [904, 35] width 19 height 19
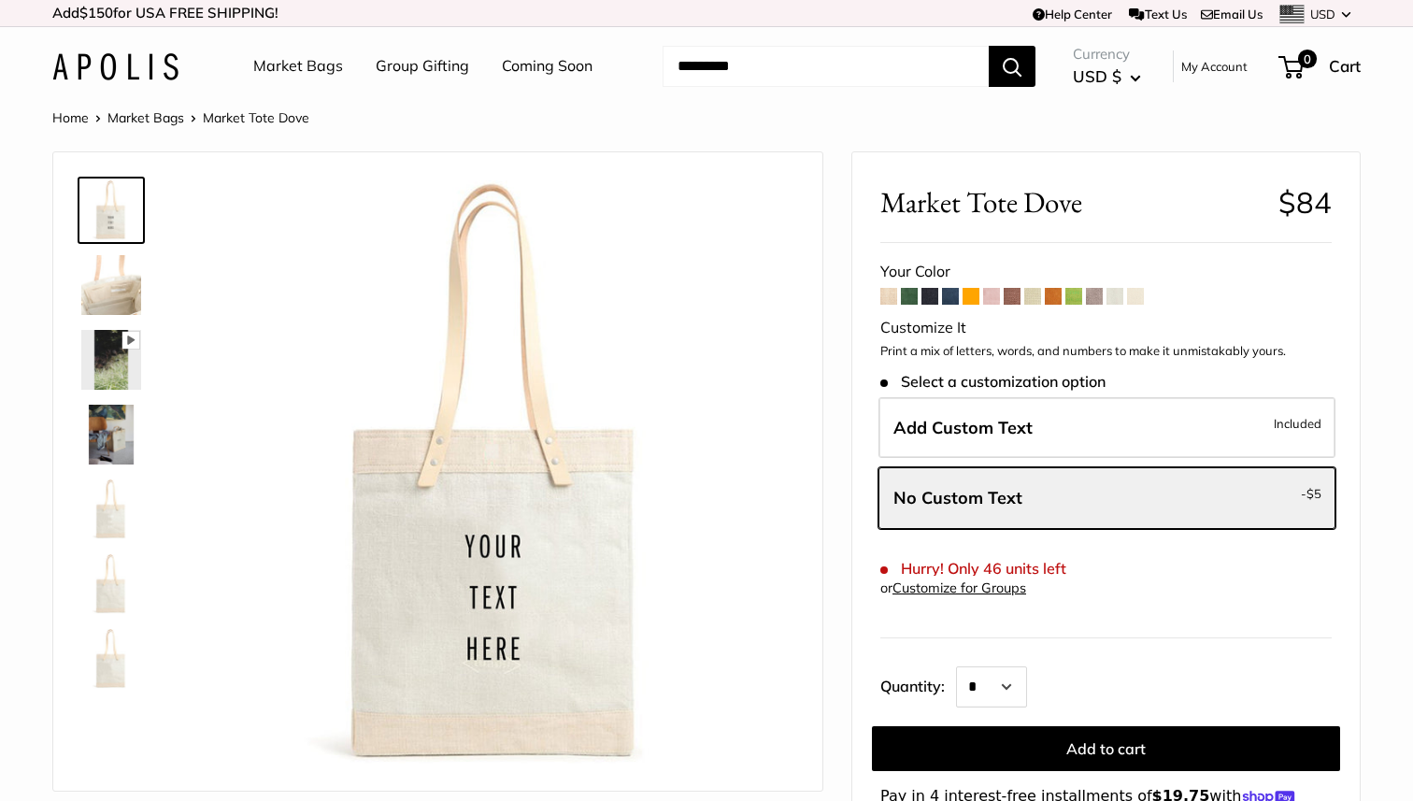
click at [884, 293] on span at bounding box center [888, 296] width 17 height 17
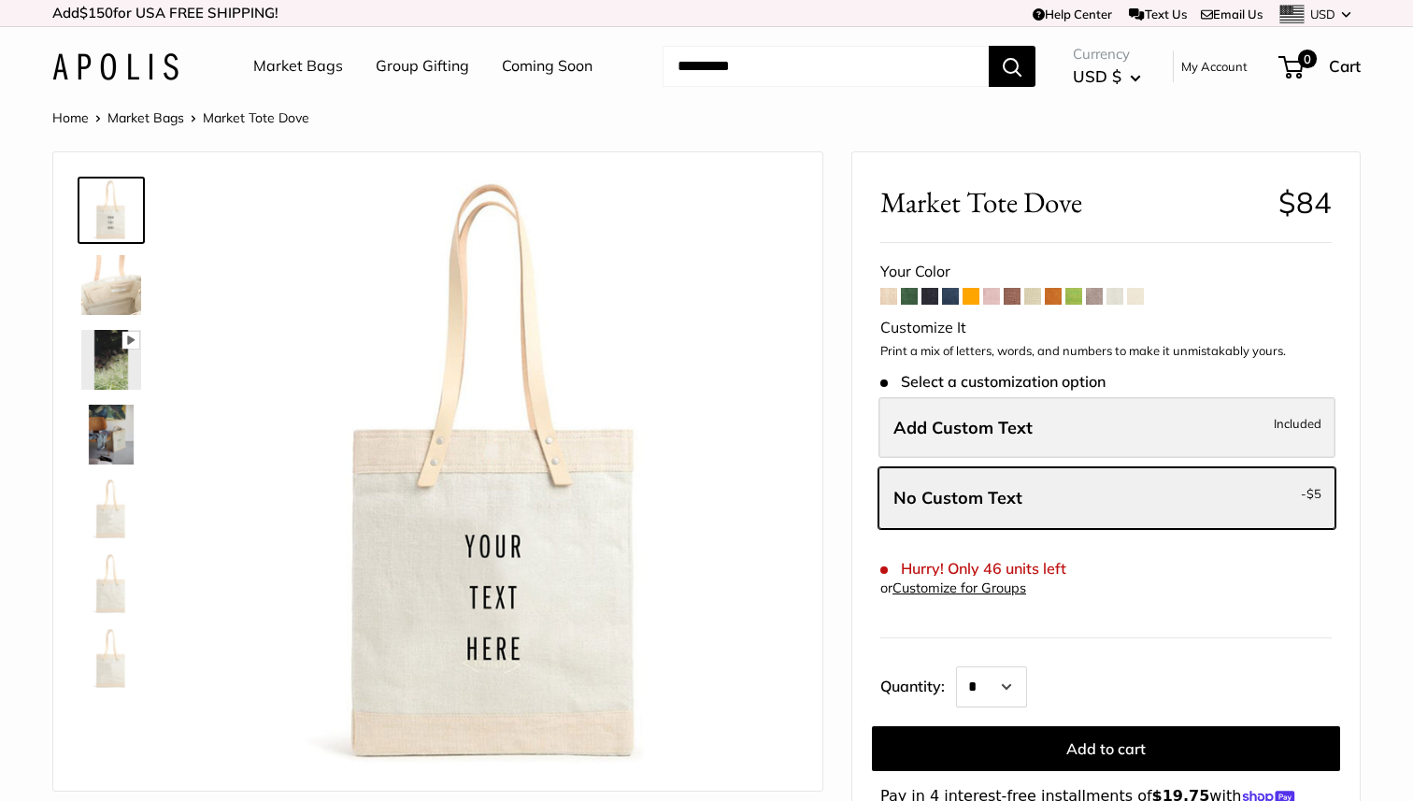
click at [1176, 433] on label "Add Custom Text Included" at bounding box center [1106, 428] width 457 height 62
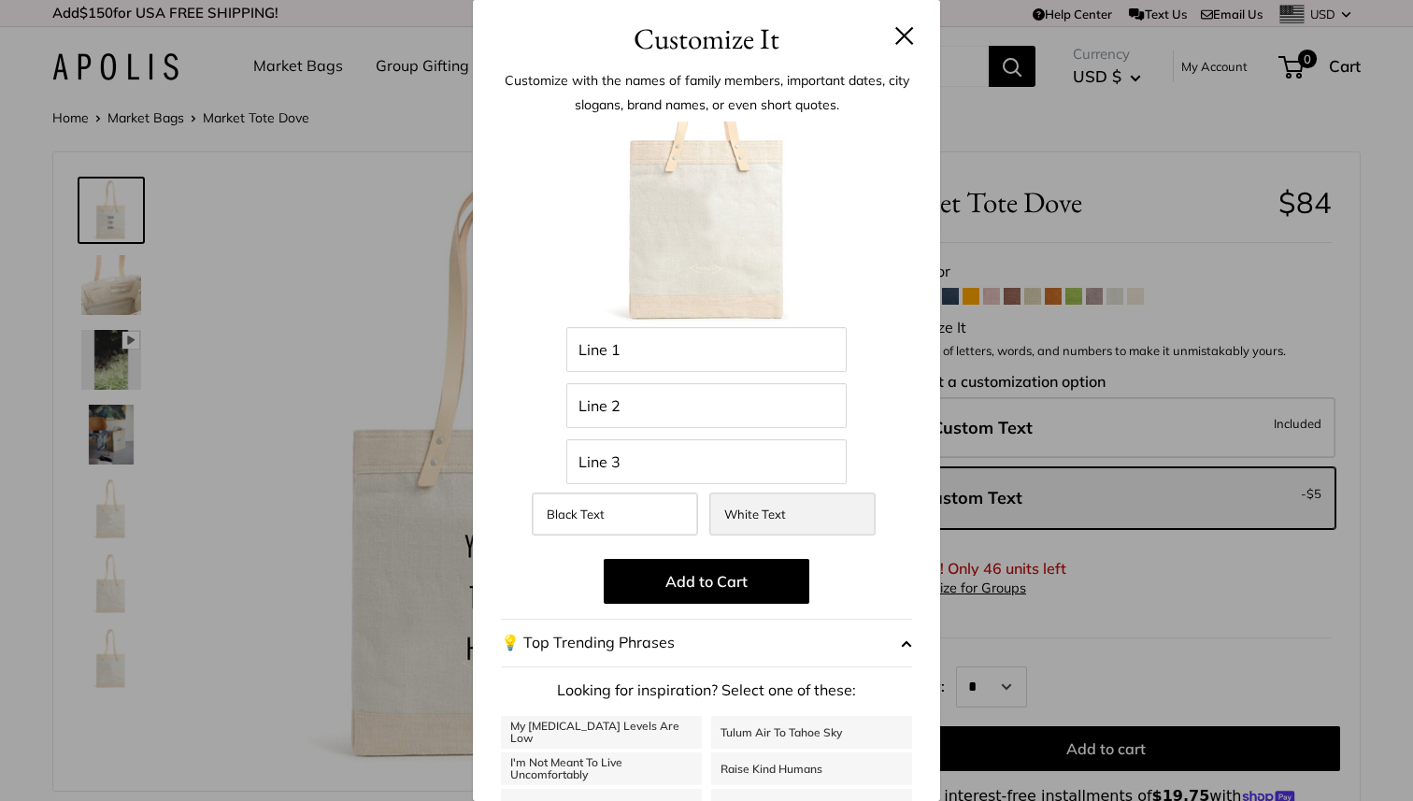
click at [779, 513] on span "White Text" at bounding box center [755, 513] width 62 height 15
click at [903, 38] on button at bounding box center [904, 35] width 19 height 19
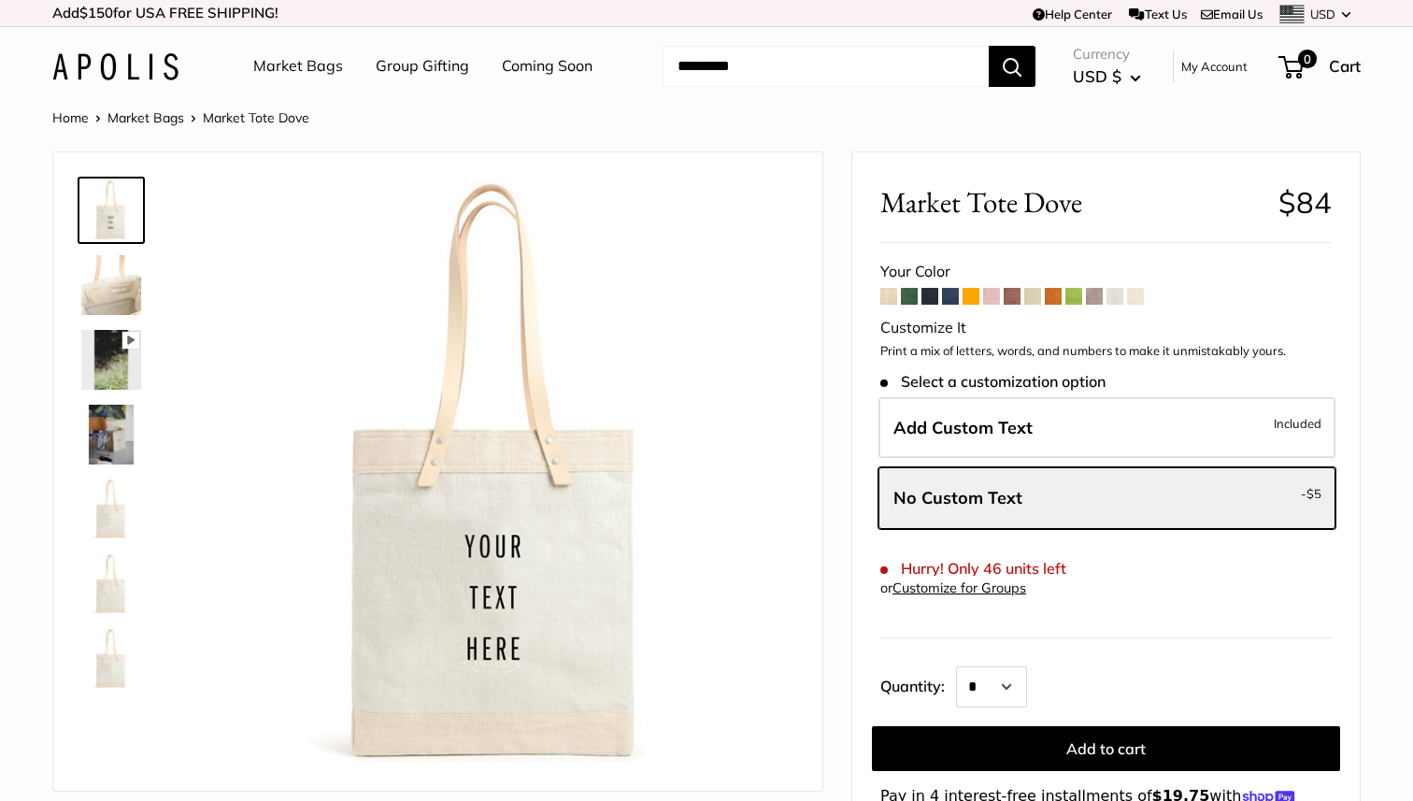
click at [885, 297] on span at bounding box center [888, 296] width 17 height 17
click at [1028, 295] on span at bounding box center [1032, 296] width 17 height 17
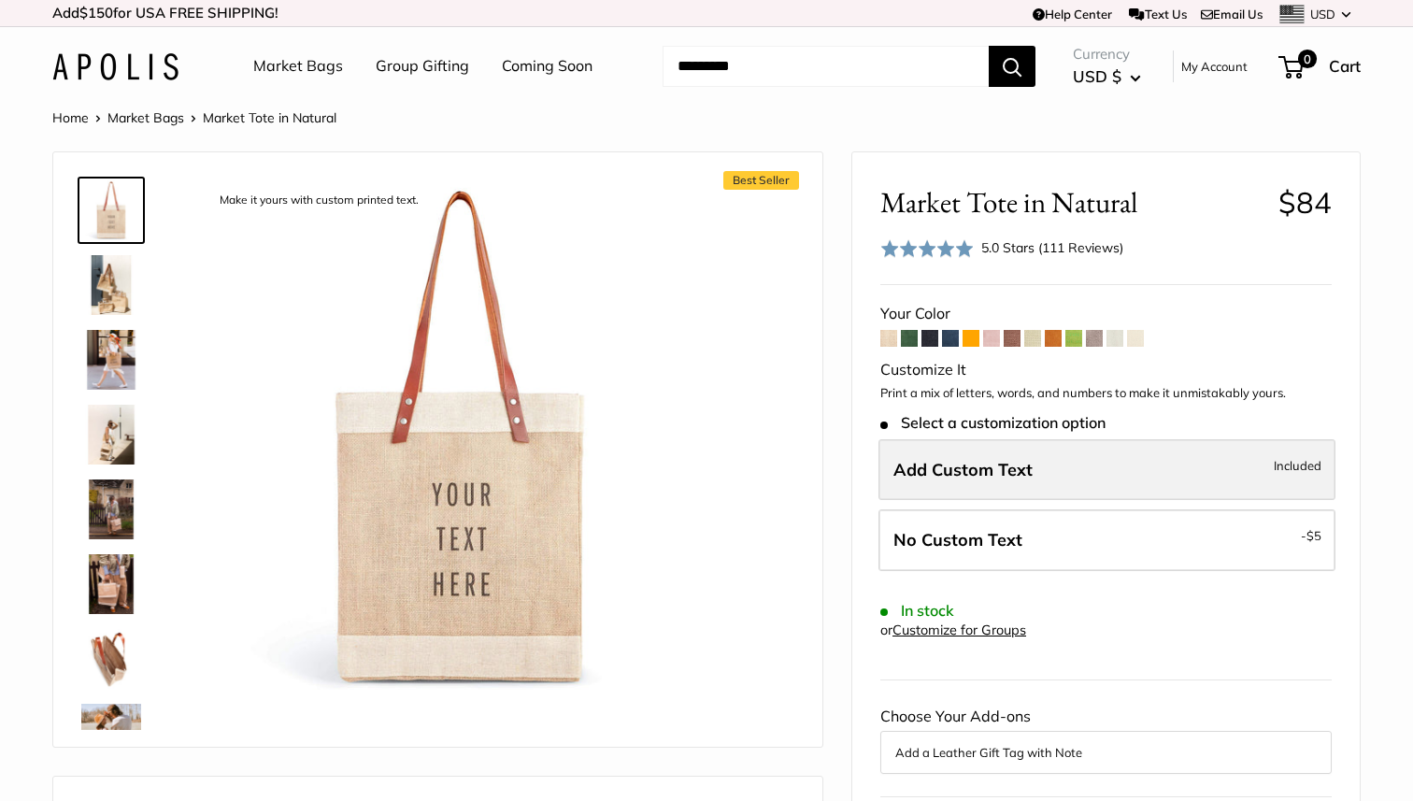
click at [1088, 462] on label "Add Custom Text Included" at bounding box center [1106, 470] width 457 height 62
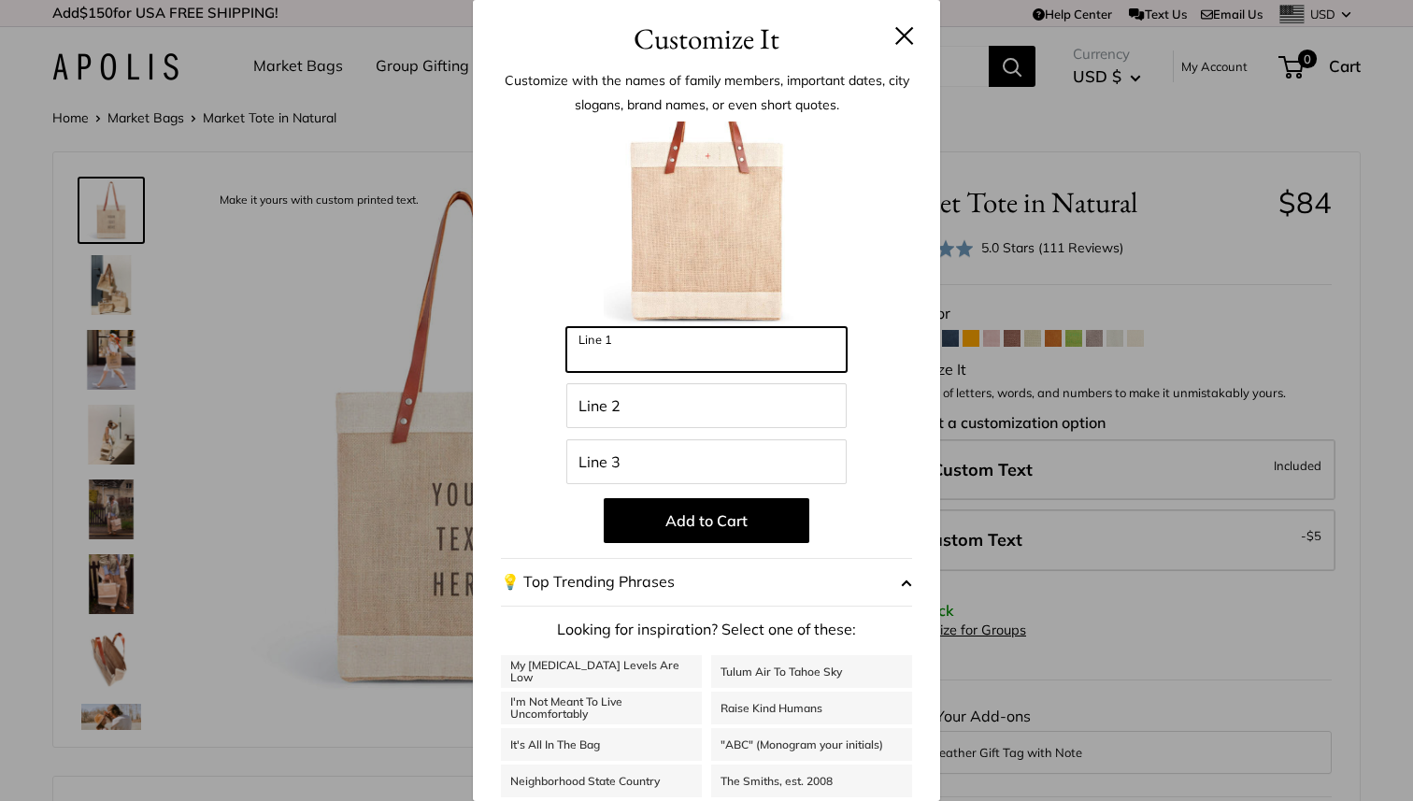
click at [636, 348] on input "Line 1" at bounding box center [706, 349] width 280 height 45
type input "******"
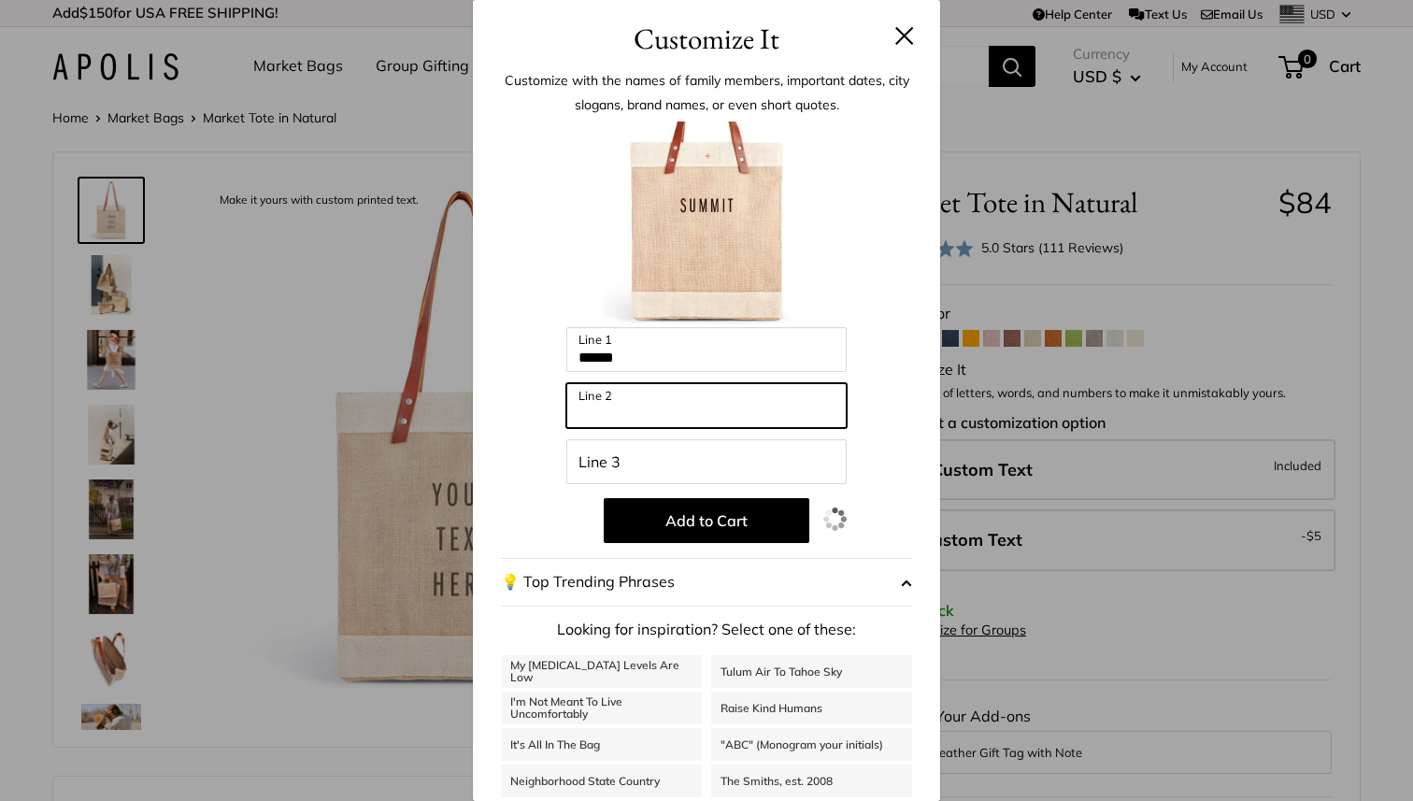
click at [606, 412] on input "Line 2" at bounding box center [706, 405] width 280 height 45
type input "******"
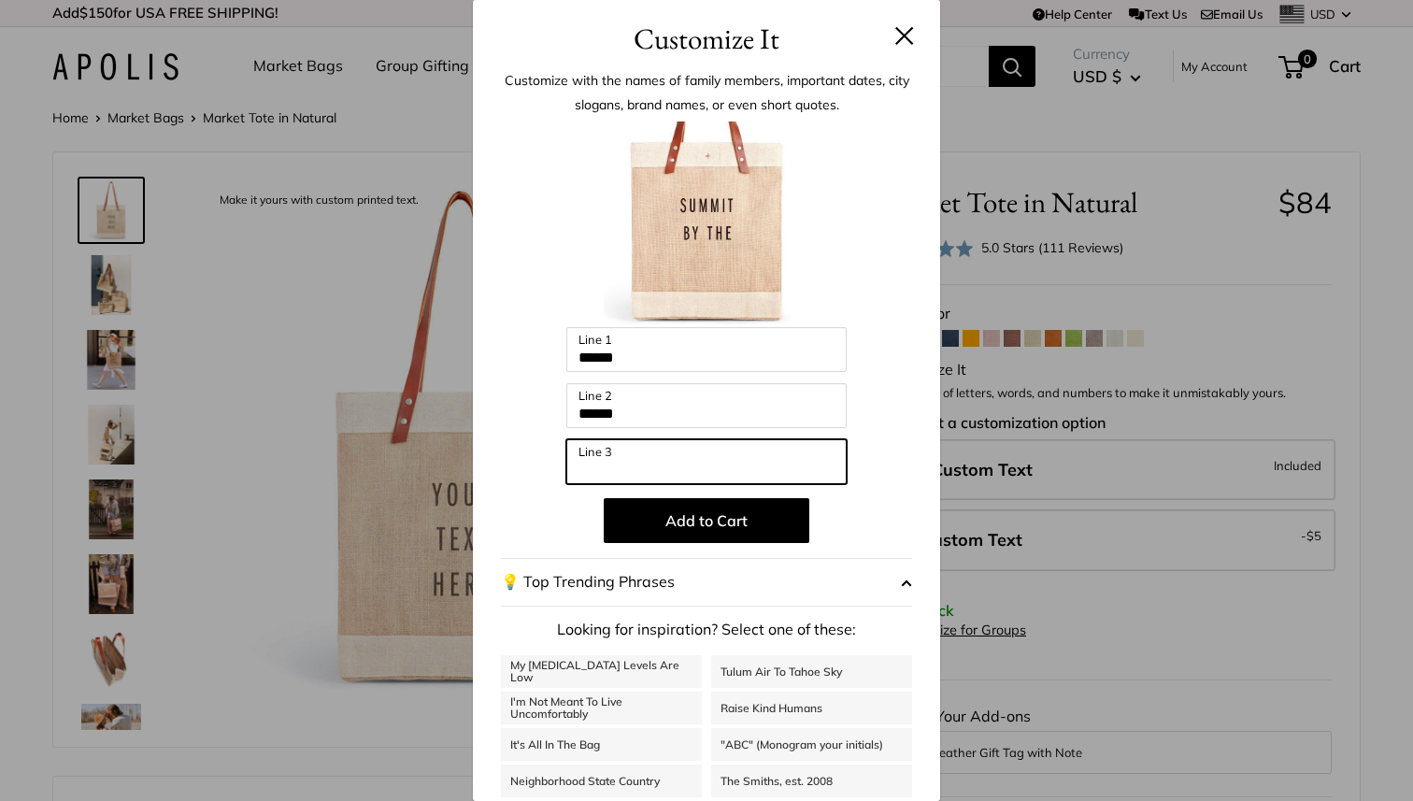
click at [598, 463] on input "Line 3" at bounding box center [706, 461] width 280 height 45
type input "***"
click at [868, 504] on p "Add to Cart" at bounding box center [706, 520] width 411 height 45
click at [901, 504] on p "Add to Cart" at bounding box center [706, 520] width 411 height 45
click at [903, 37] on button at bounding box center [904, 35] width 19 height 19
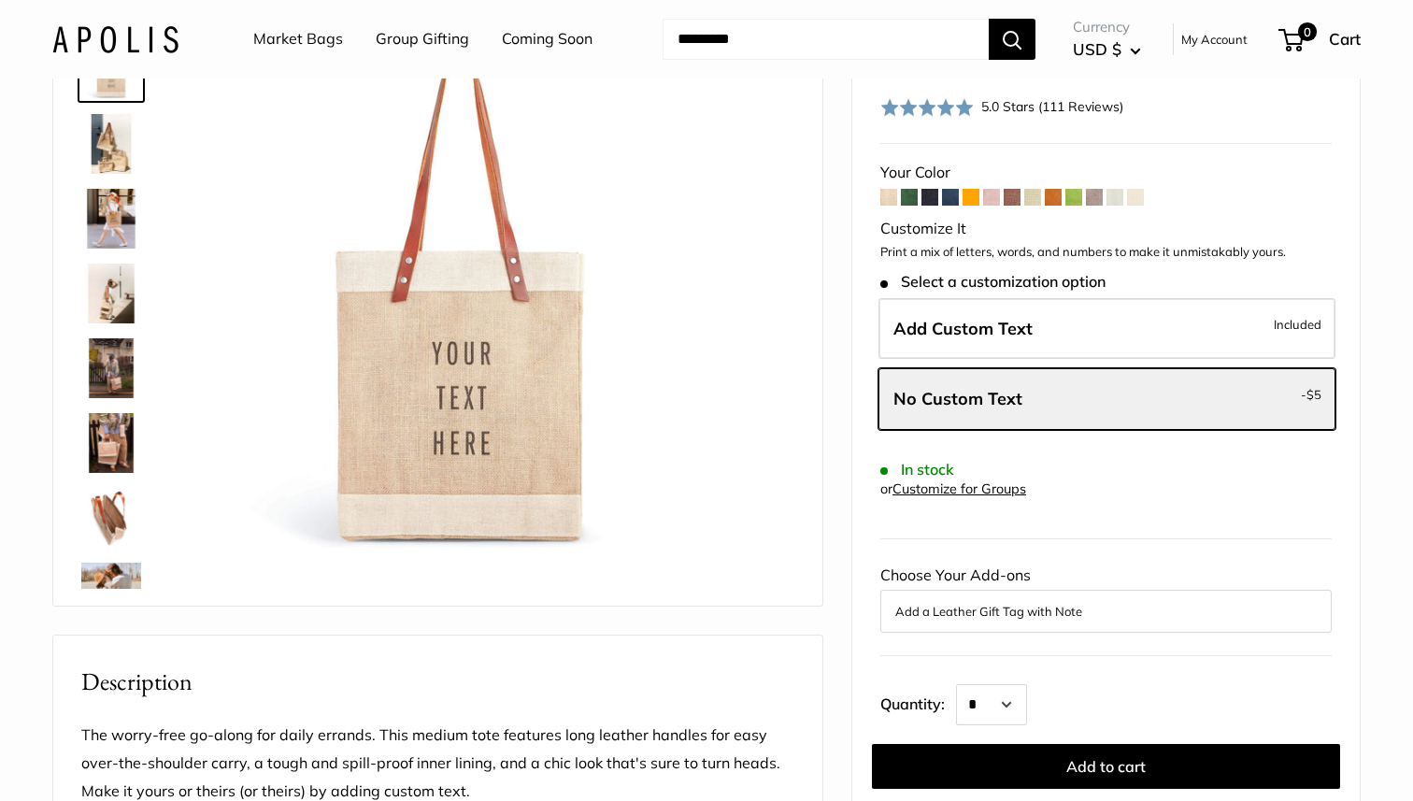
scroll to position [147, 0]
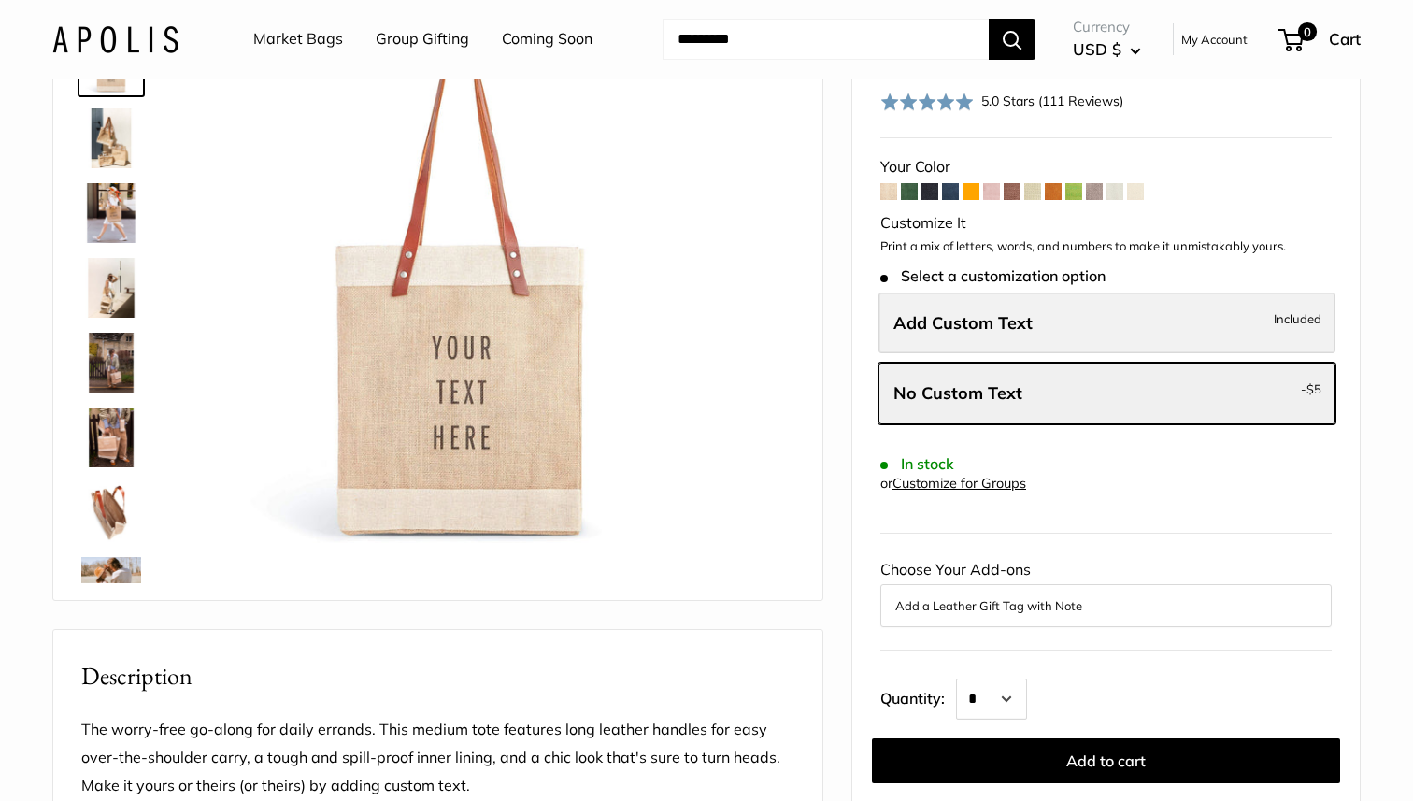
click at [1156, 327] on label "Add Custom Text Included" at bounding box center [1106, 323] width 457 height 62
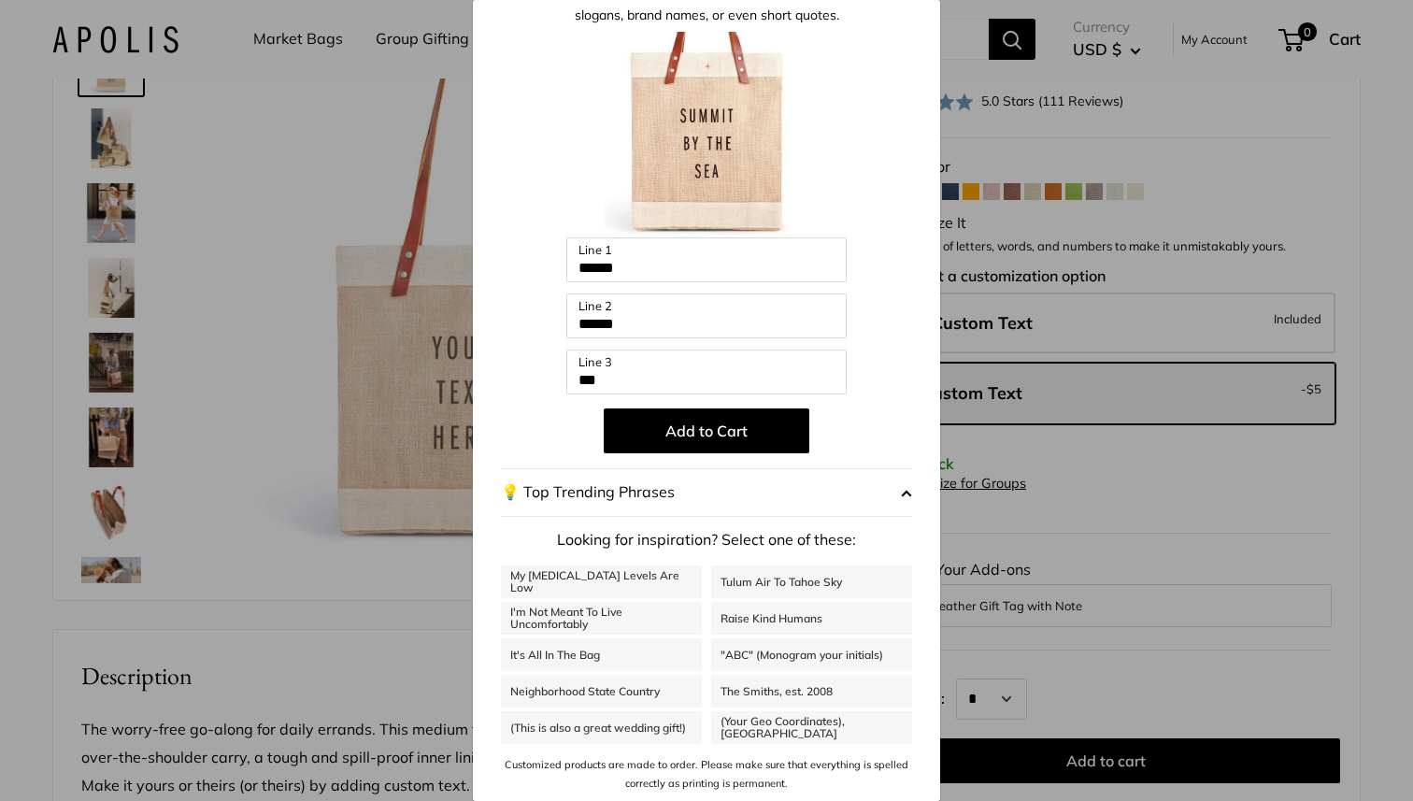
scroll to position [0, 0]
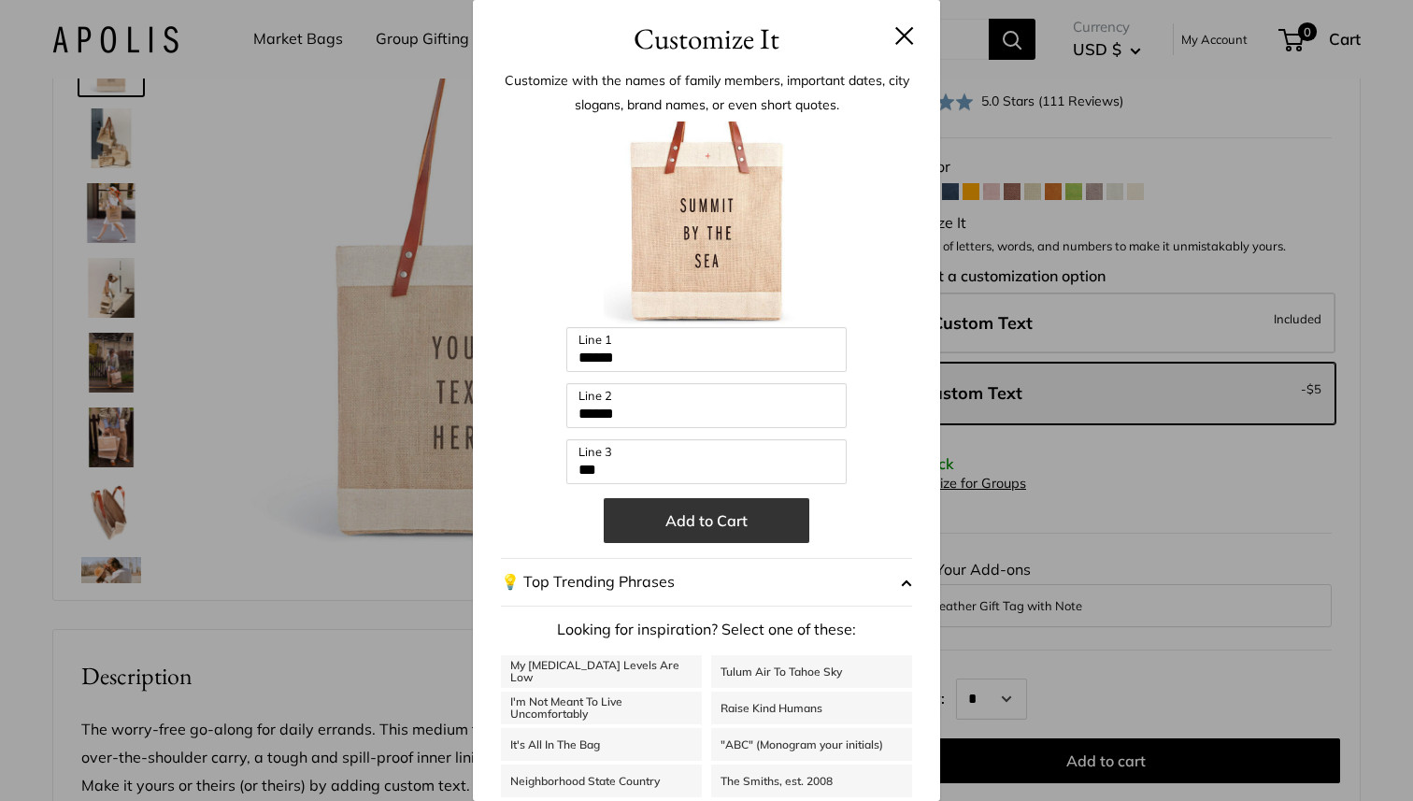
click at [757, 523] on button "Add to Cart" at bounding box center [707, 520] width 206 height 45
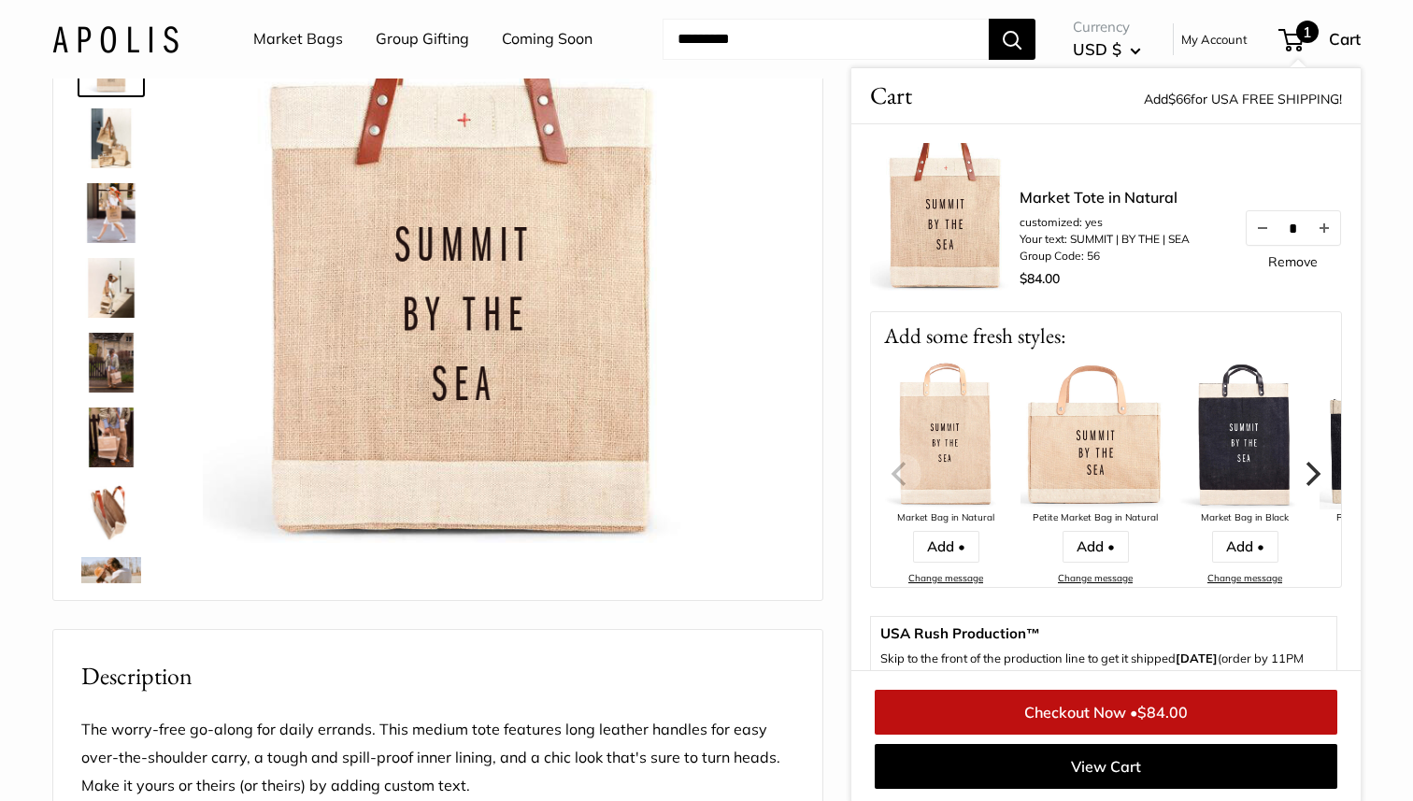
click at [1297, 264] on link "Remove" at bounding box center [1293, 261] width 50 height 13
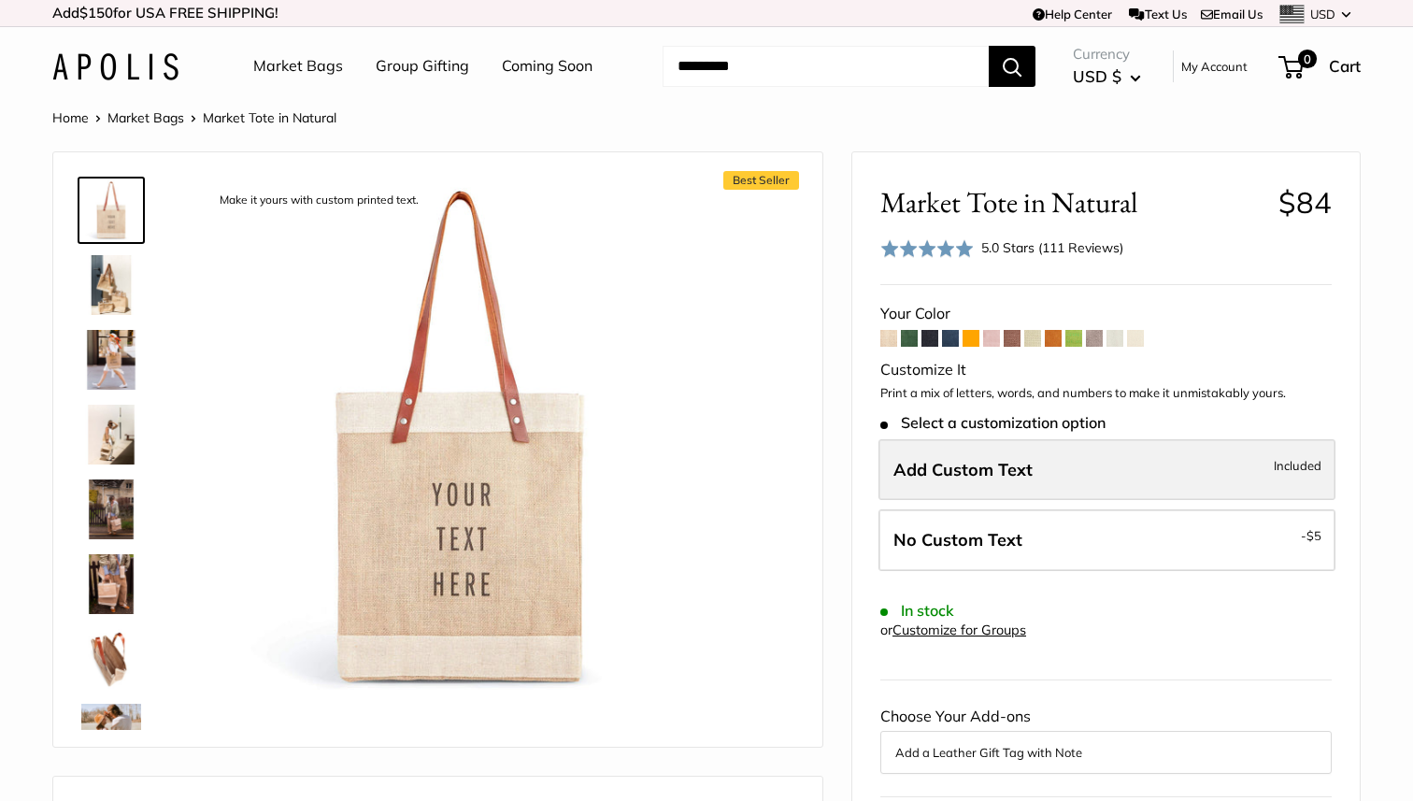
click at [1160, 466] on label "Add Custom Text Included" at bounding box center [1106, 470] width 457 height 62
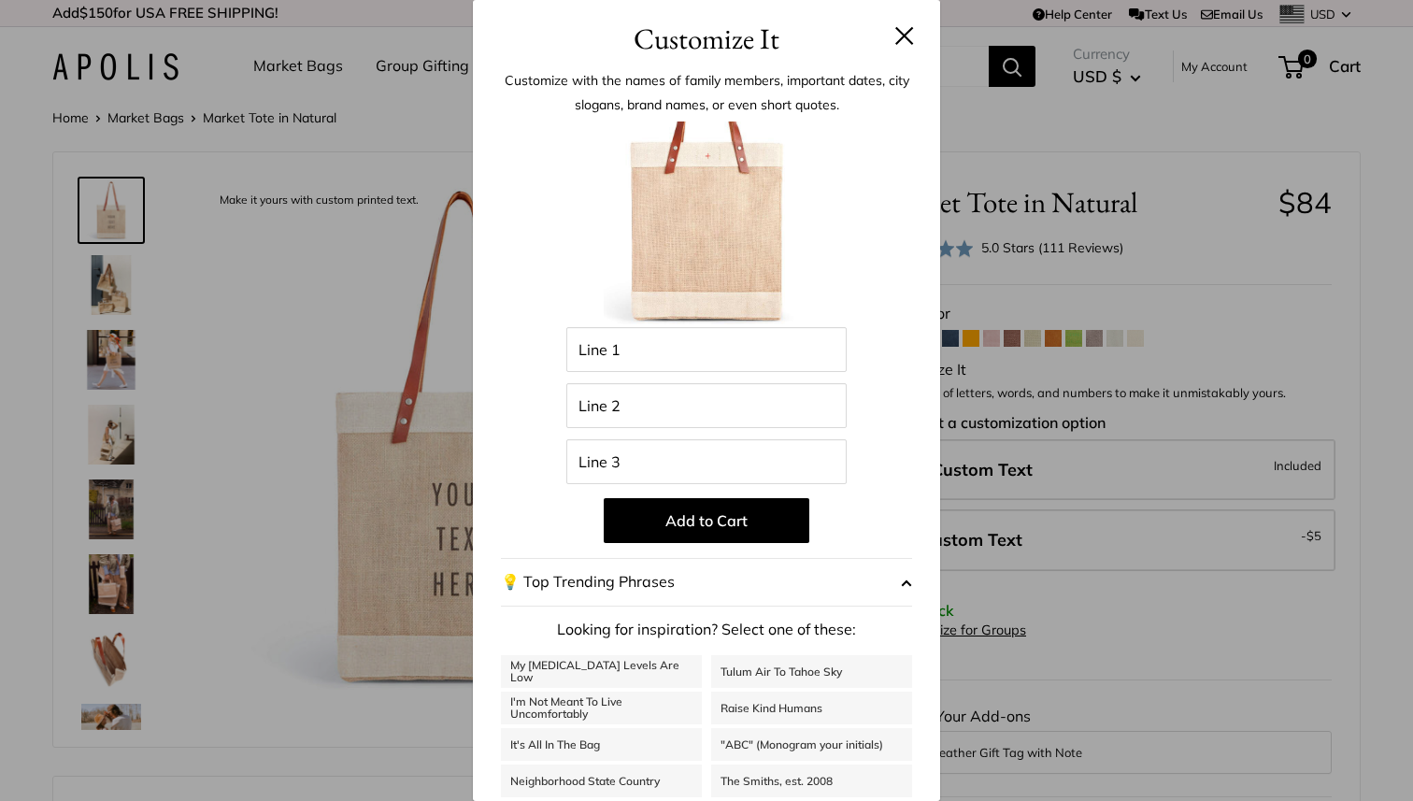
click at [906, 31] on button at bounding box center [904, 35] width 19 height 19
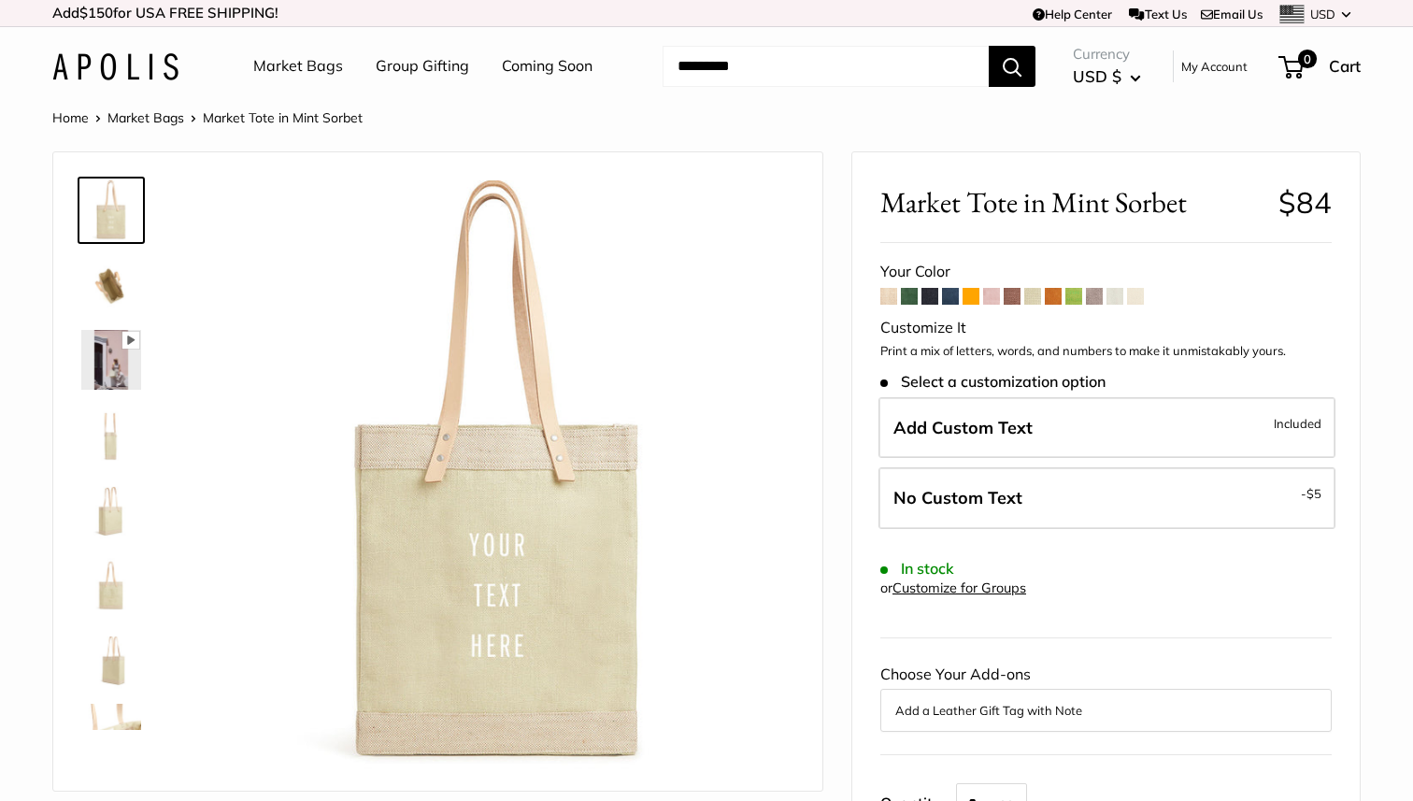
click at [1130, 300] on span at bounding box center [1135, 296] width 17 height 17
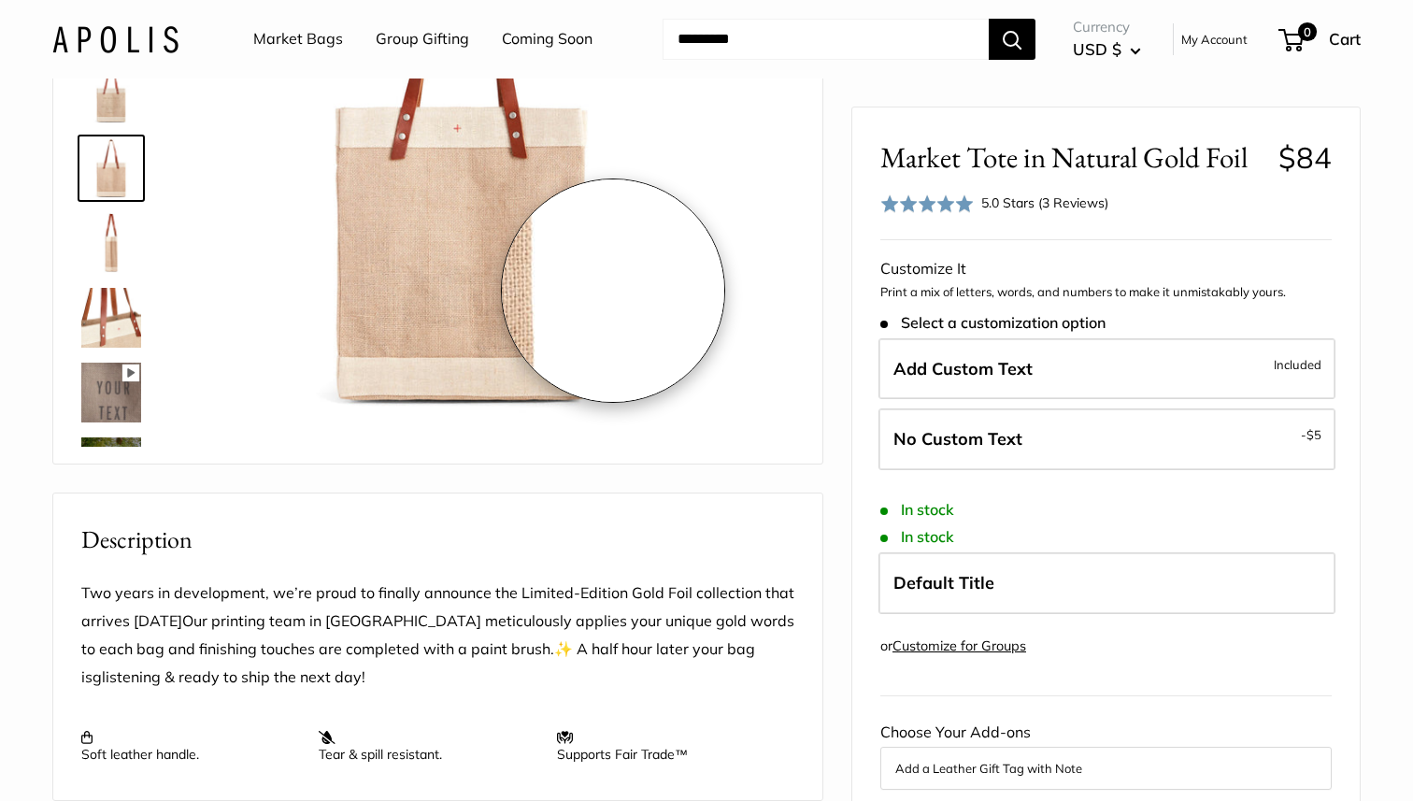
scroll to position [160, 0]
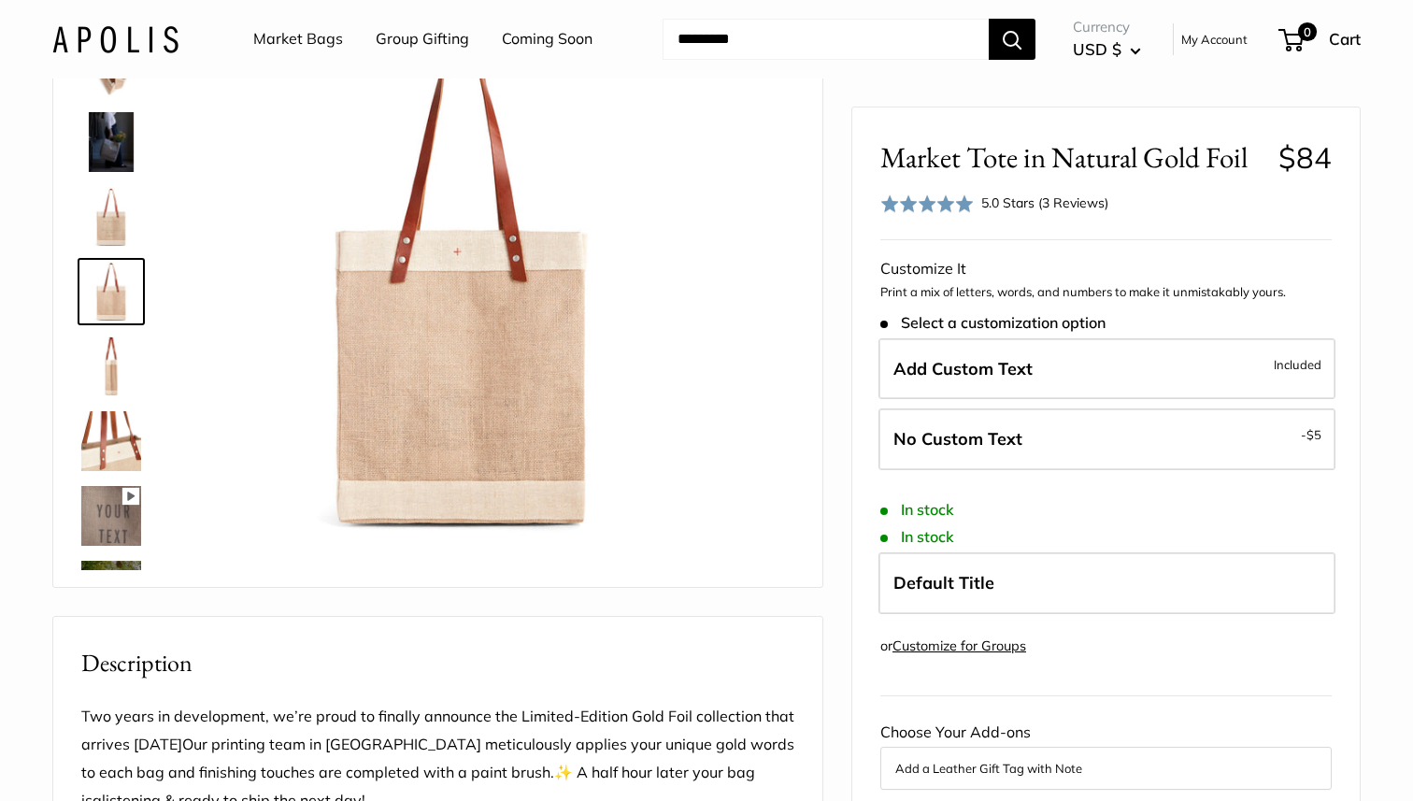
scroll to position [26, 0]
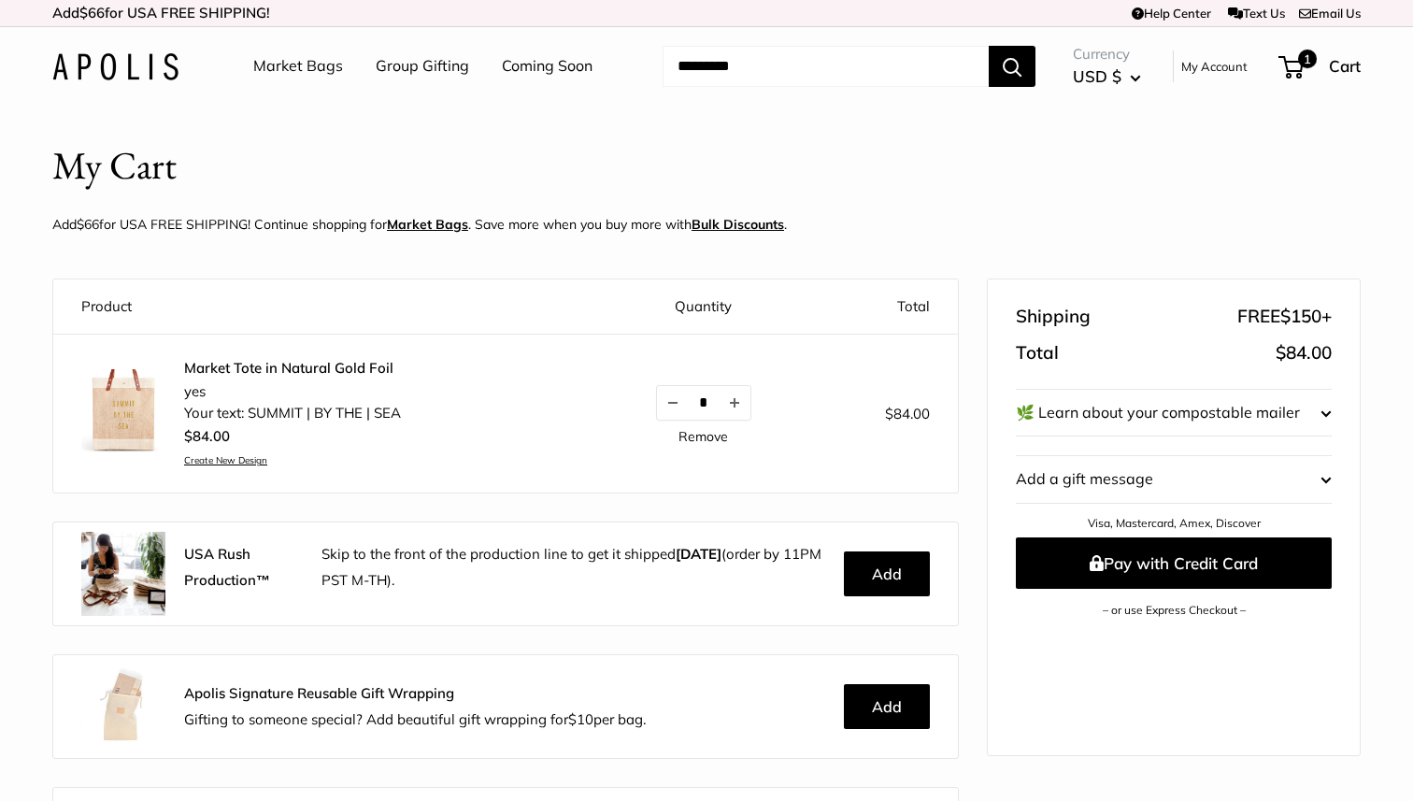
scroll to position [21, 0]
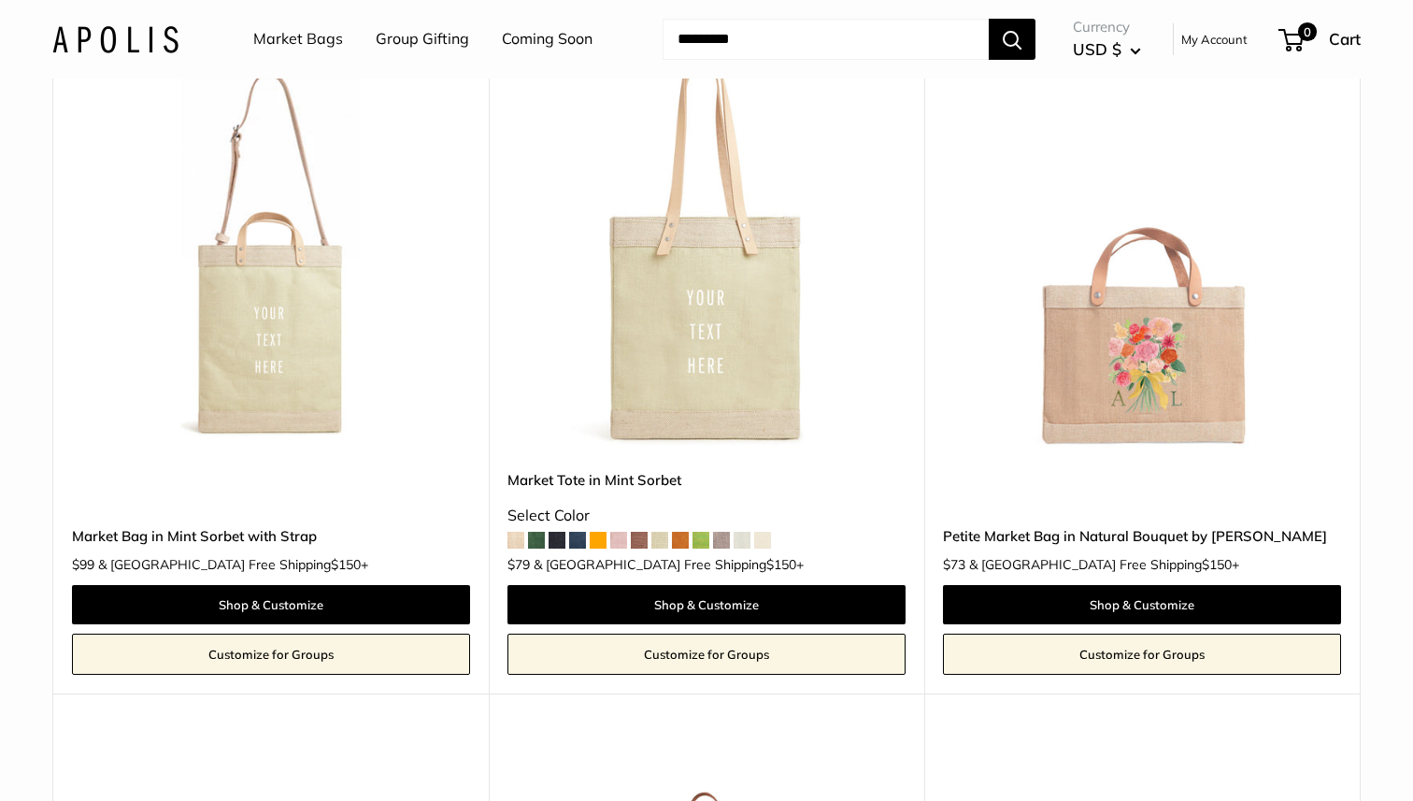
scroll to position [5790, 0]
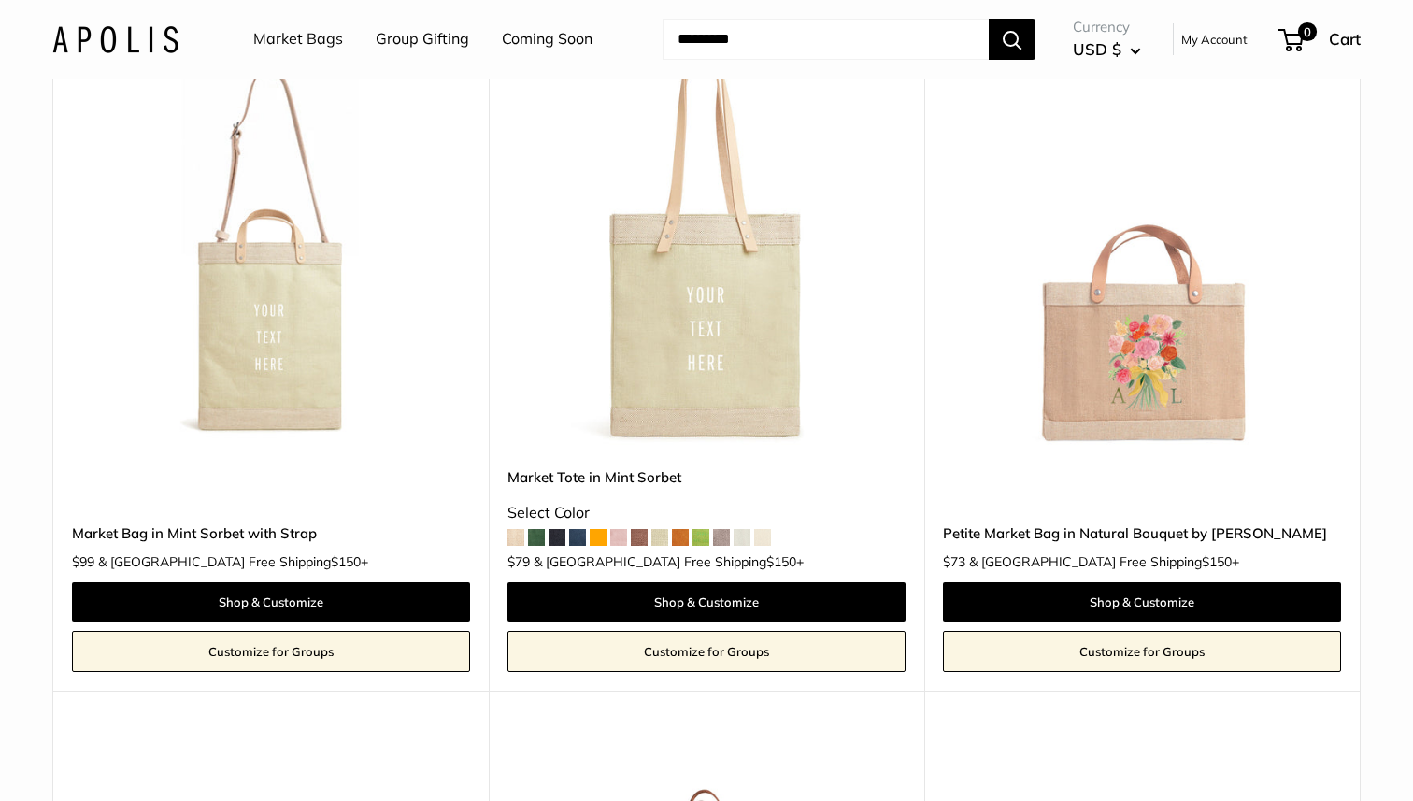
click at [512, 545] on span at bounding box center [515, 537] width 17 height 17
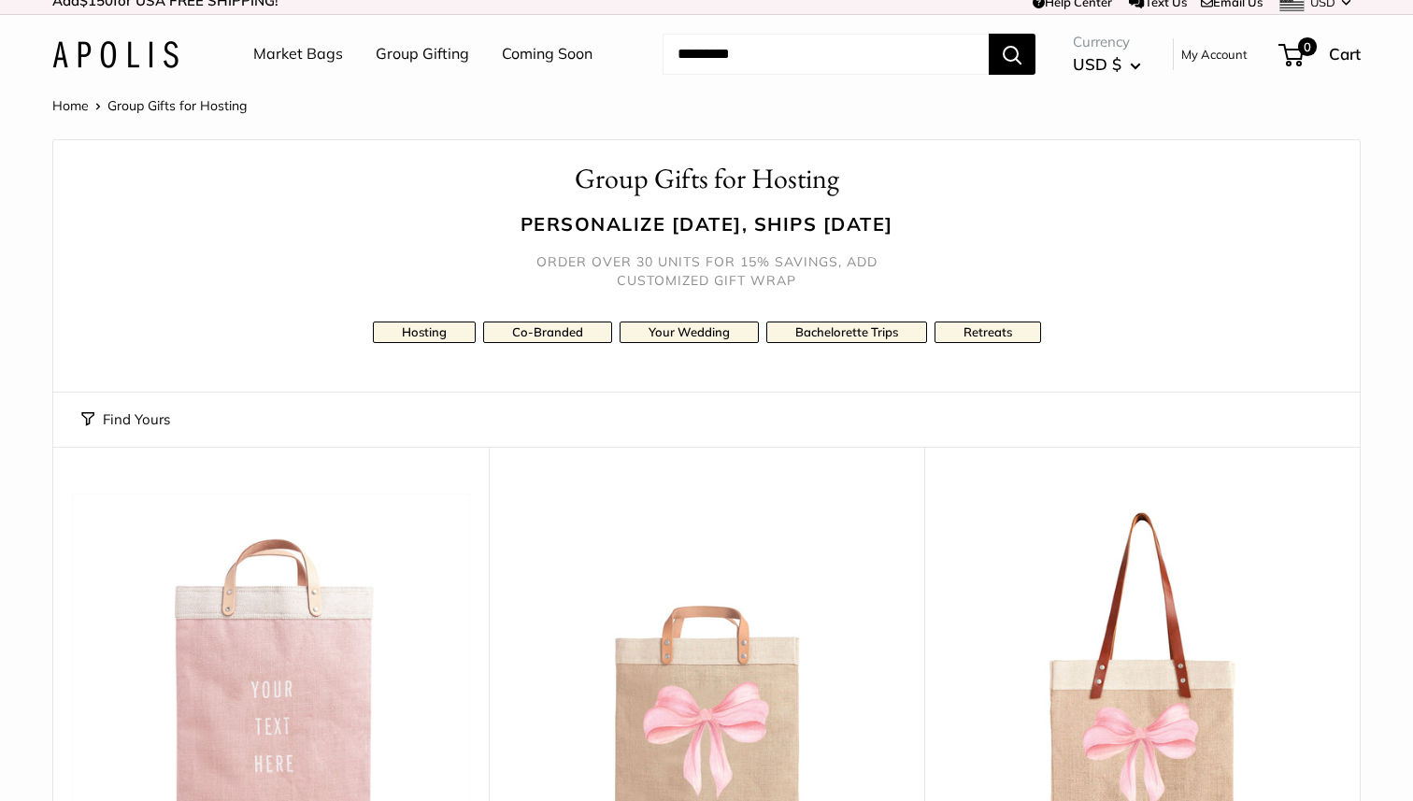
scroll to position [0, 0]
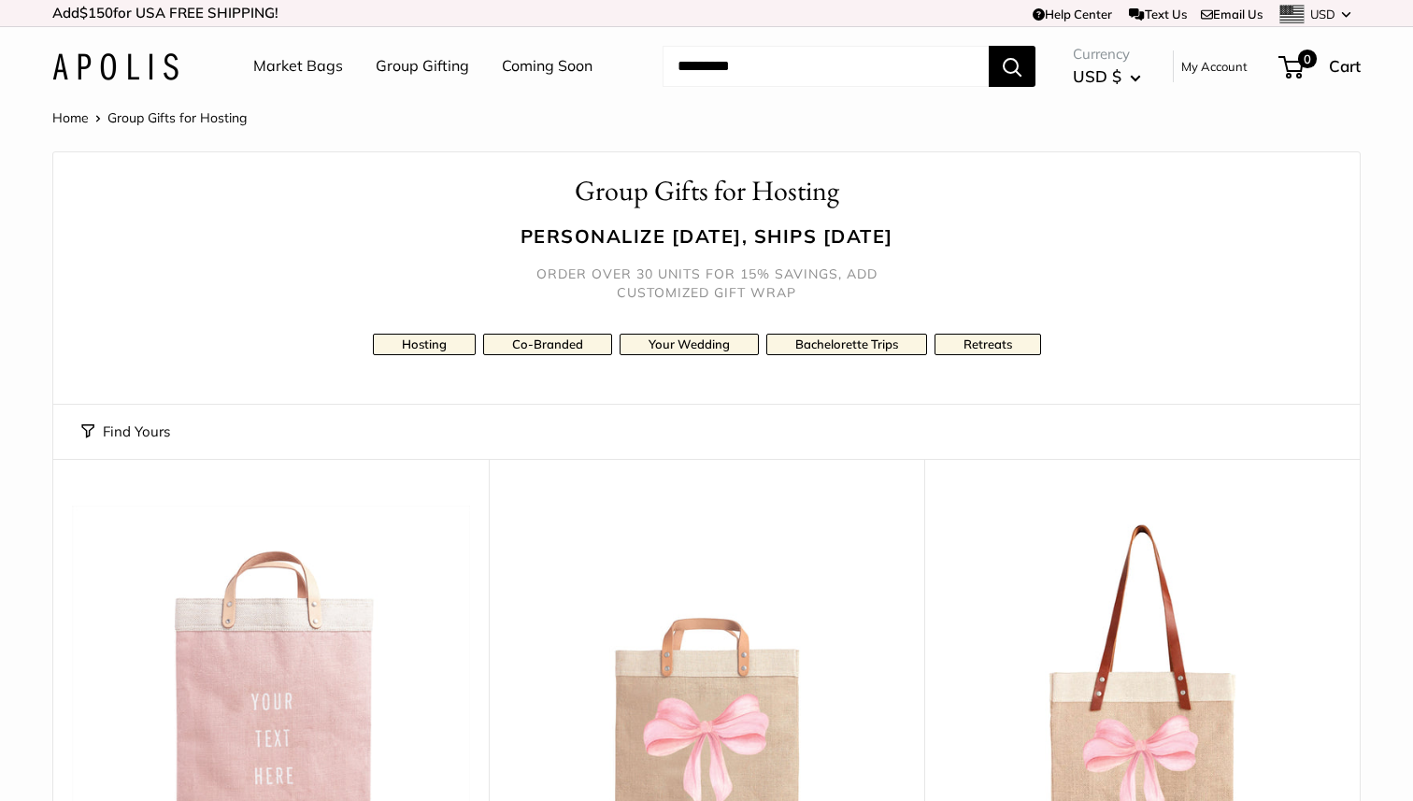
click at [441, 74] on link "Group Gifting" at bounding box center [422, 66] width 93 height 28
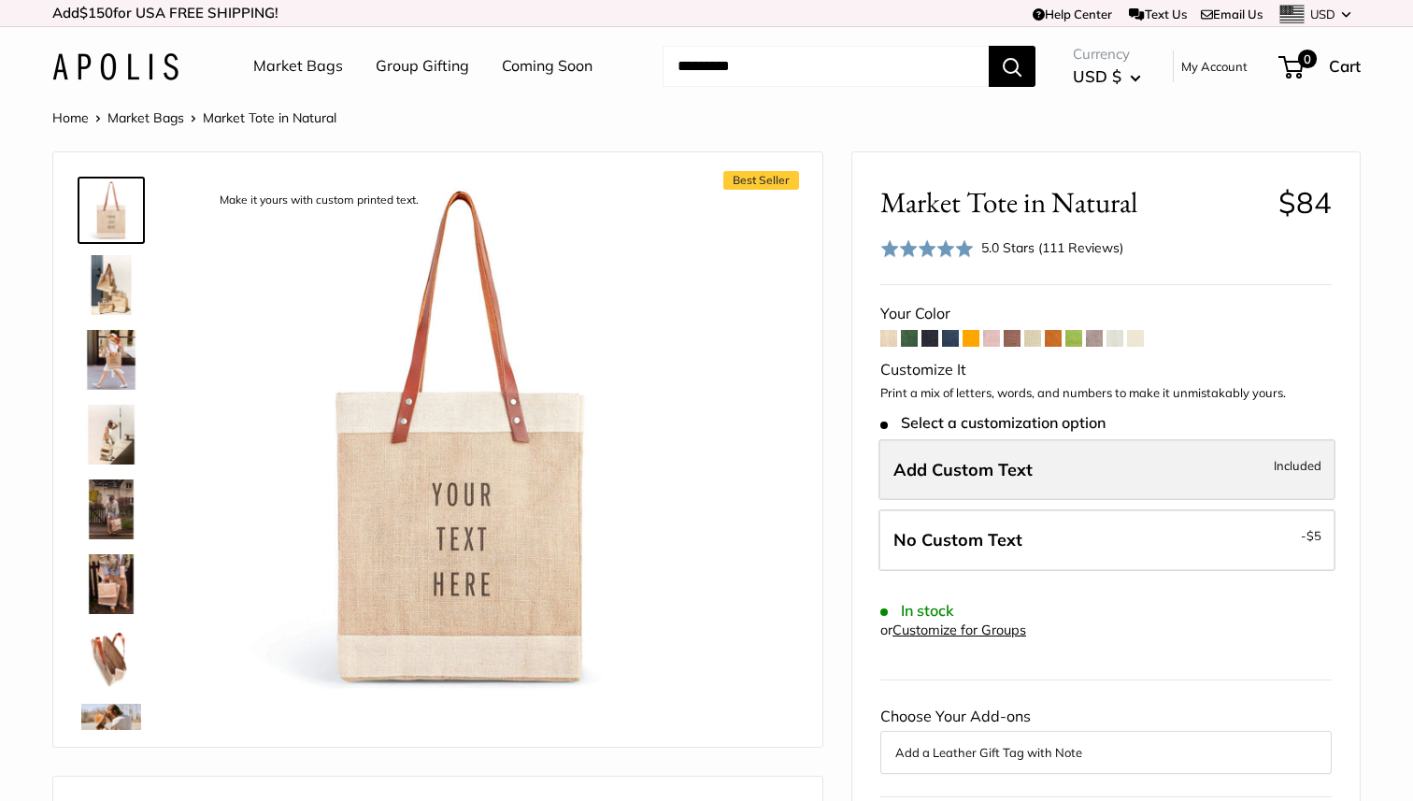
click at [983, 479] on span "Add Custom Text" at bounding box center [962, 469] width 139 height 21
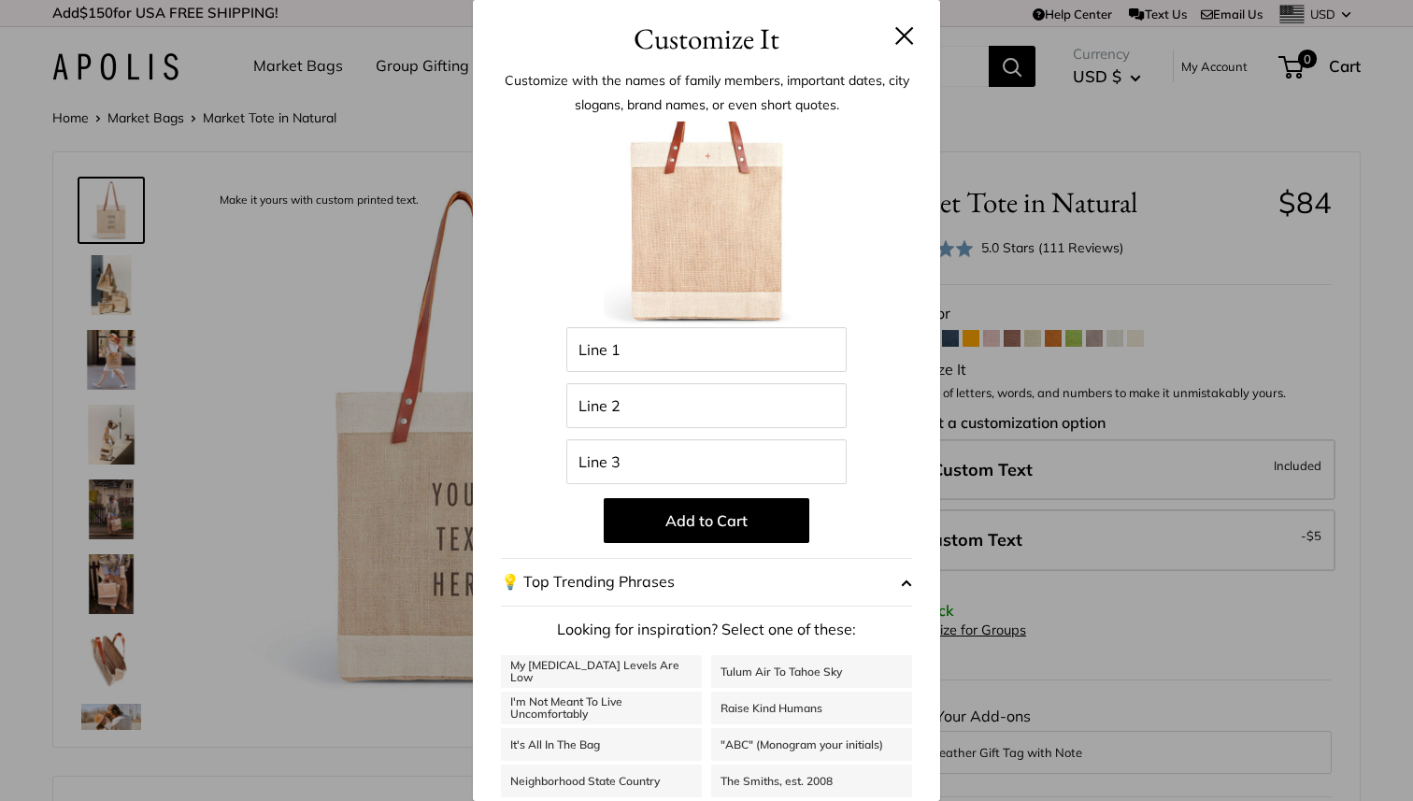
click at [897, 33] on button at bounding box center [904, 35] width 19 height 19
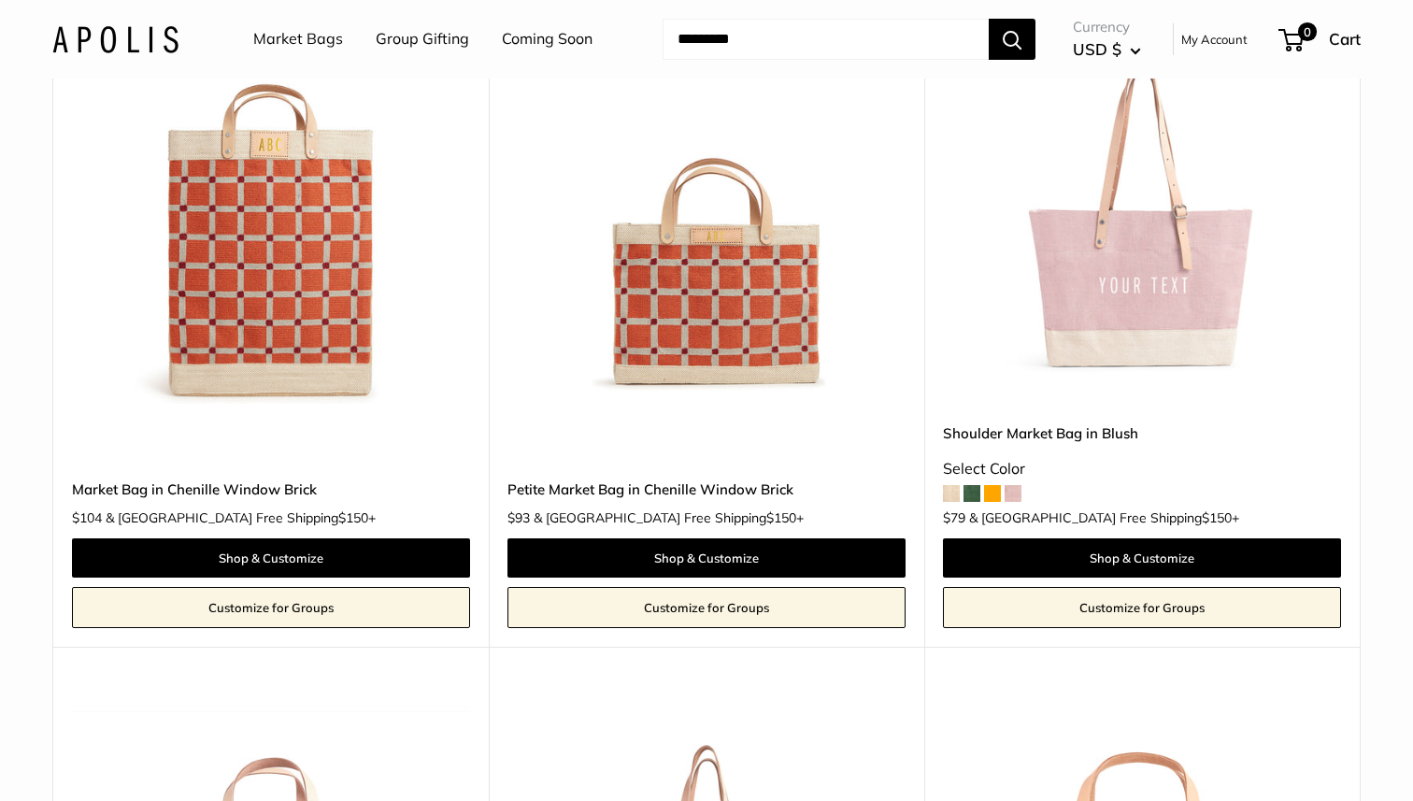
scroll to position [1191, 0]
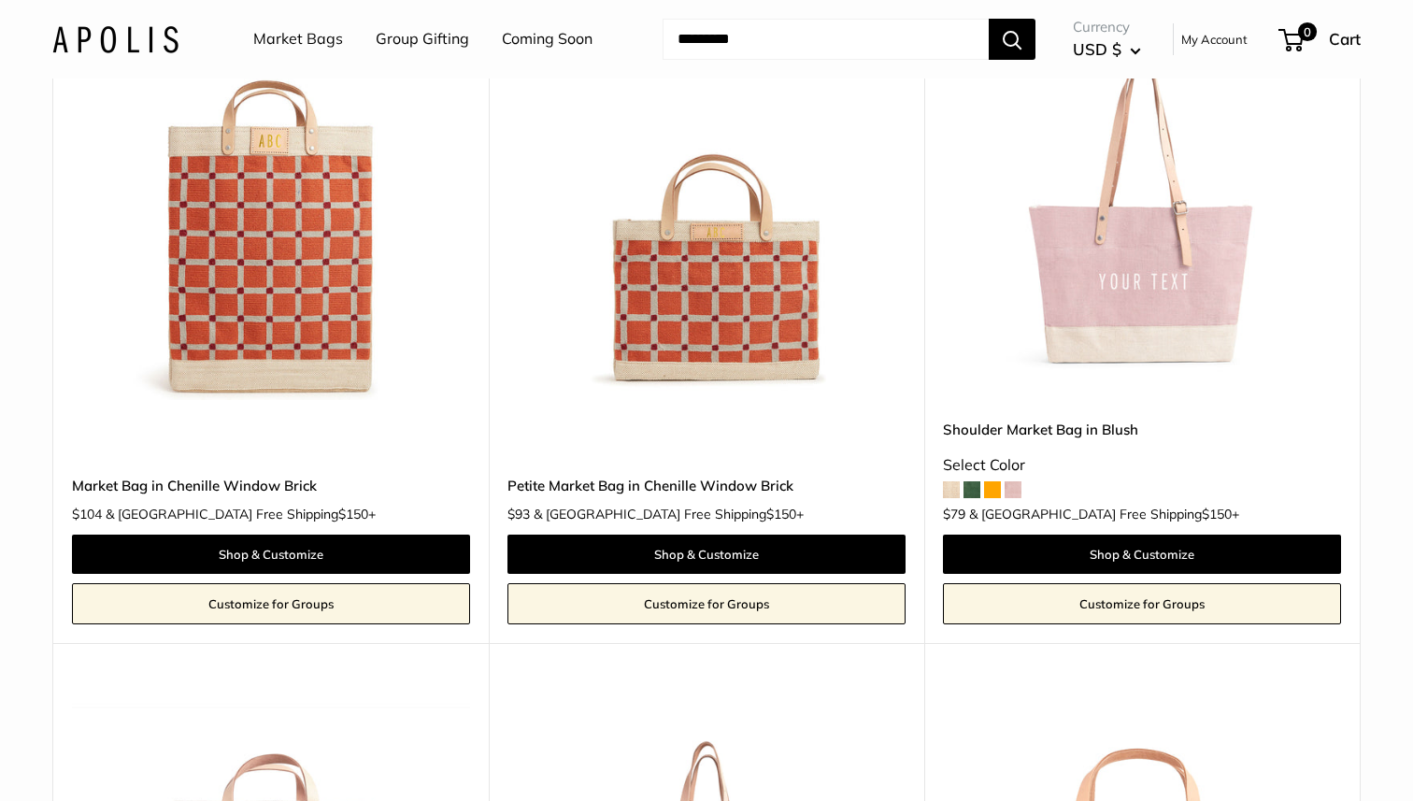
click at [948, 490] on span at bounding box center [951, 489] width 17 height 17
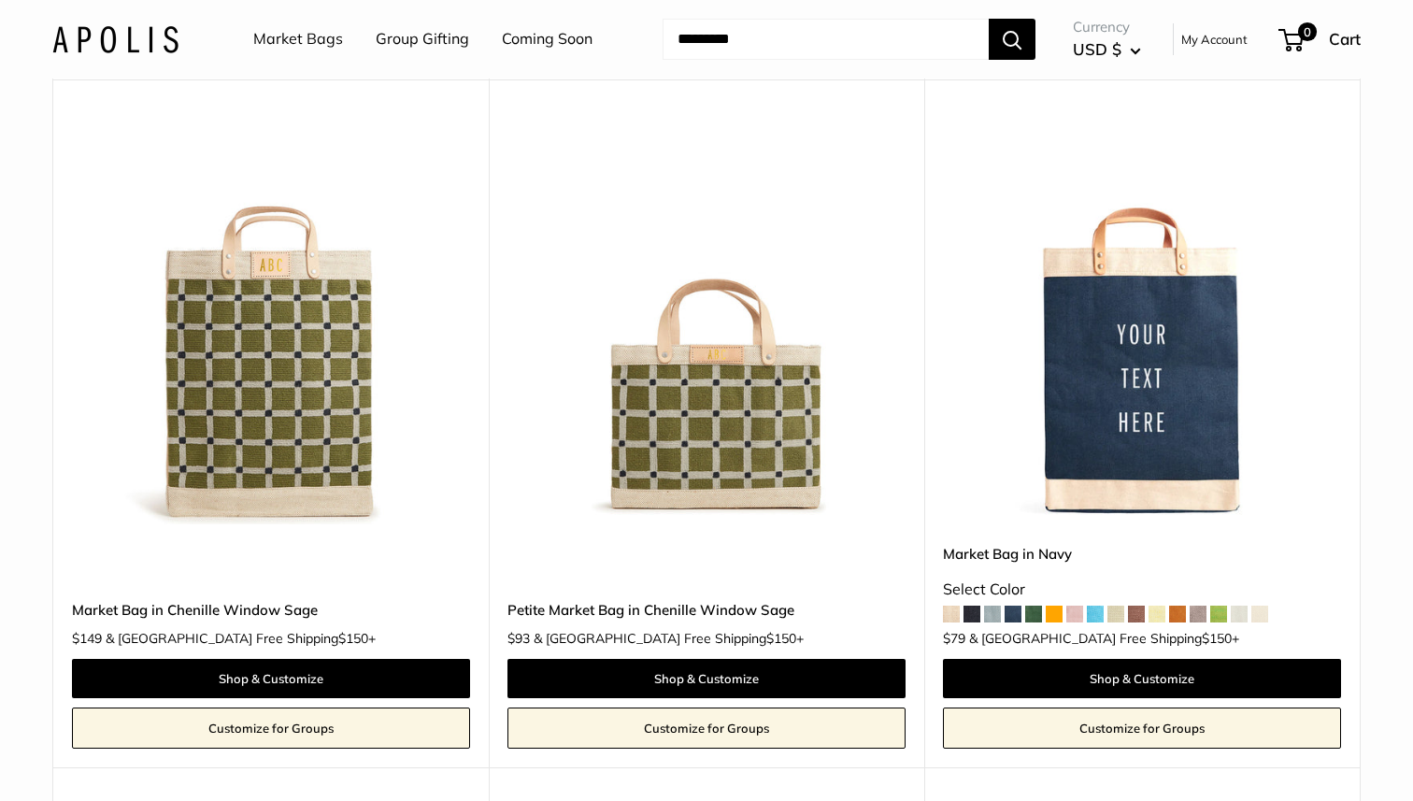
scroll to position [3638, 0]
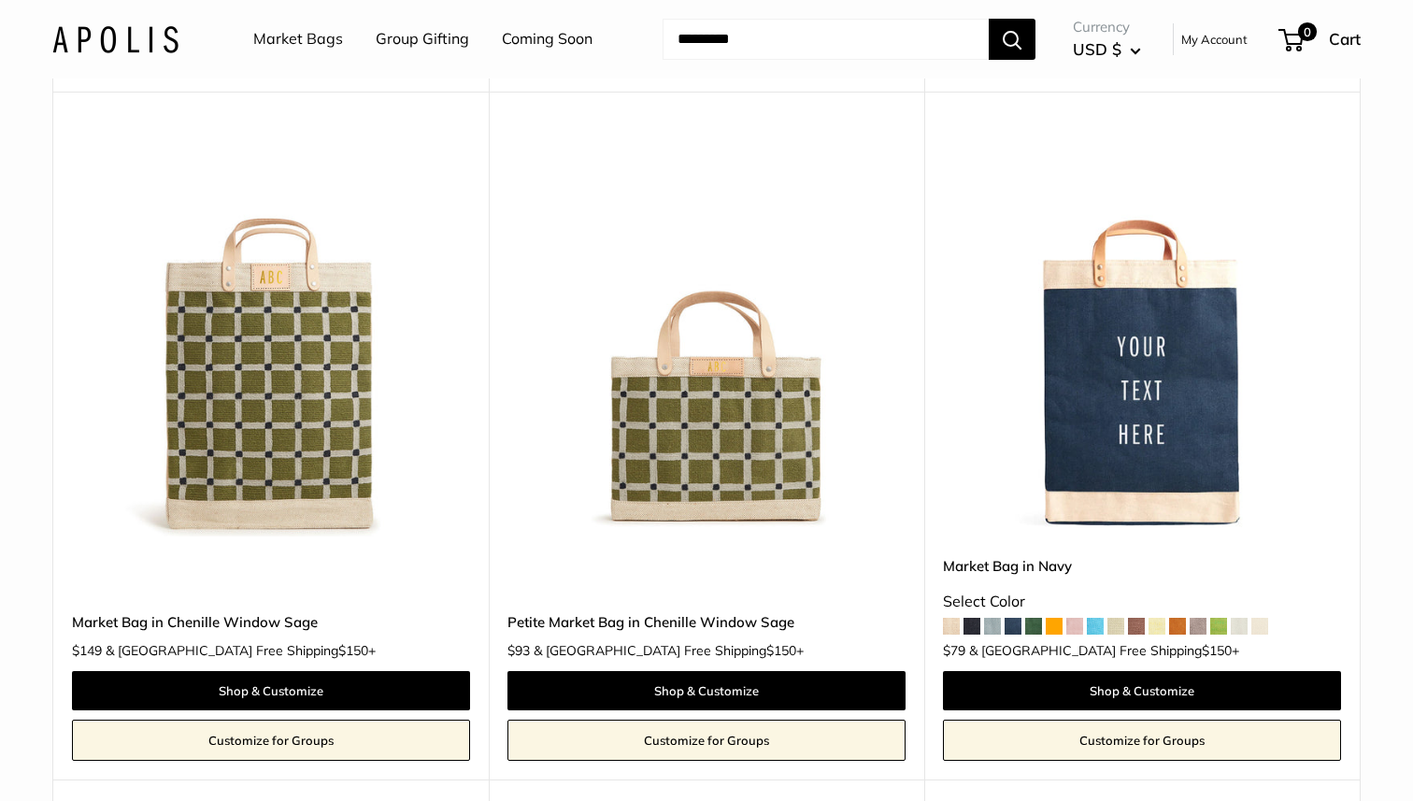
click at [0, 0] on img at bounding box center [0, 0] width 0 height 0
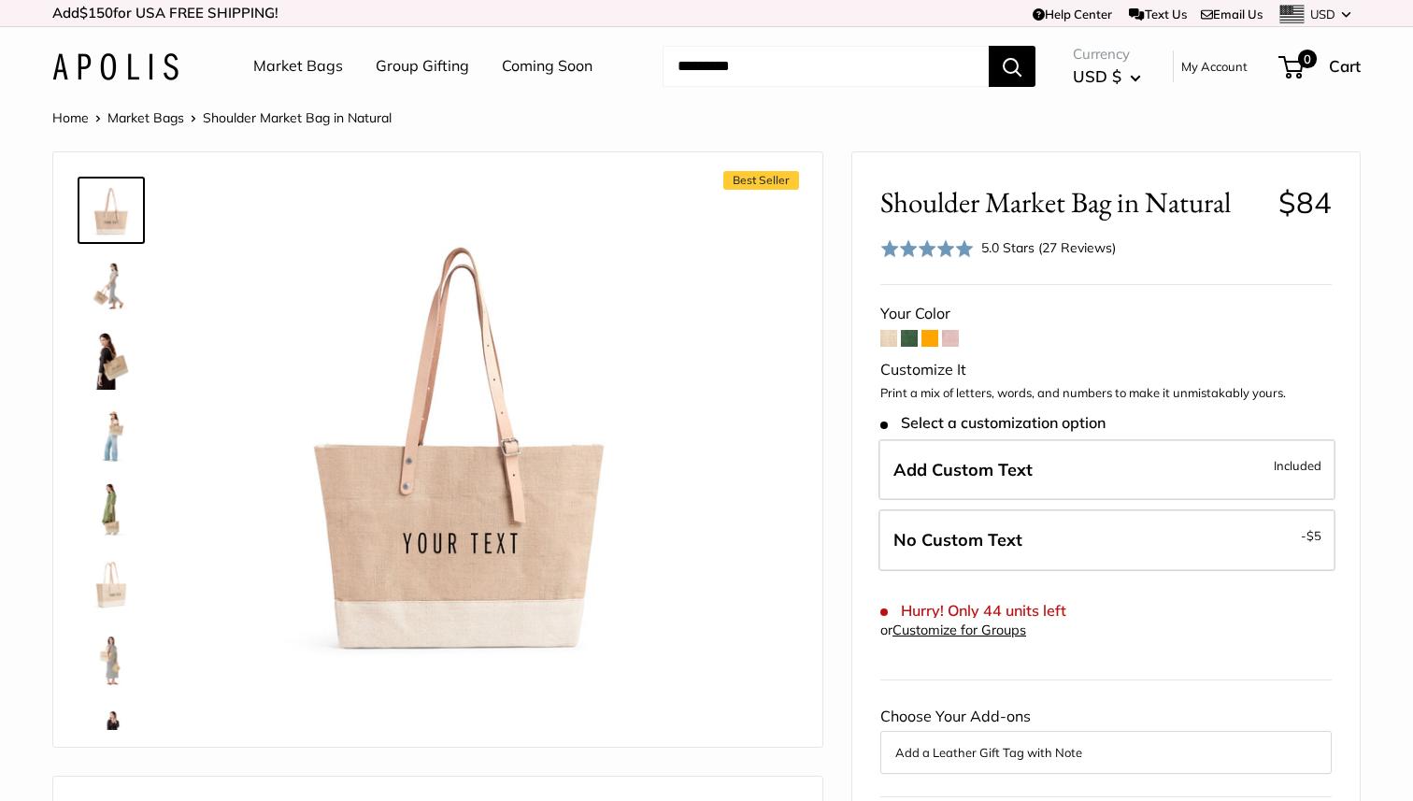
click at [888, 345] on span at bounding box center [888, 338] width 17 height 17
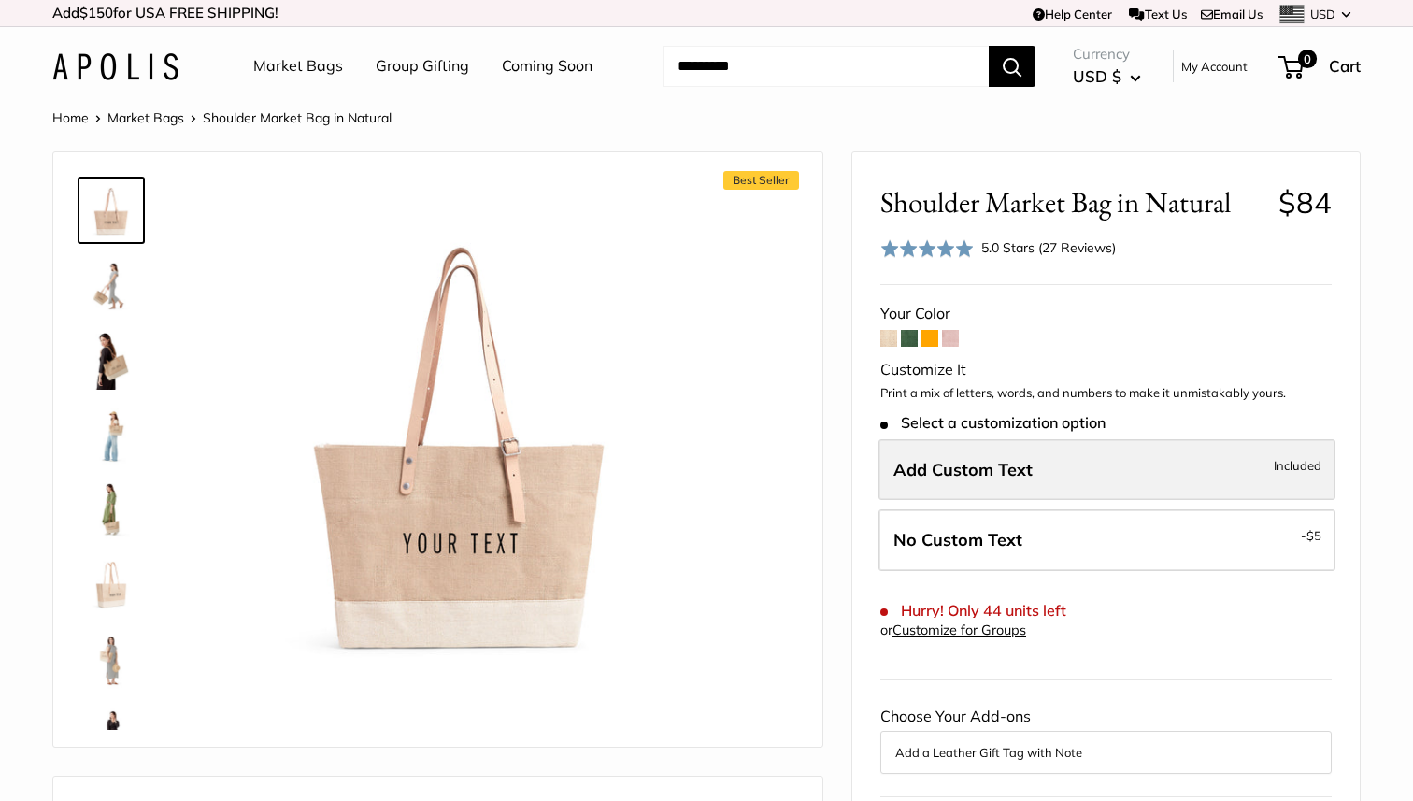
click at [1033, 461] on label "Add Custom Text Included" at bounding box center [1106, 470] width 457 height 62
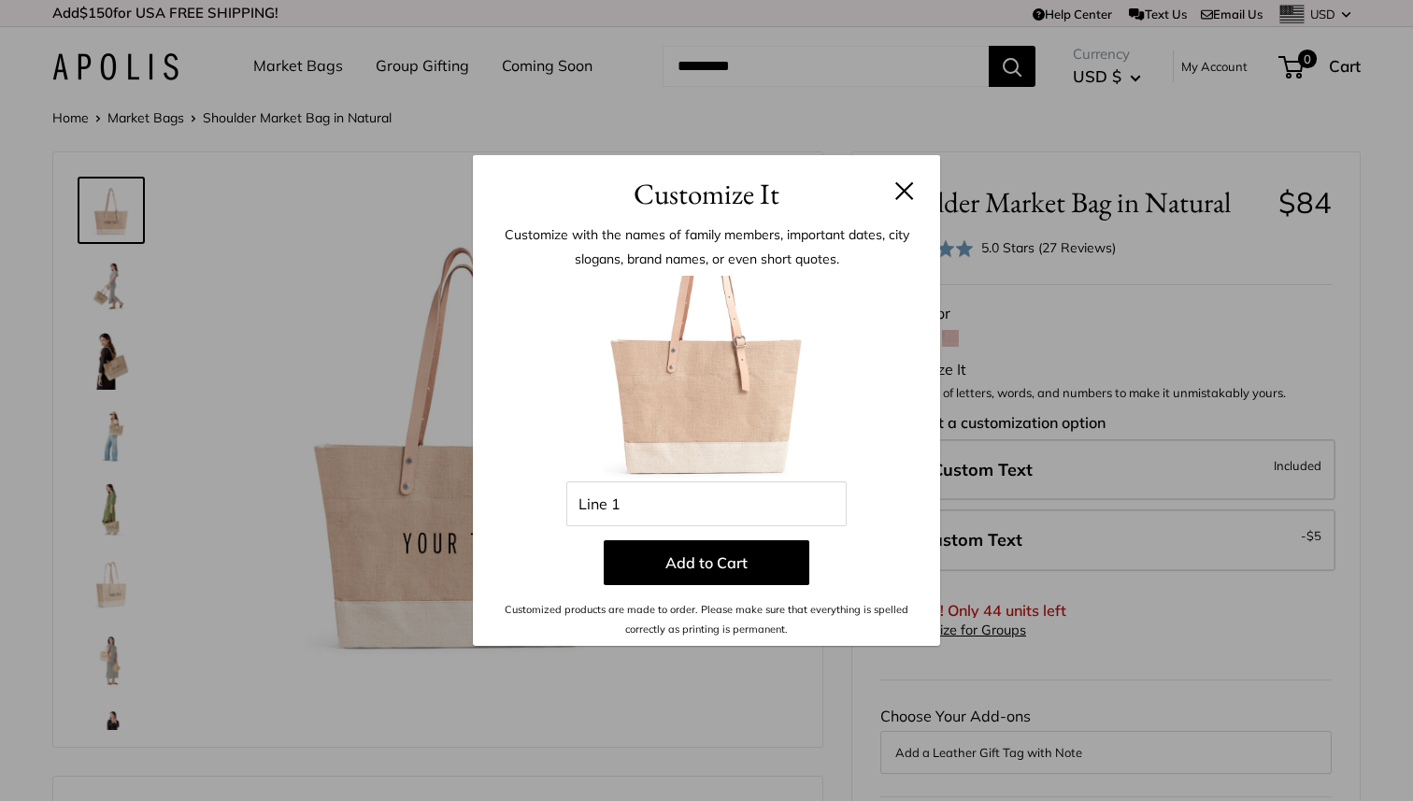
click at [904, 191] on button at bounding box center [904, 190] width 19 height 19
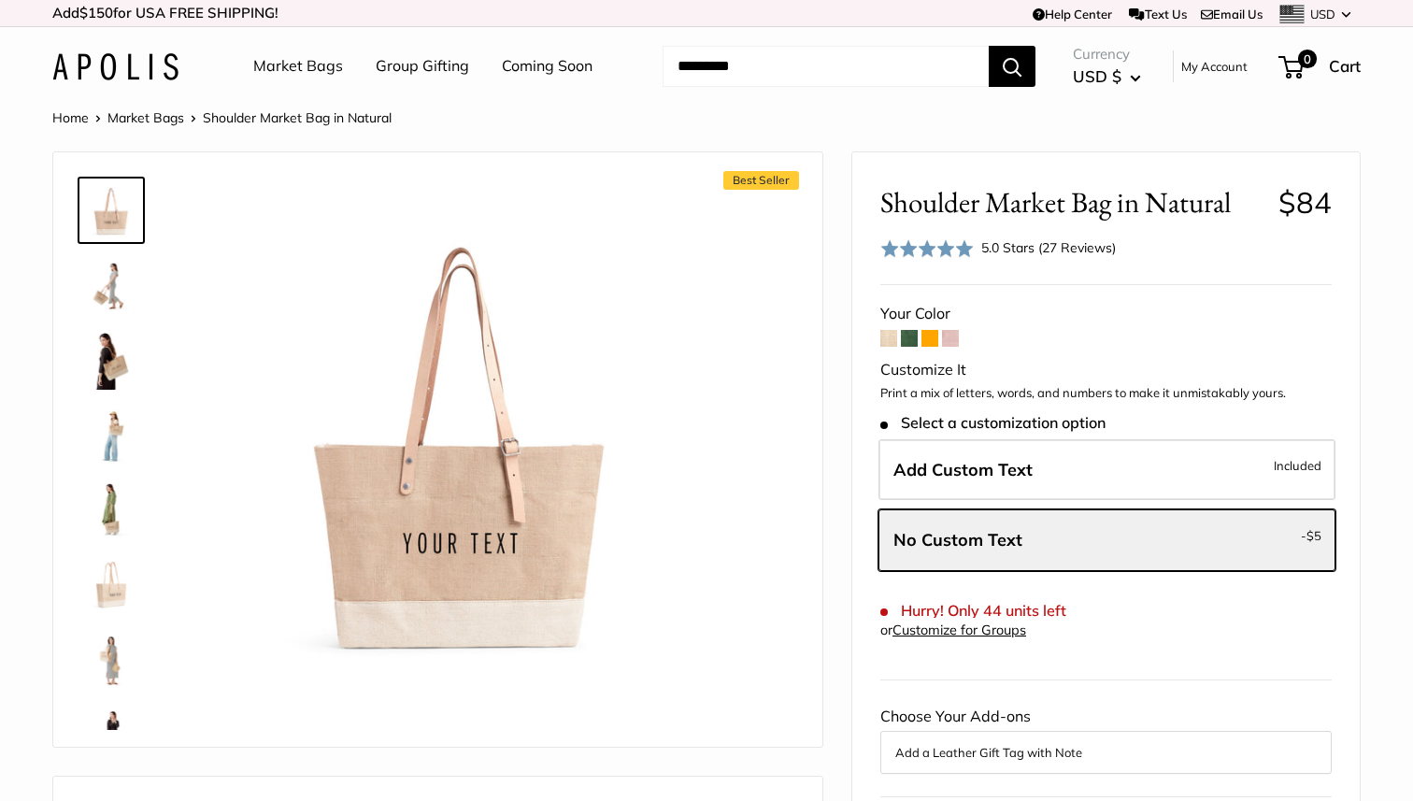
click at [111, 578] on img at bounding box center [111, 584] width 60 height 60
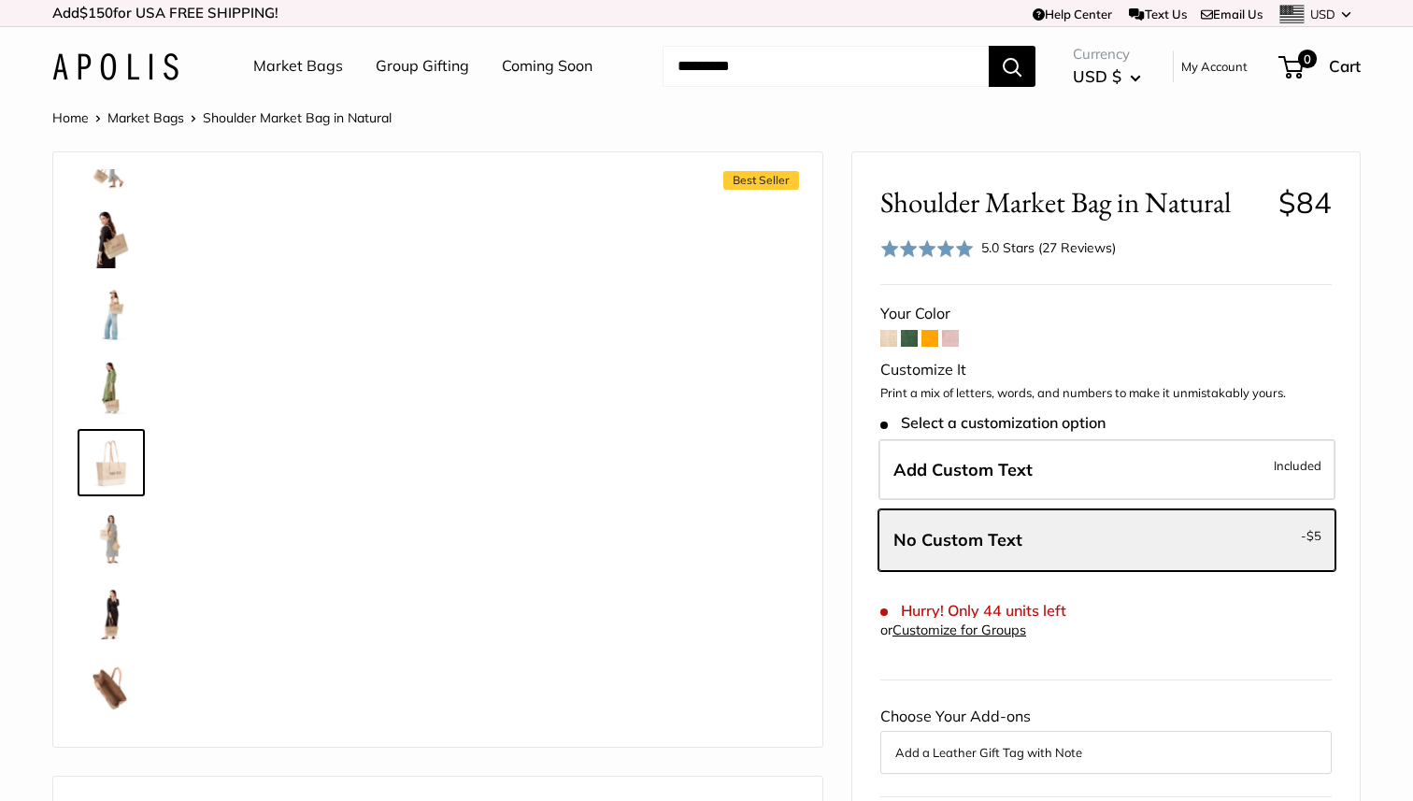
scroll to position [133, 0]
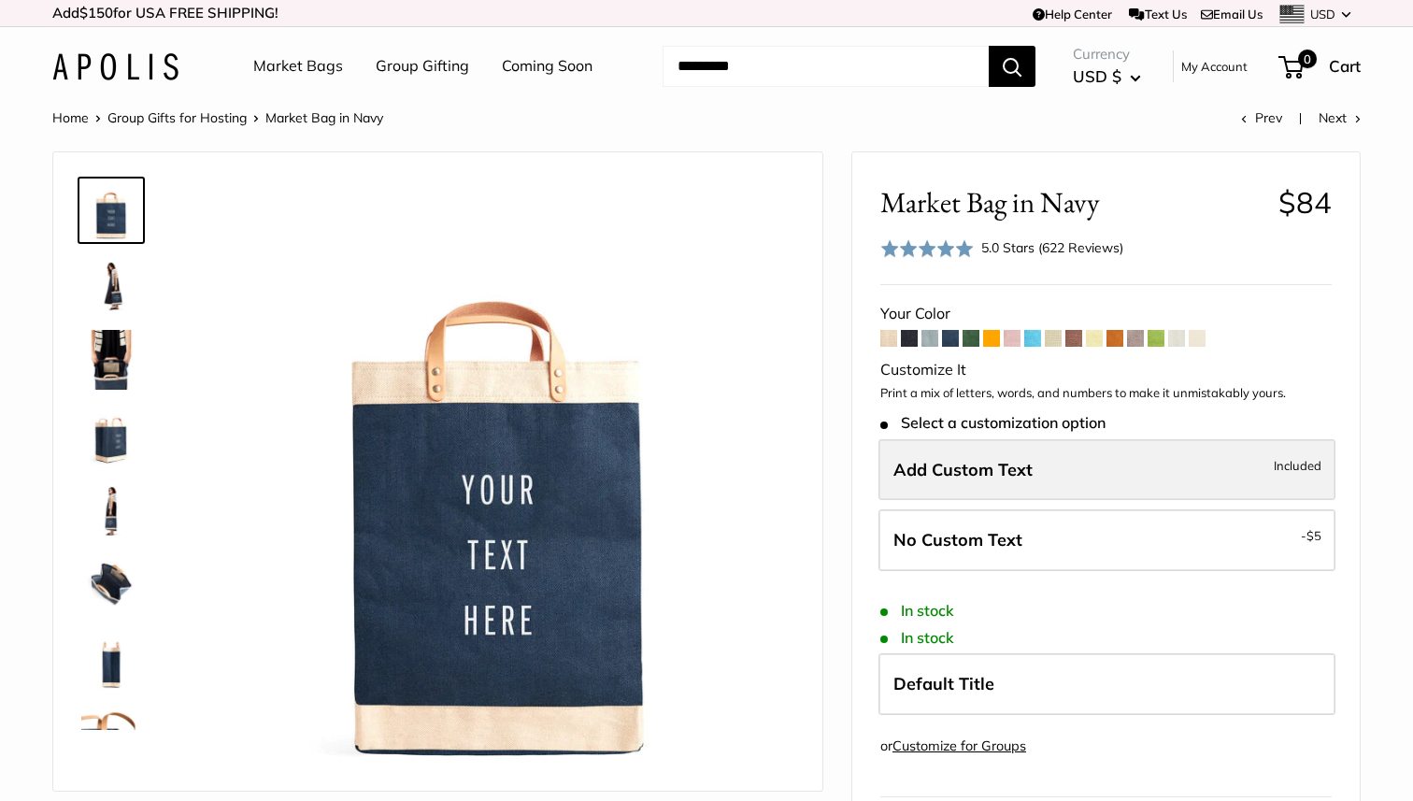
click at [1029, 467] on span "Add Custom Text" at bounding box center [962, 469] width 139 height 21
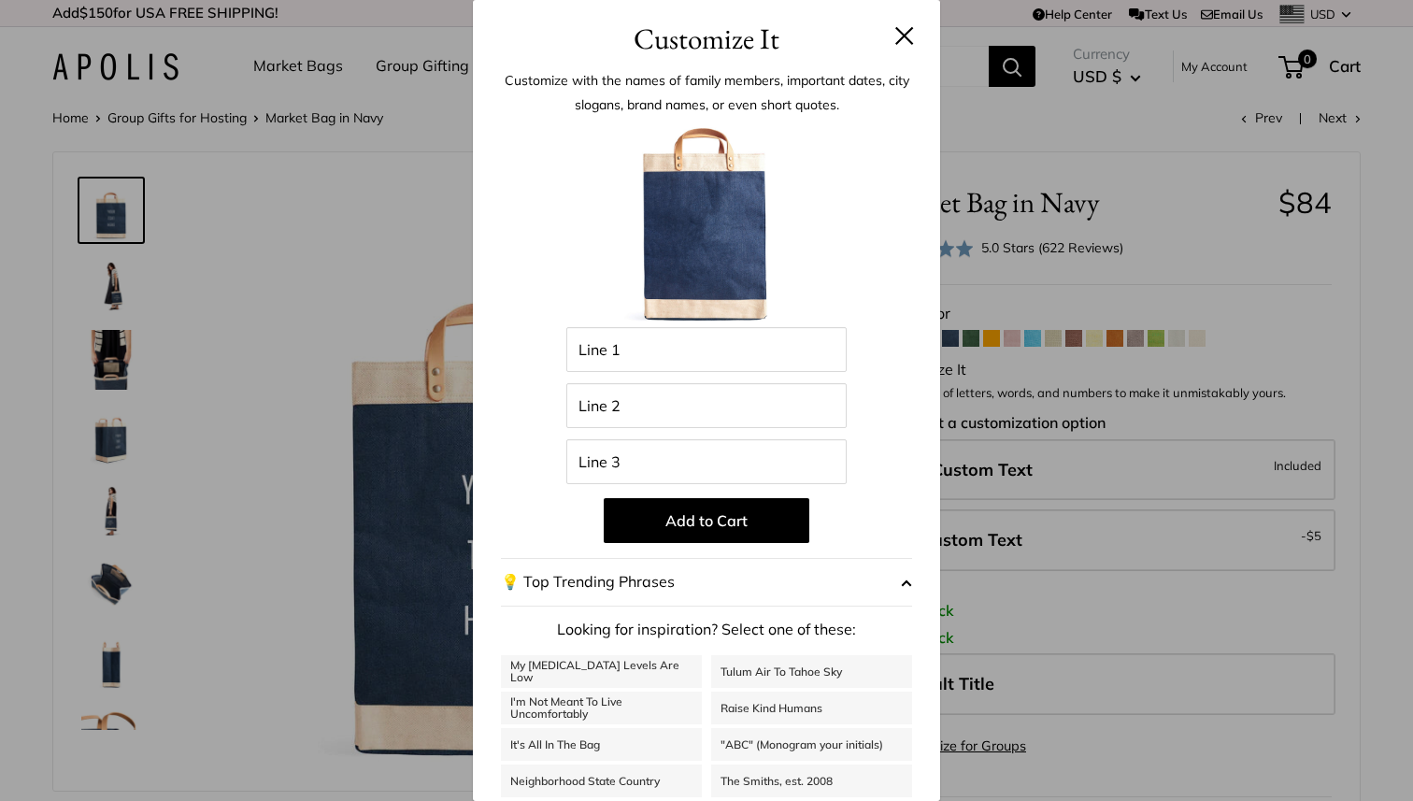
click at [913, 36] on button at bounding box center [904, 35] width 19 height 19
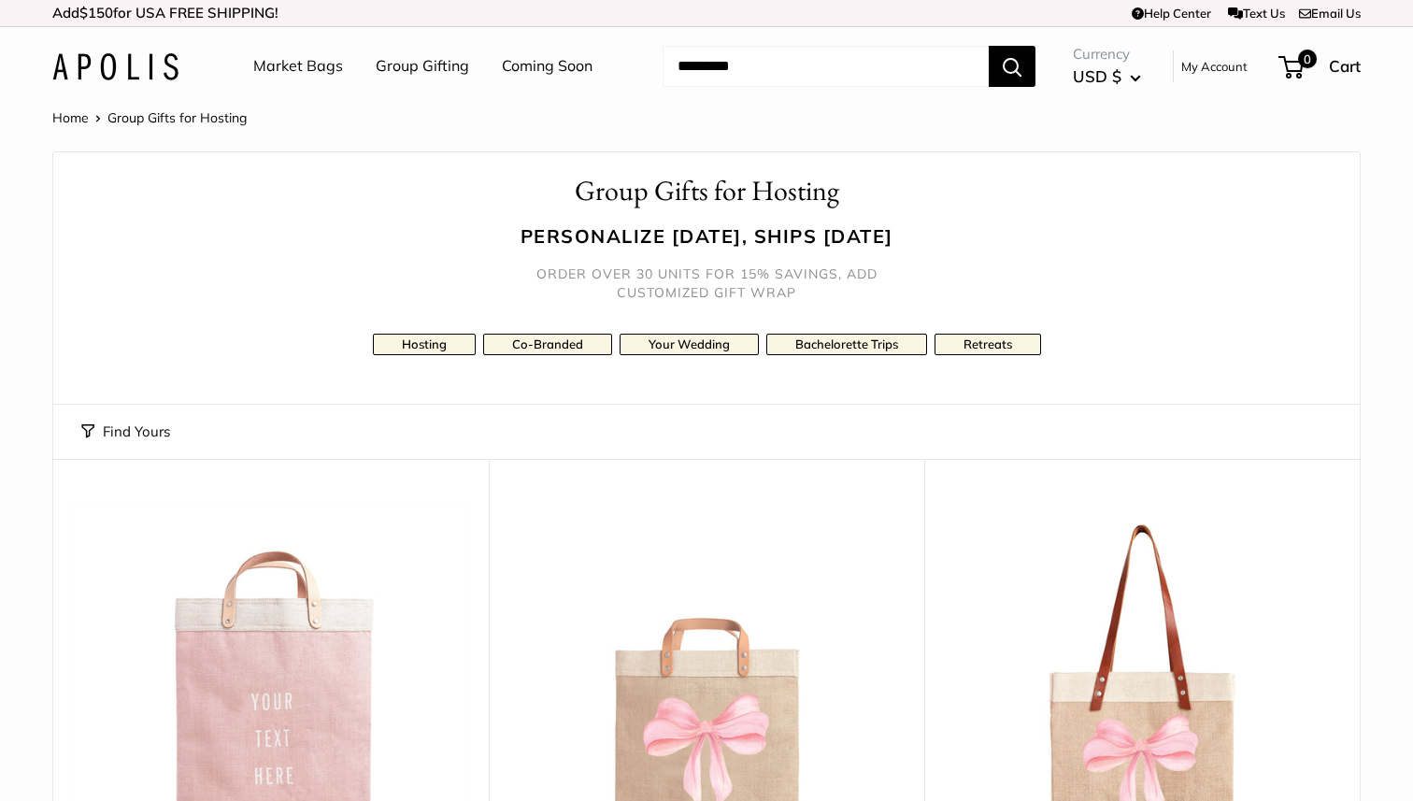
click at [722, 60] on input "Search..." at bounding box center [825, 66] width 326 height 41
type input "**********"
click at [988, 46] on button "Search" at bounding box center [1011, 66] width 47 height 41
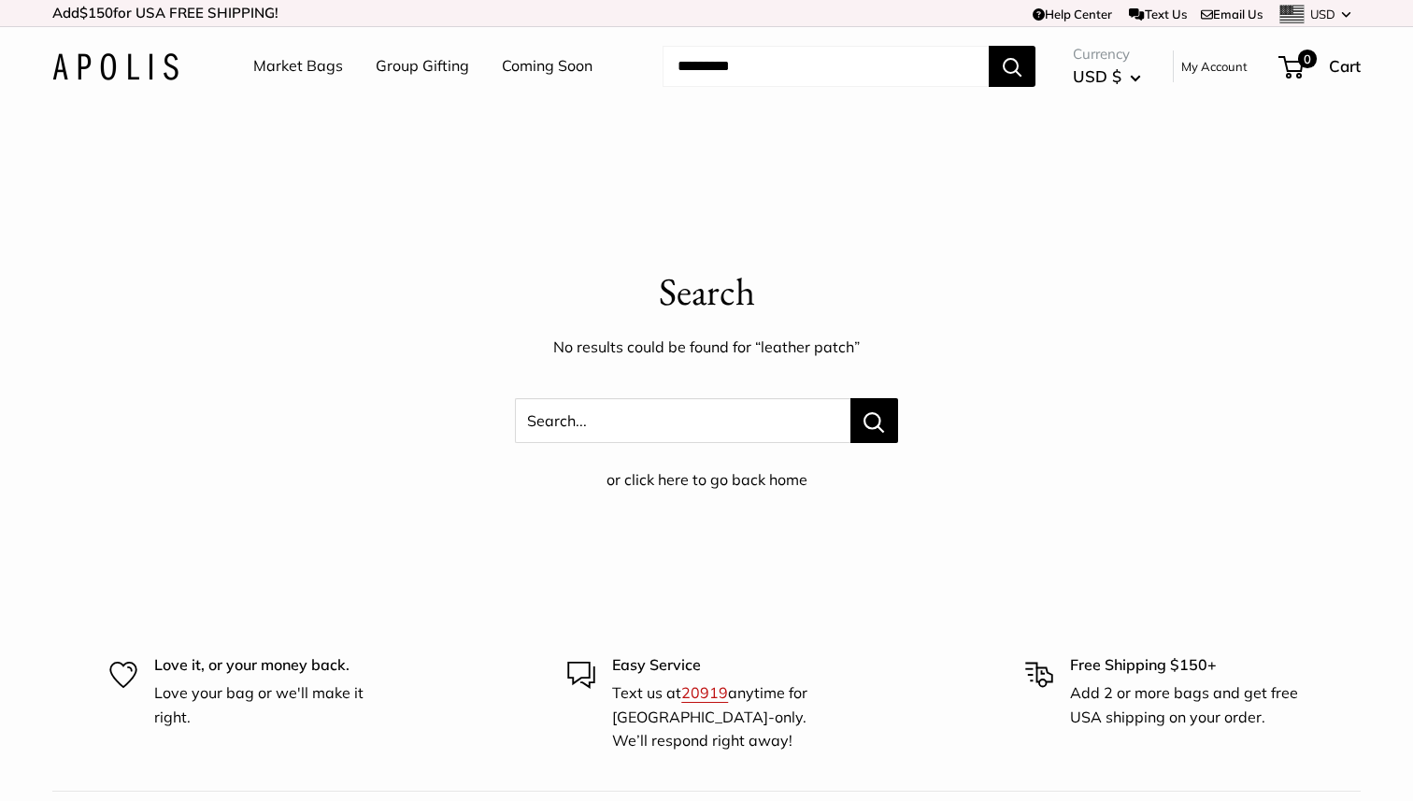
click at [741, 72] on input "Search..." at bounding box center [825, 66] width 326 height 41
type input "*"
type input "*****"
click at [988, 46] on button "Search" at bounding box center [1011, 66] width 47 height 41
click at [789, 74] on input "Search..." at bounding box center [825, 66] width 326 height 41
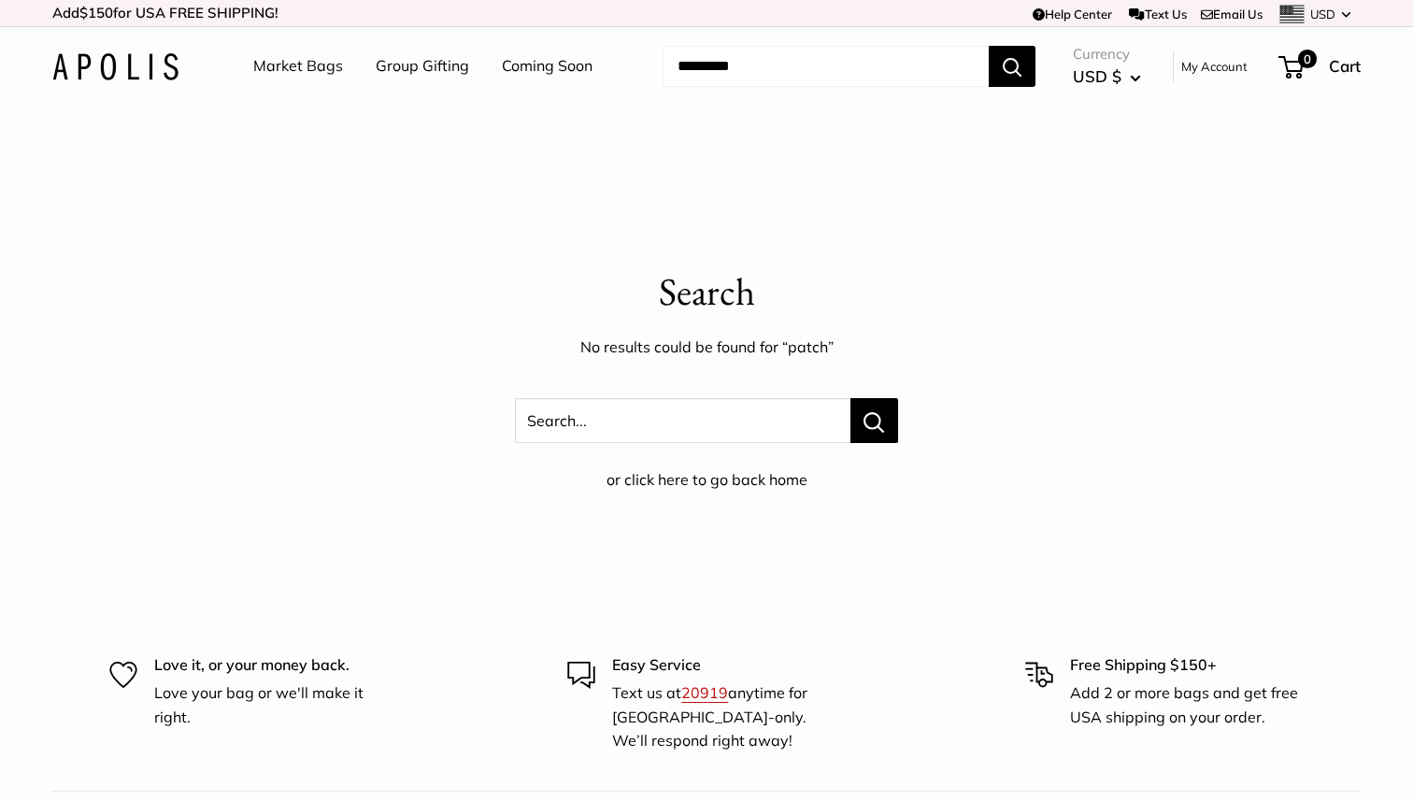
click at [789, 74] on input "Search..." at bounding box center [825, 66] width 326 height 41
type input "***"
click at [988, 46] on button "Search" at bounding box center [1011, 66] width 47 height 41
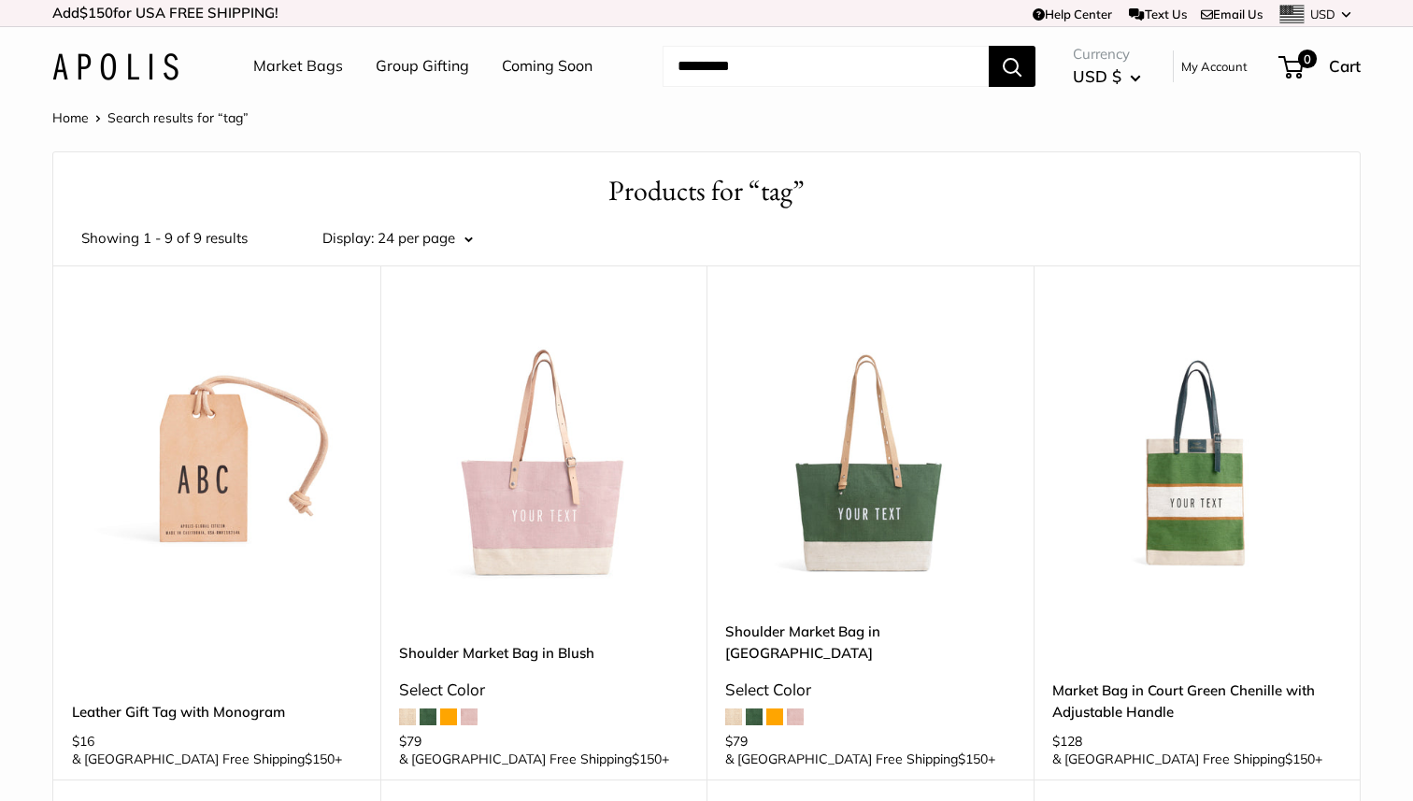
scroll to position [16, 0]
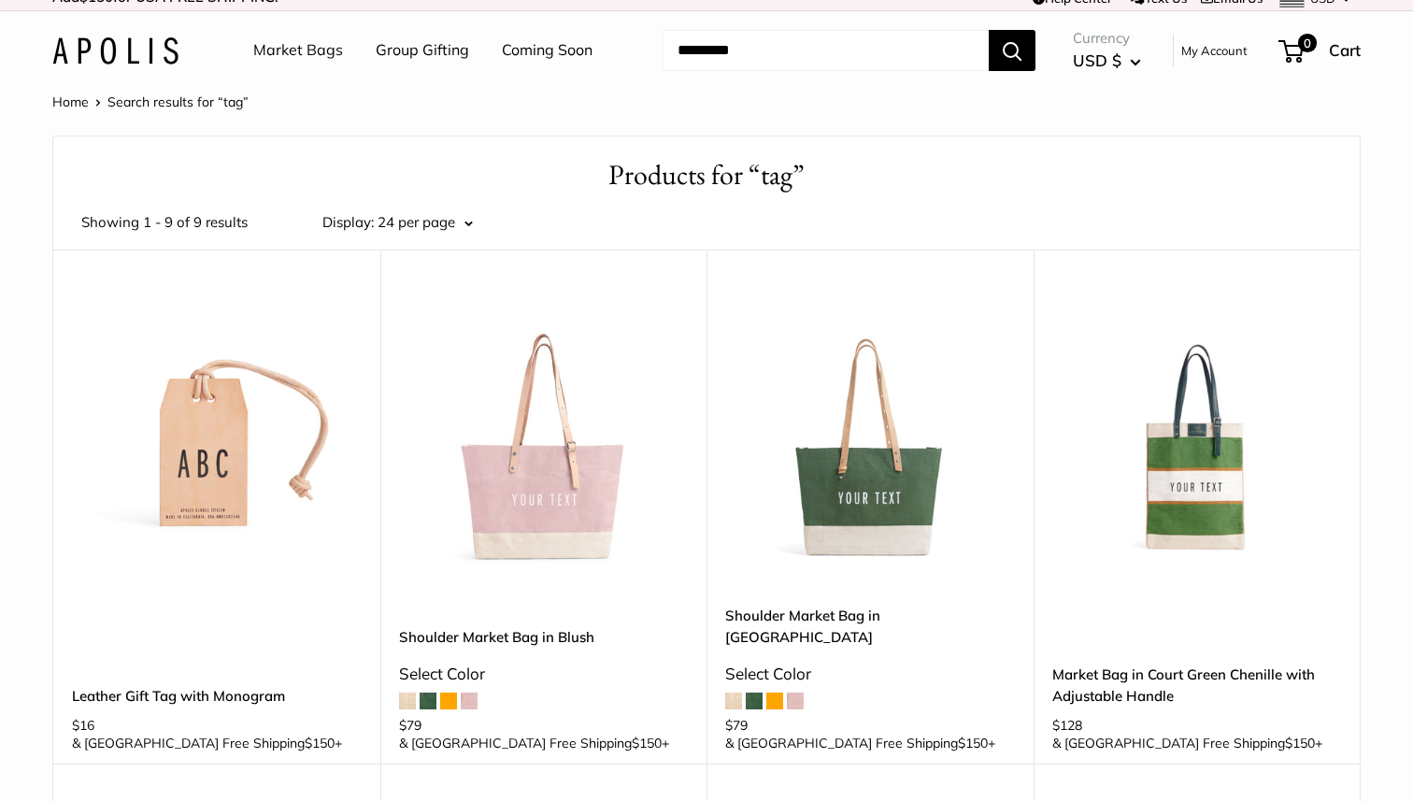
click at [0, 0] on img at bounding box center [0, 0] width 0 height 0
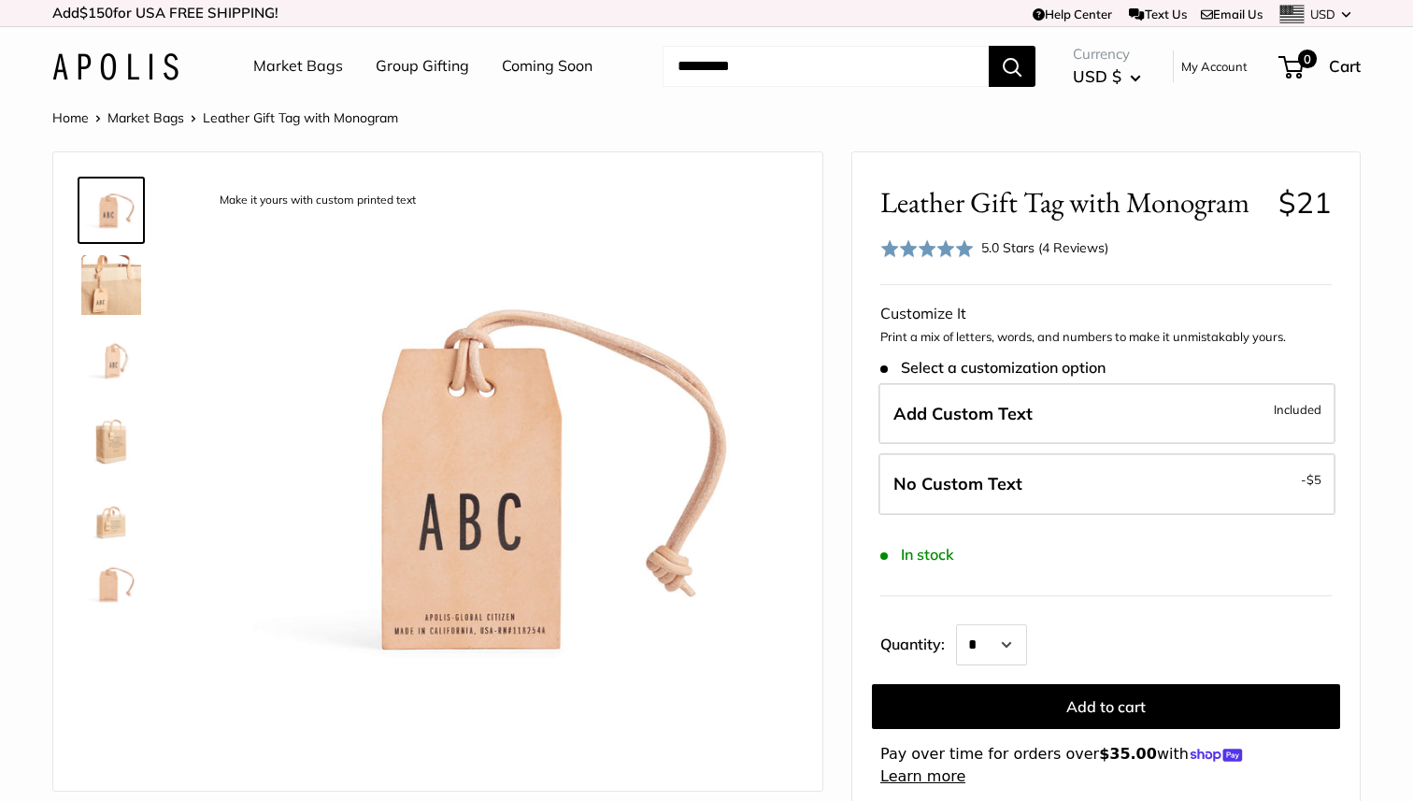
click at [84, 294] on img at bounding box center [111, 285] width 60 height 60
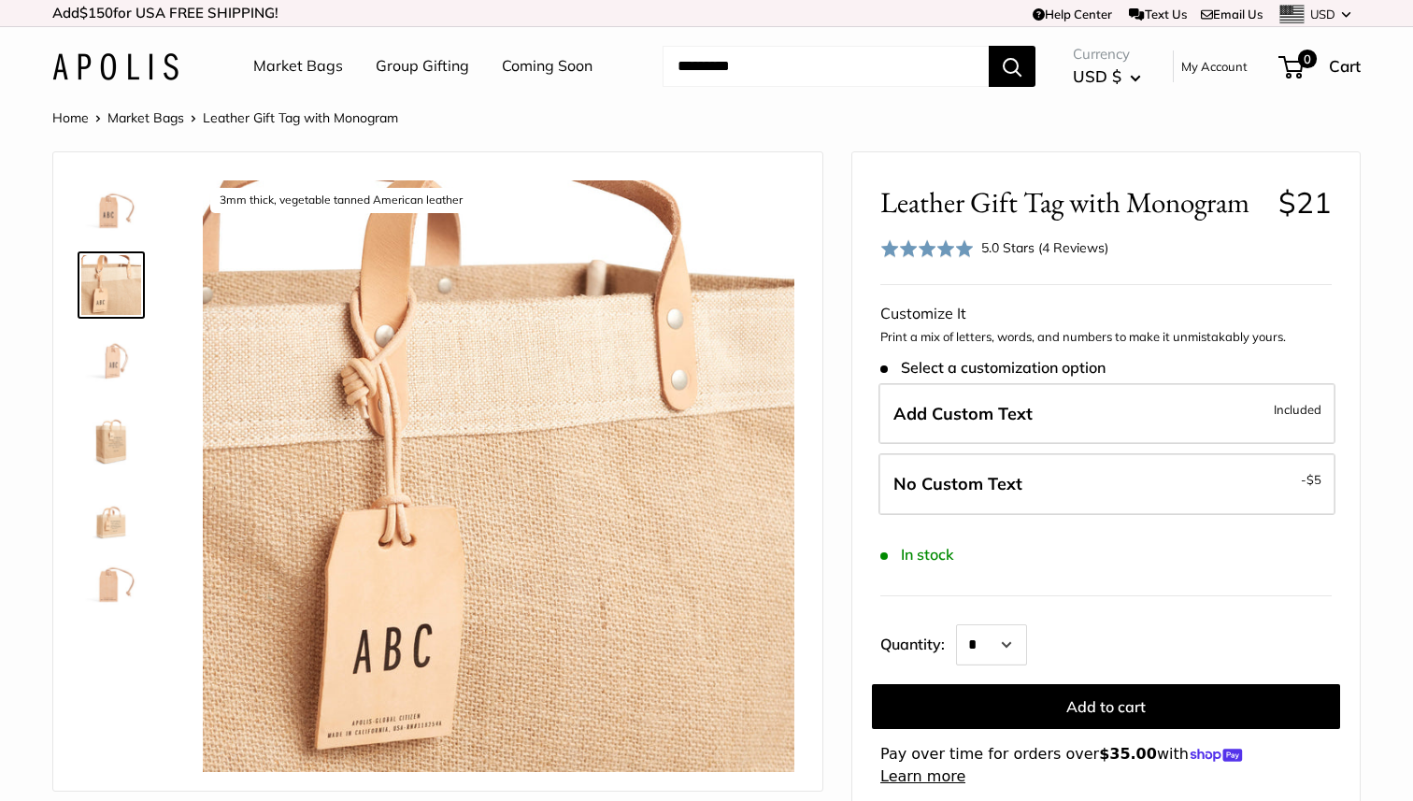
click at [102, 373] on img at bounding box center [111, 360] width 60 height 60
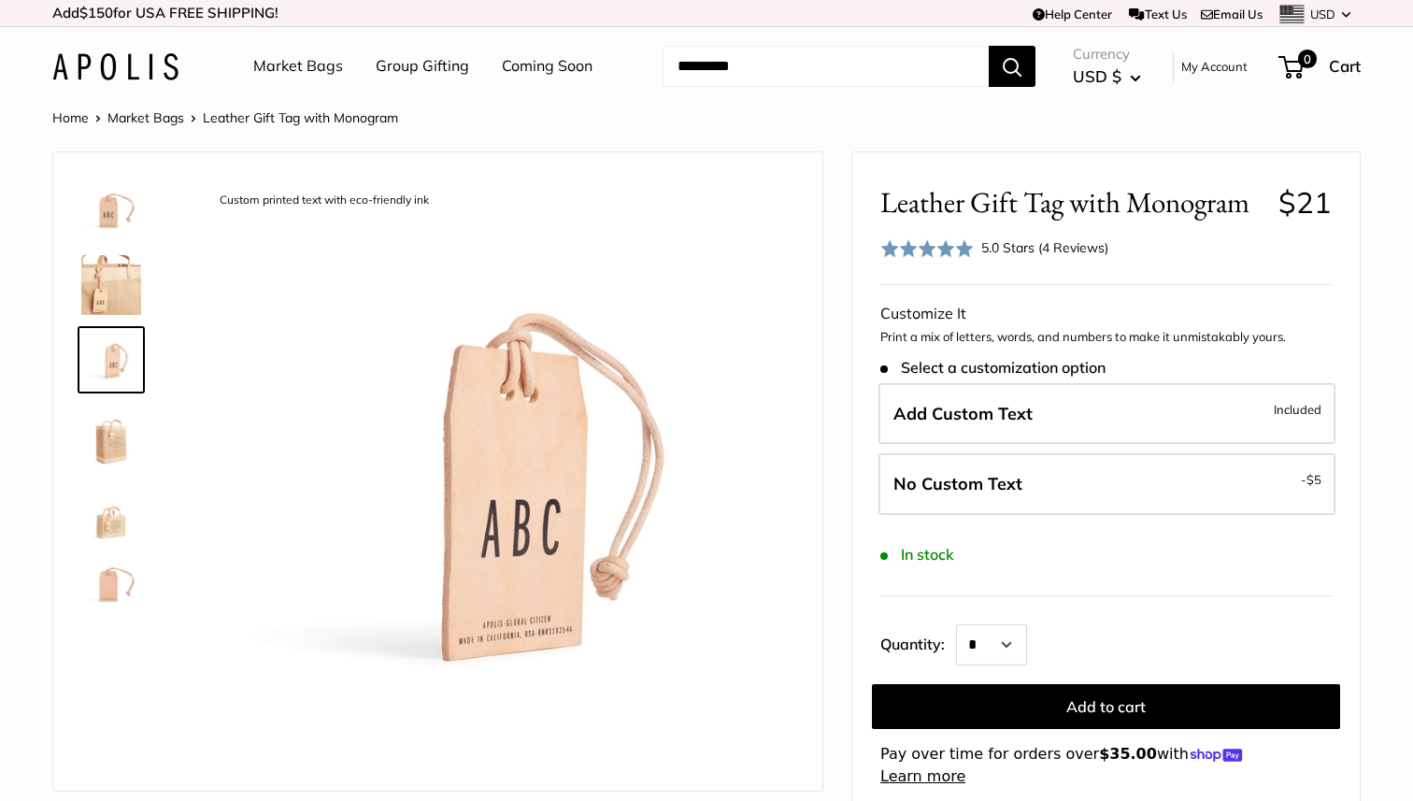
click at [120, 449] on img at bounding box center [111, 435] width 60 height 60
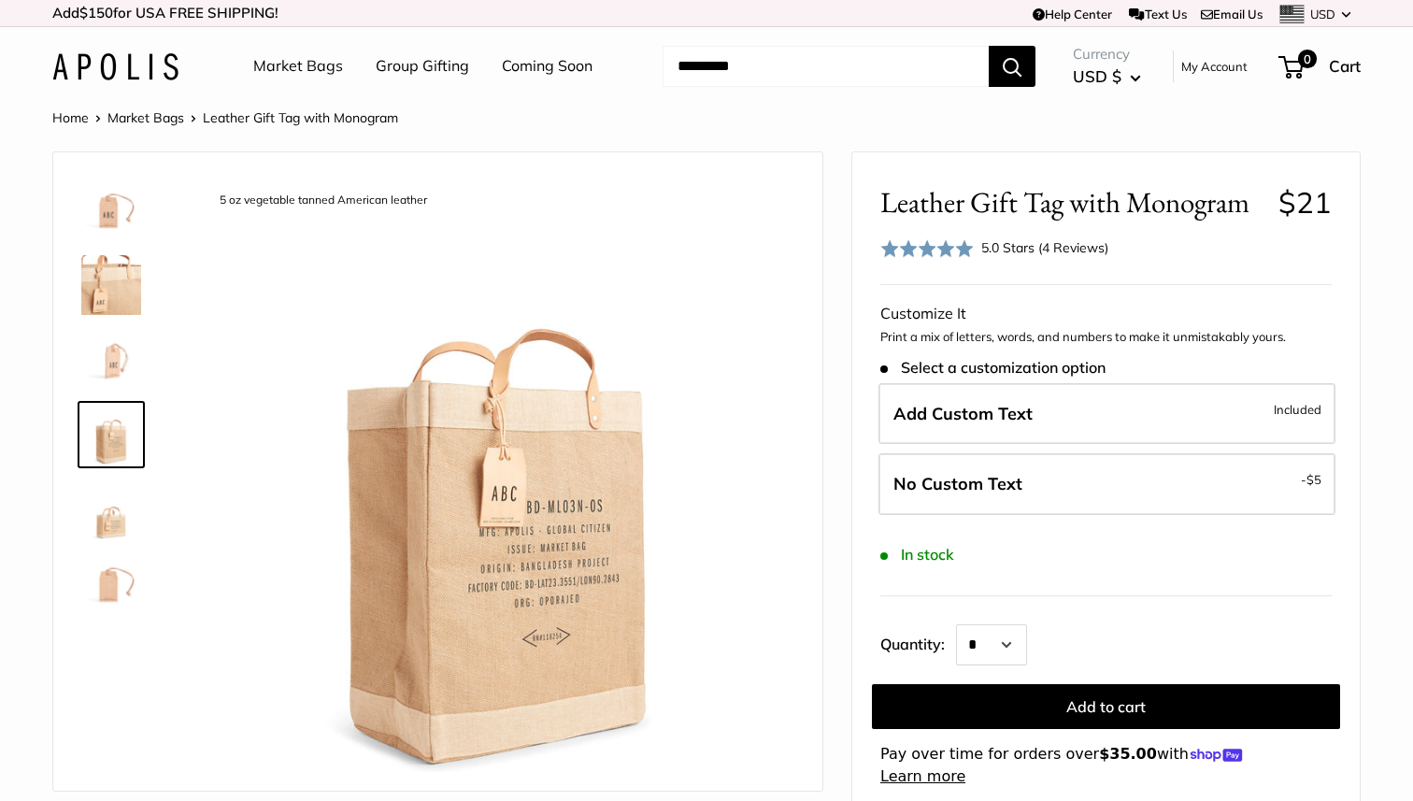
click at [118, 511] on img at bounding box center [111, 509] width 60 height 60
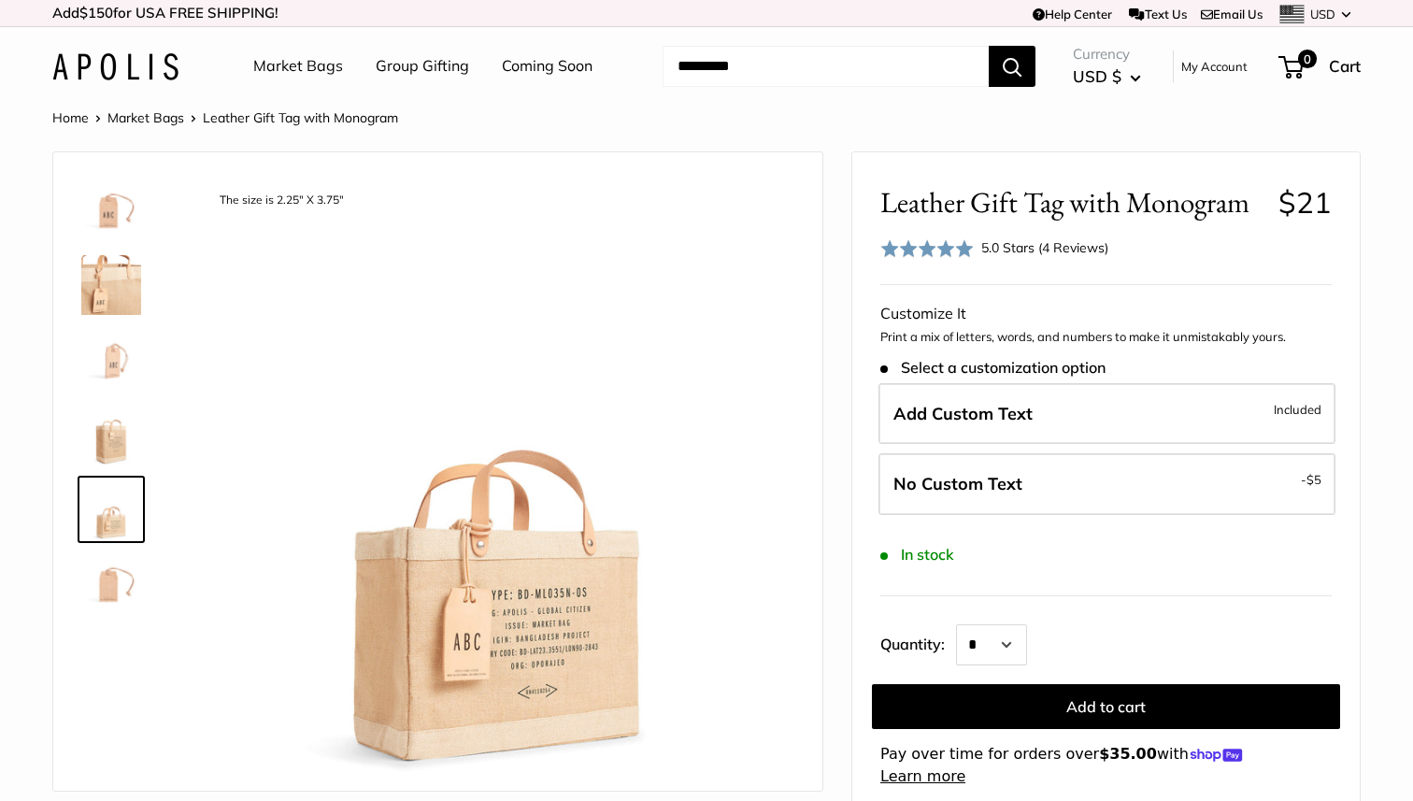
click at [109, 561] on img at bounding box center [111, 584] width 60 height 60
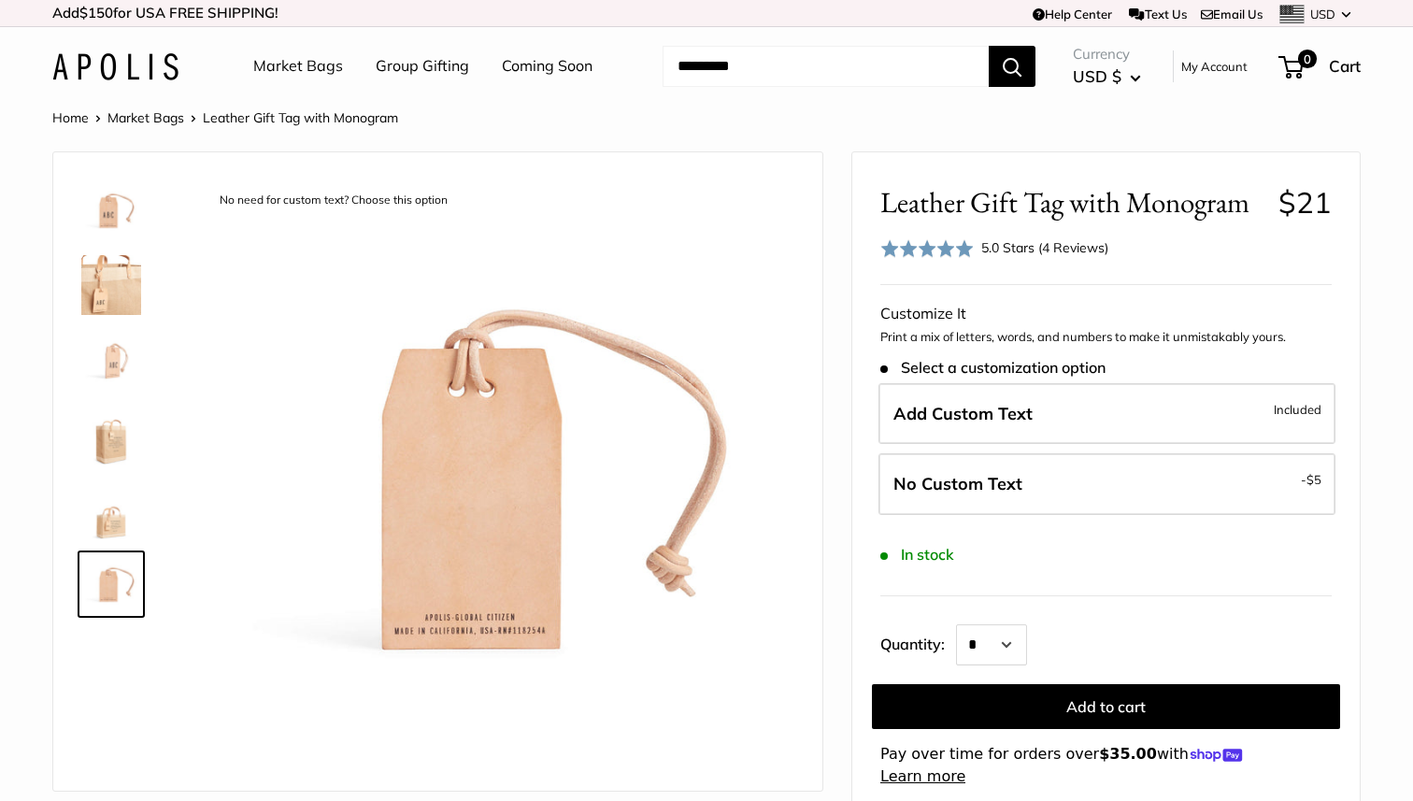
click at [419, 74] on link "Group Gifting" at bounding box center [422, 66] width 93 height 28
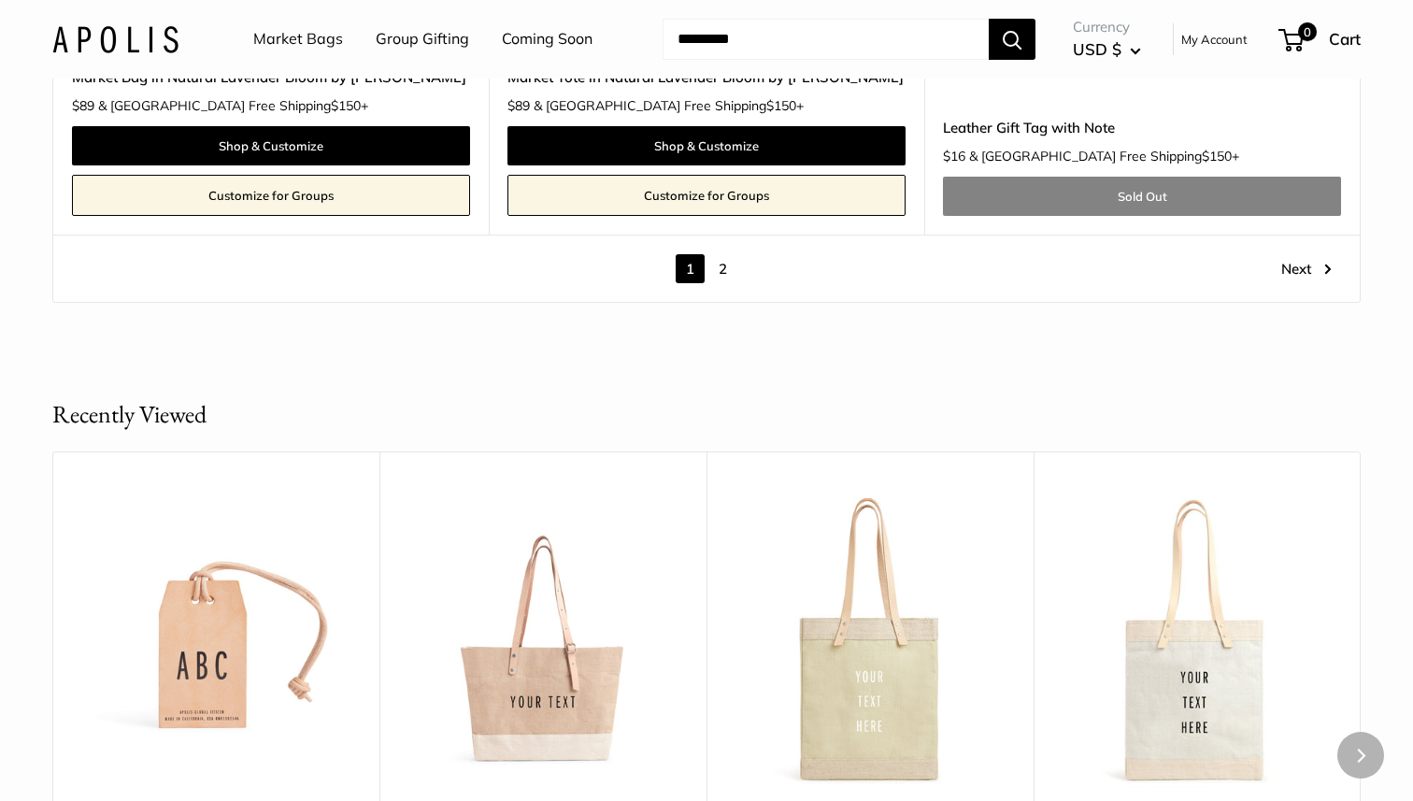
scroll to position [10833, 0]
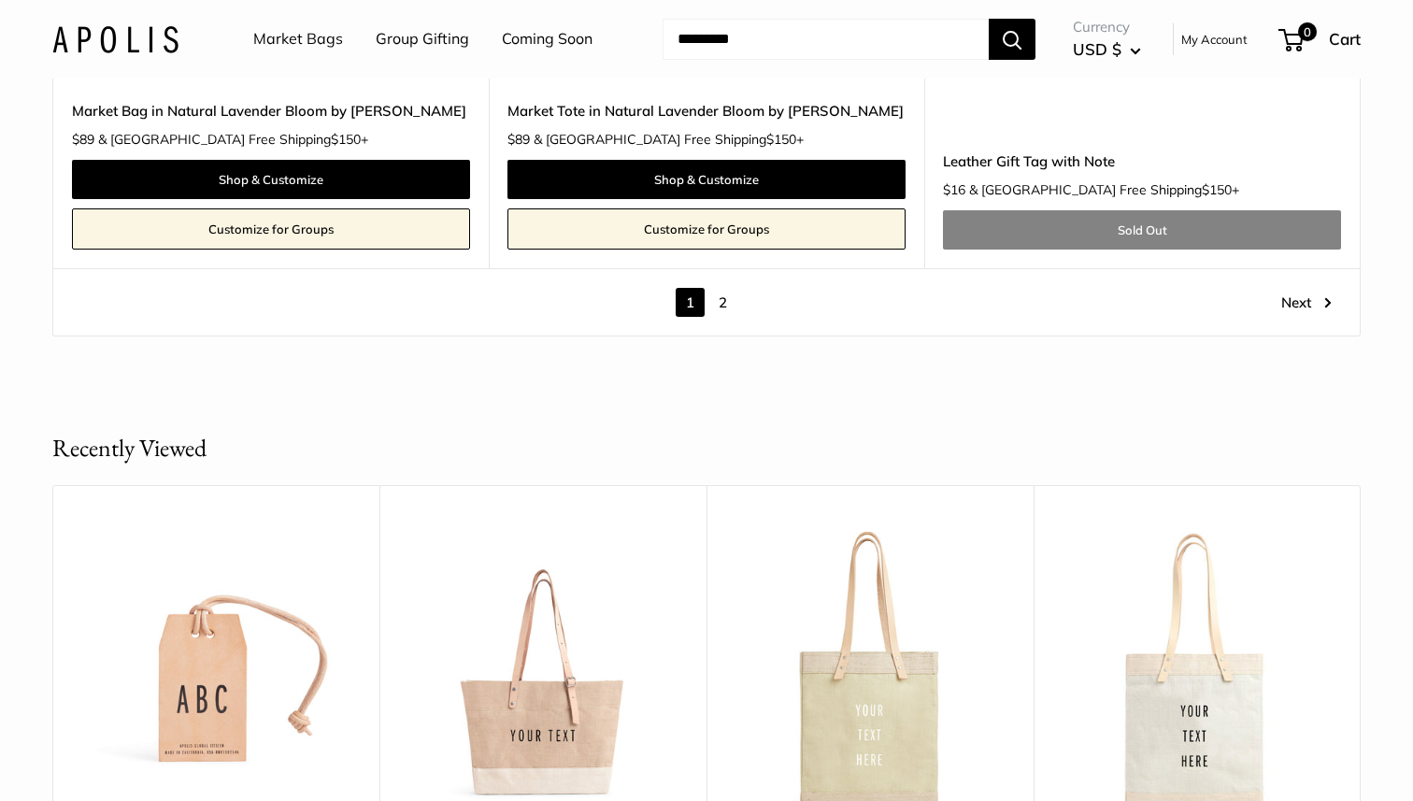
click at [1287, 297] on link "Next" at bounding box center [1306, 302] width 50 height 29
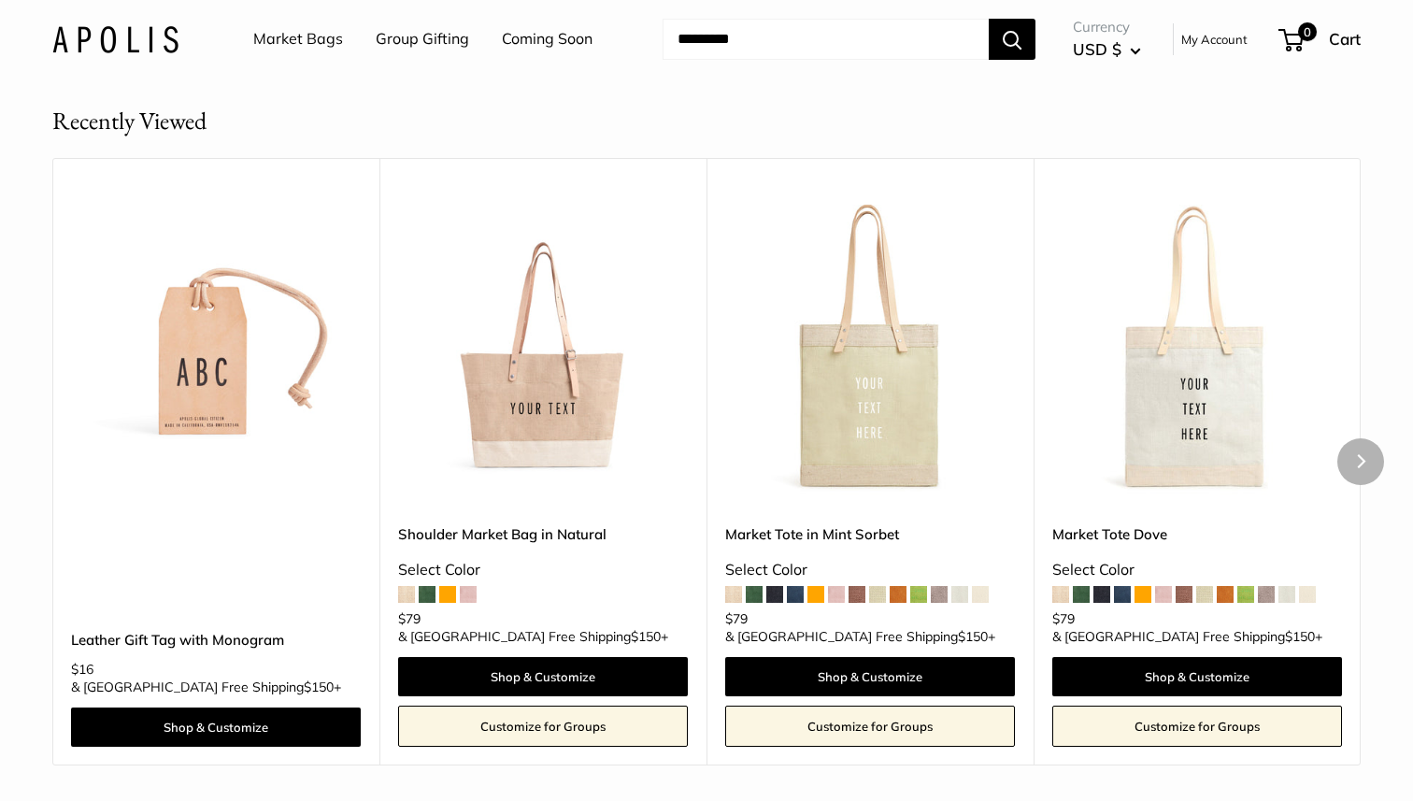
scroll to position [7671, 0]
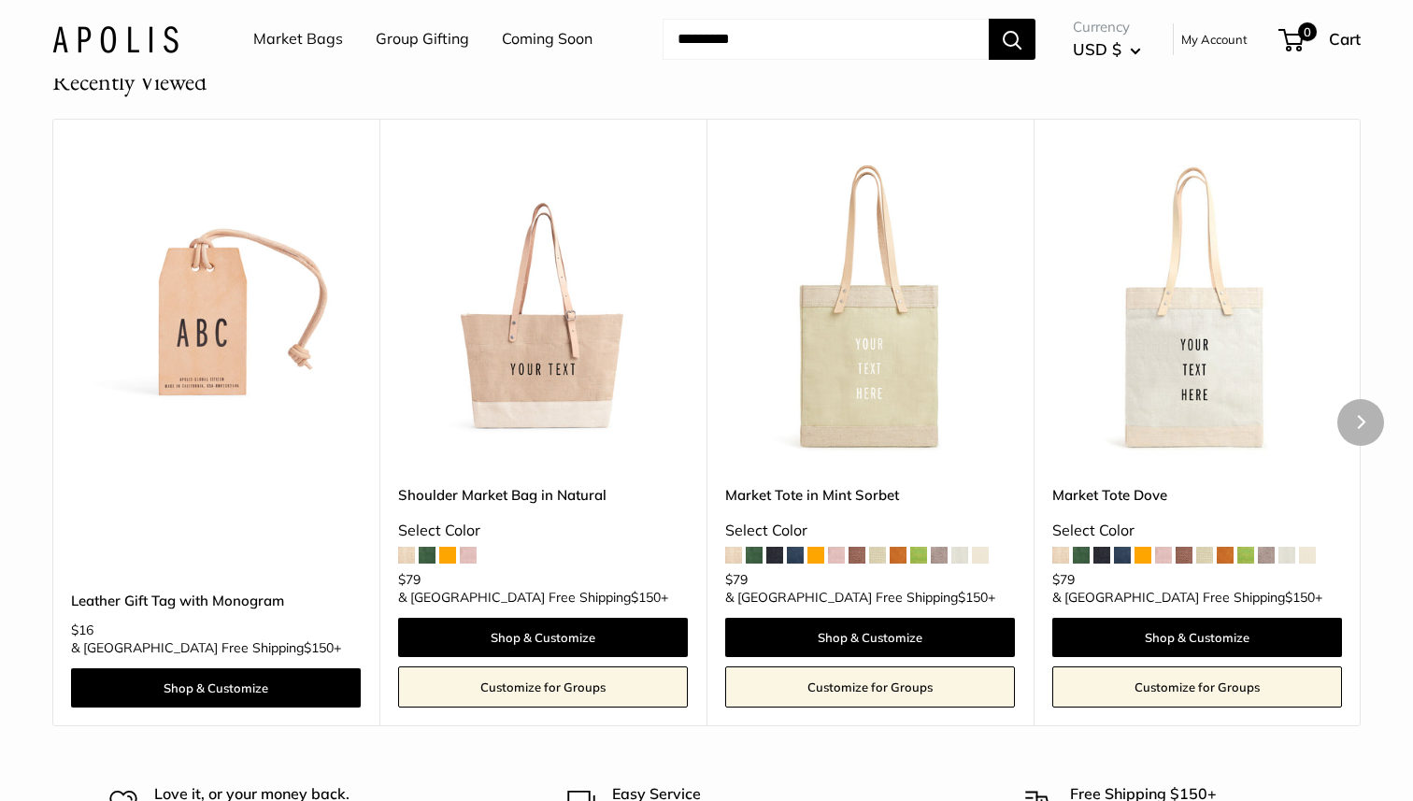
click at [0, 0] on img at bounding box center [0, 0] width 0 height 0
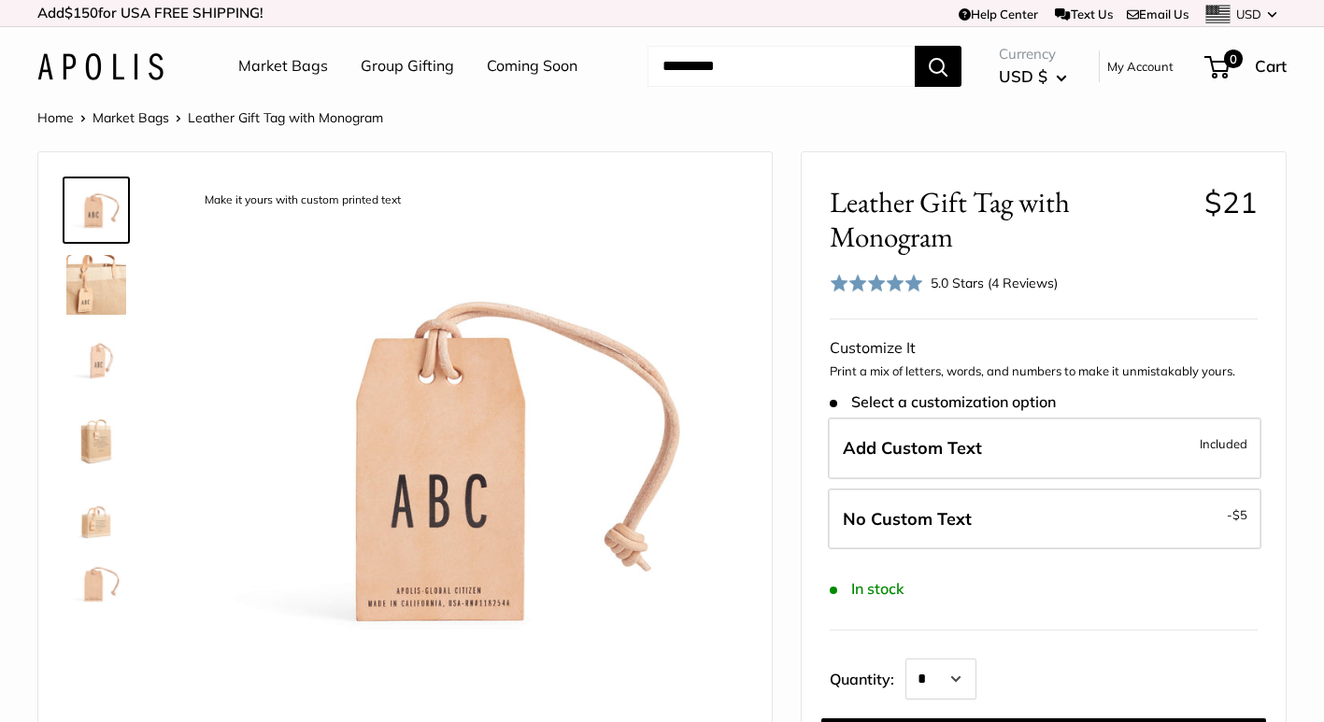
click at [107, 287] on img at bounding box center [96, 285] width 60 height 60
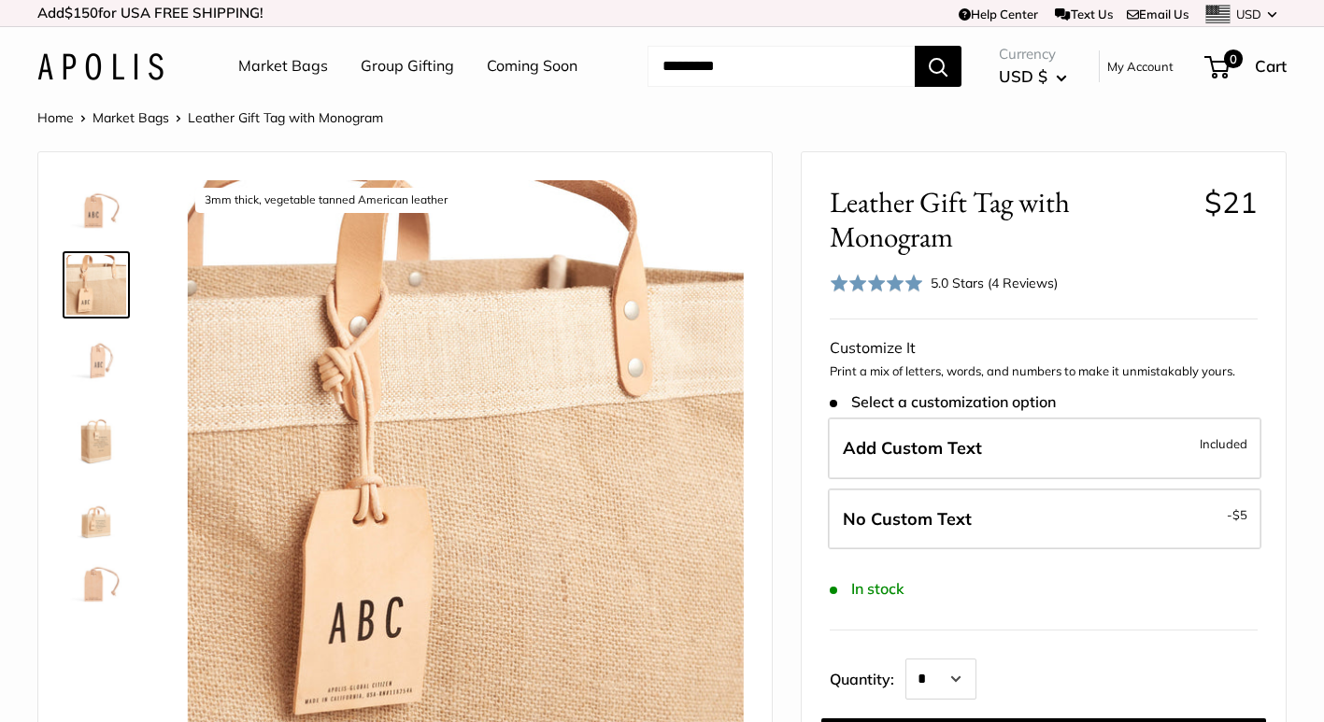
click at [101, 368] on img at bounding box center [96, 360] width 60 height 60
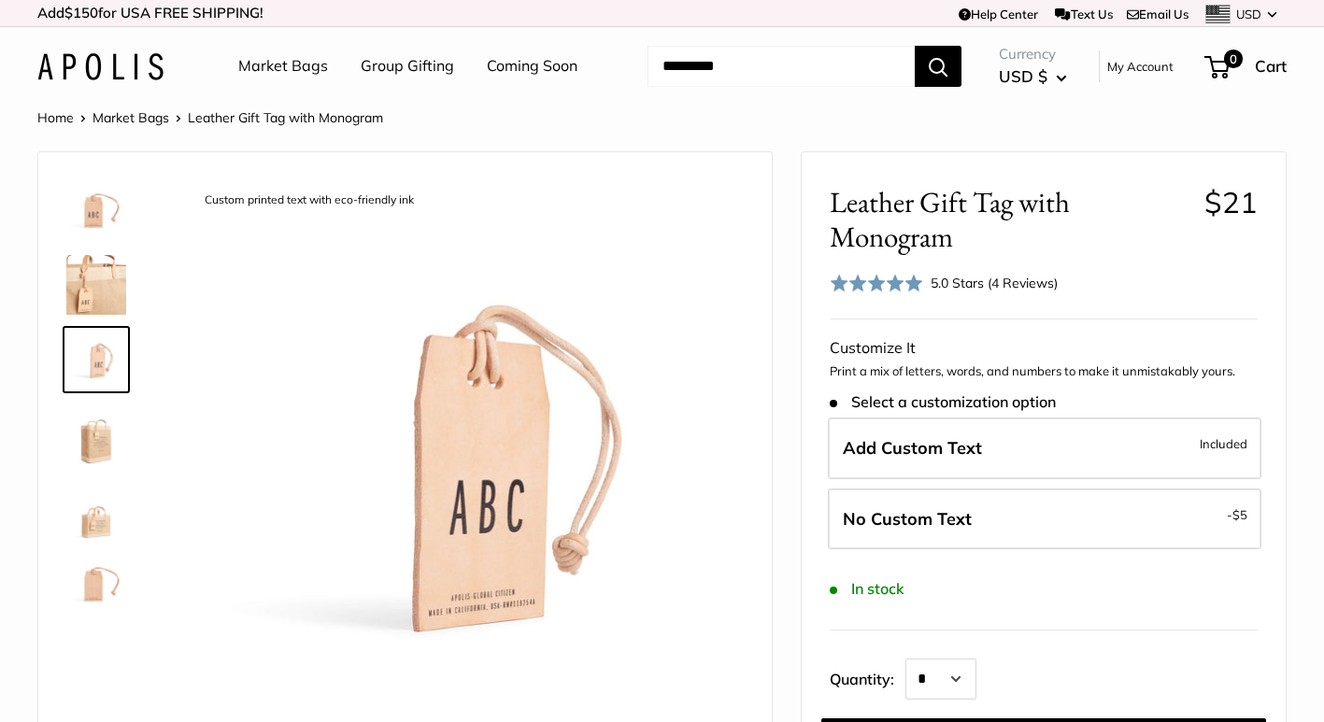
click at [96, 450] on img at bounding box center [96, 435] width 60 height 60
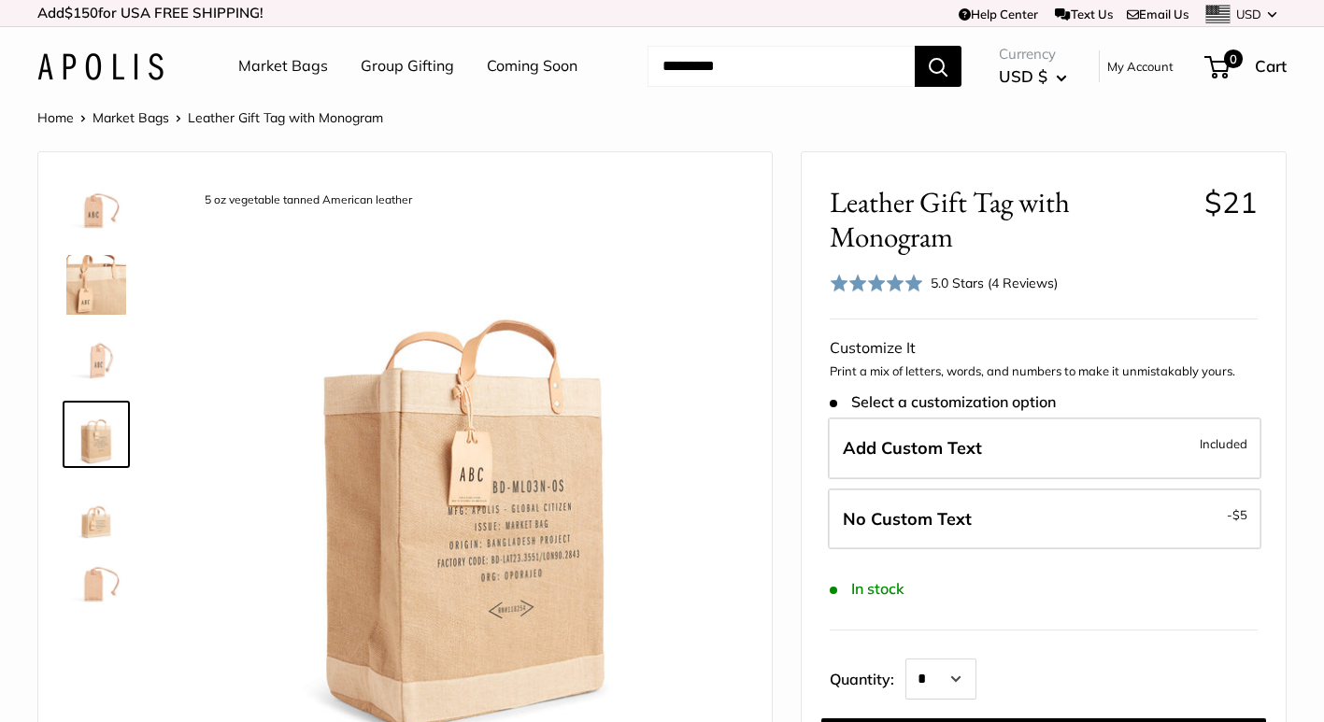
click at [98, 514] on img at bounding box center [96, 509] width 60 height 60
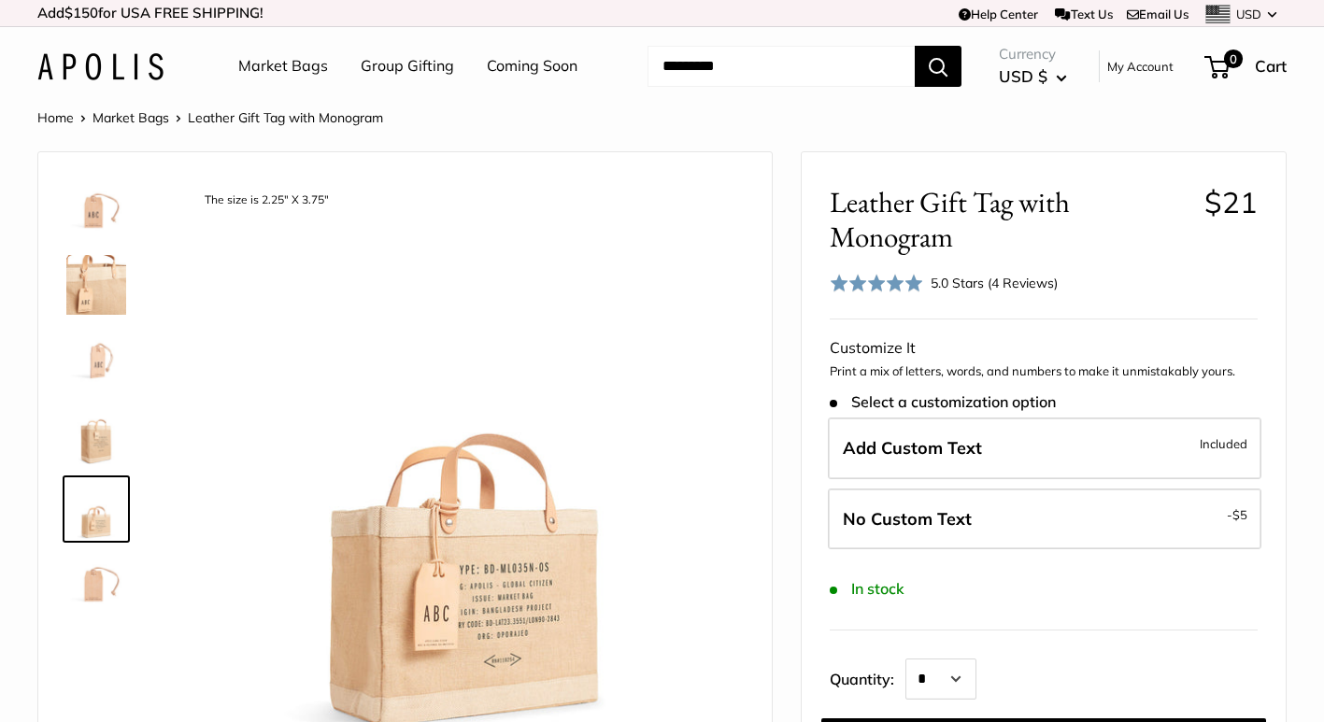
click at [406, 58] on link "Group Gifting" at bounding box center [407, 66] width 93 height 28
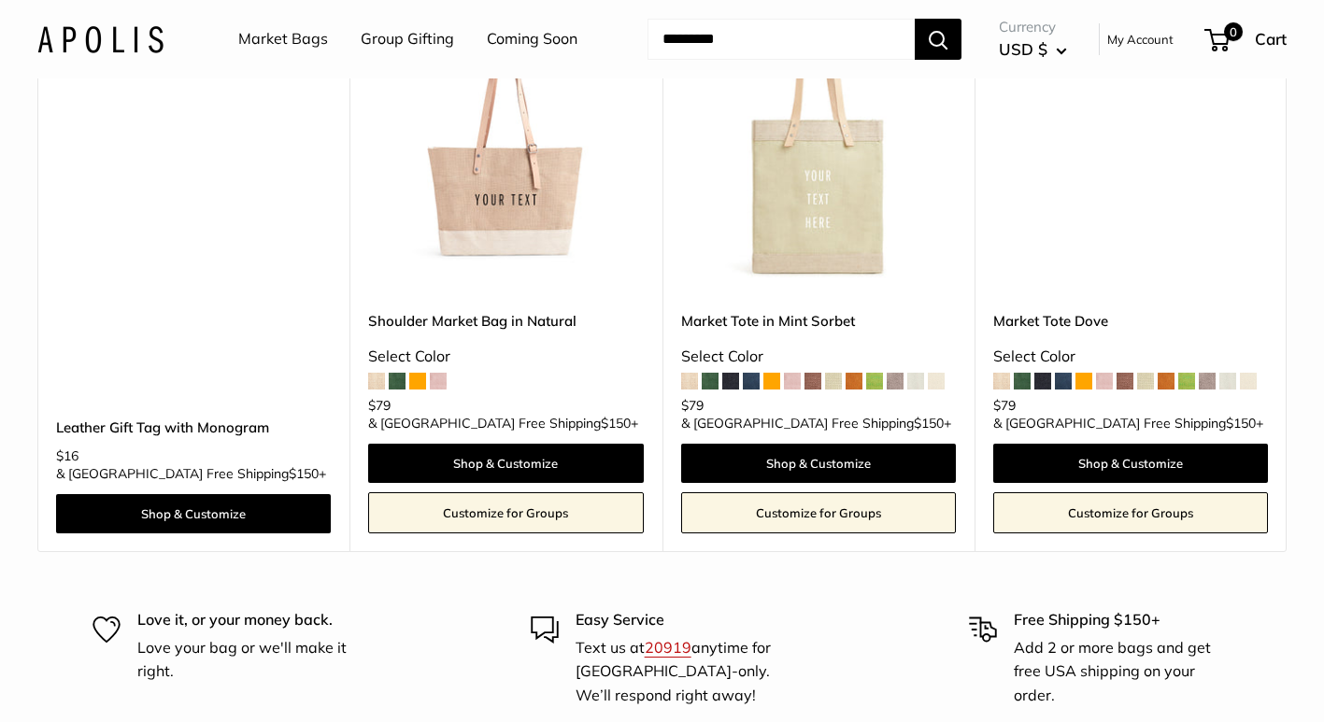
scroll to position [11082, 0]
